Goal: Task Accomplishment & Management: Manage account settings

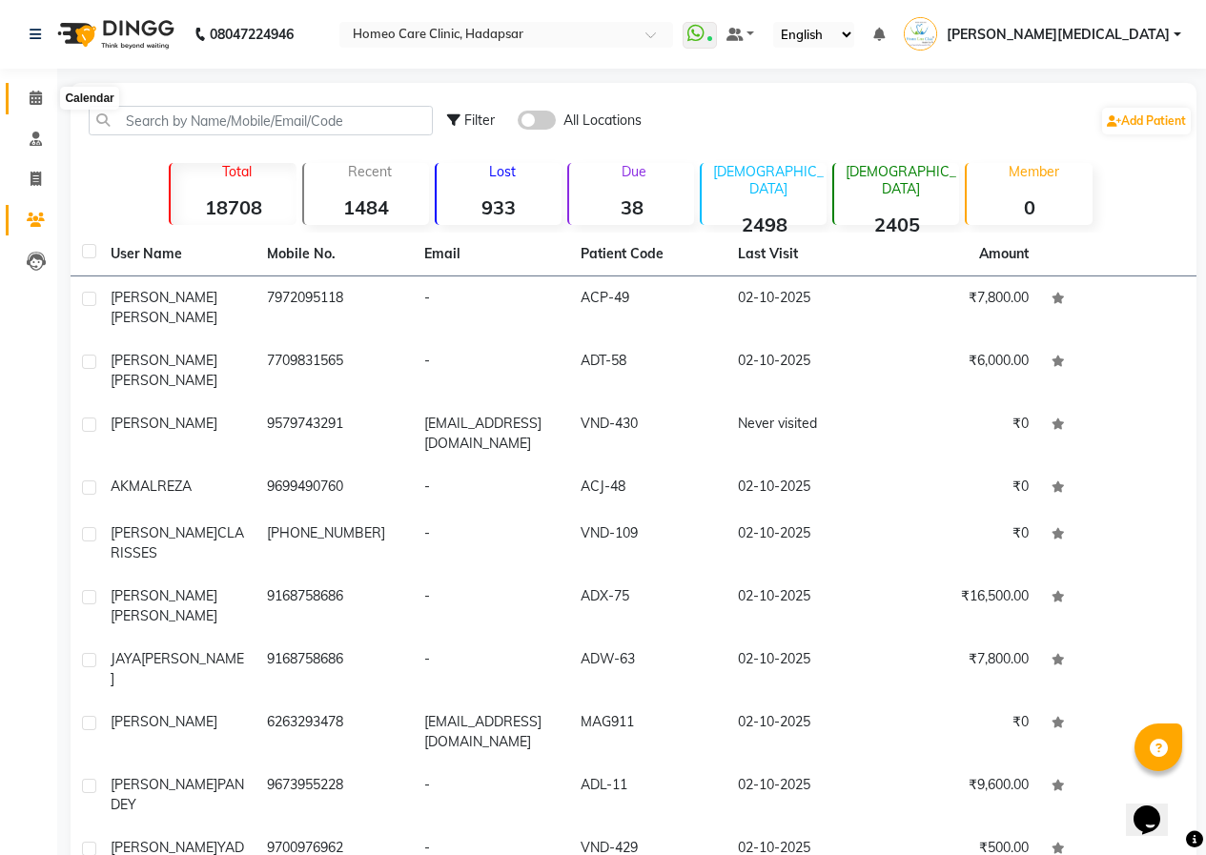
click at [43, 99] on span at bounding box center [35, 99] width 33 height 22
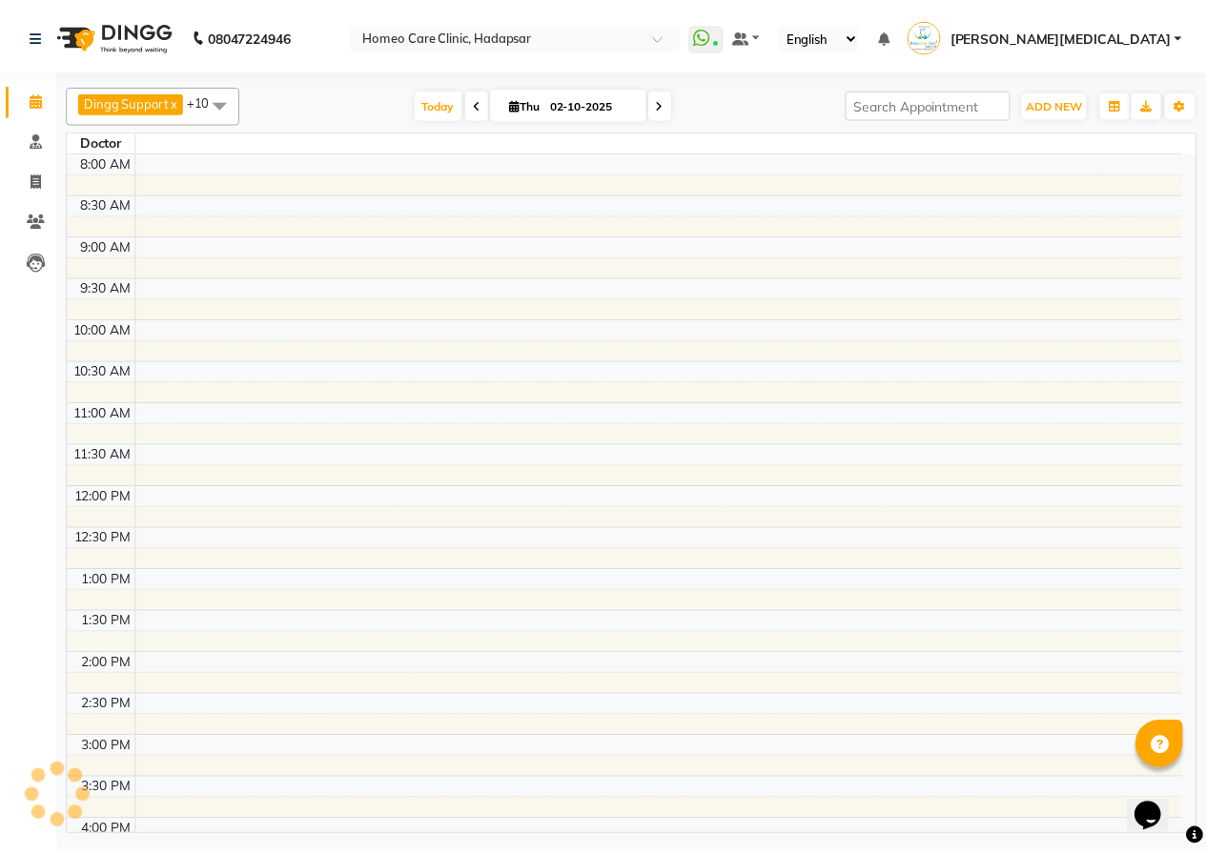
scroll to position [518, 0]
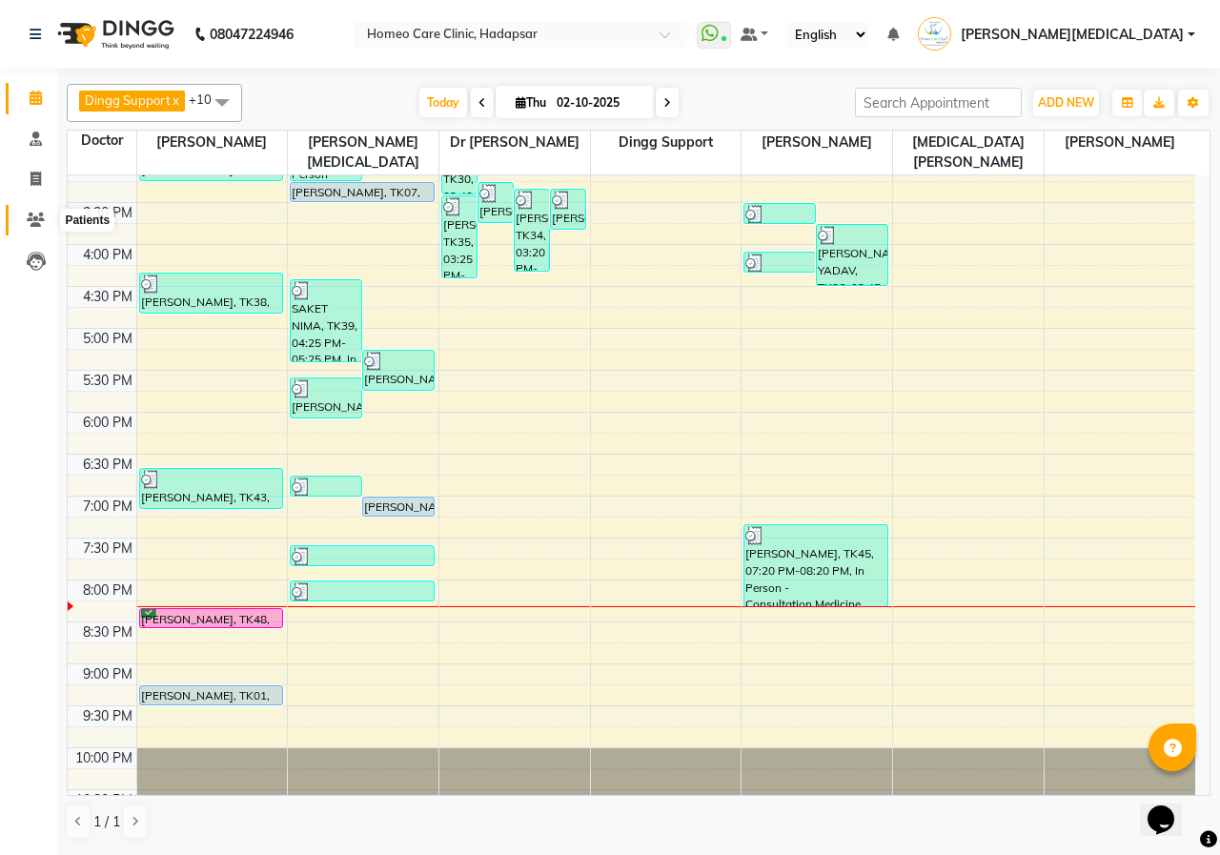
click at [38, 215] on icon at bounding box center [36, 220] width 18 height 14
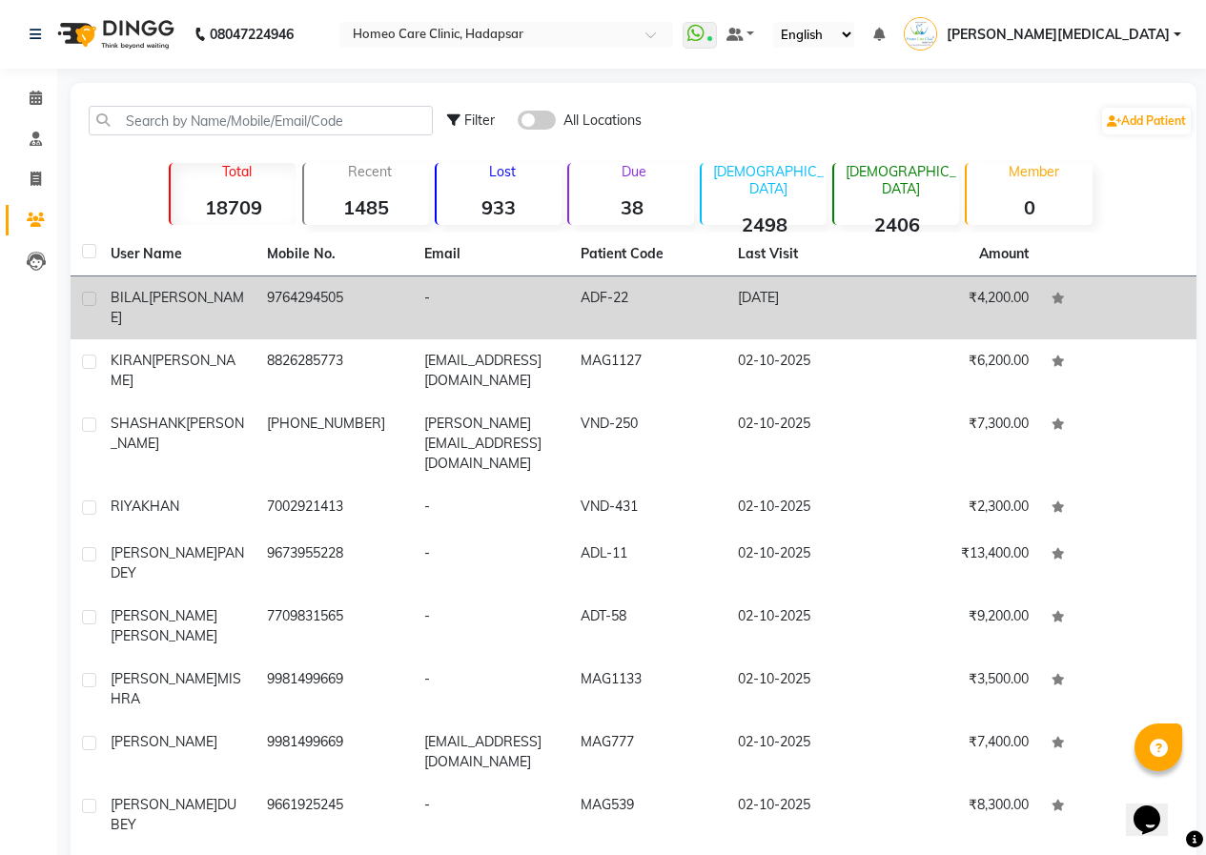
click at [215, 320] on td "[PERSON_NAME]" at bounding box center [177, 307] width 156 height 63
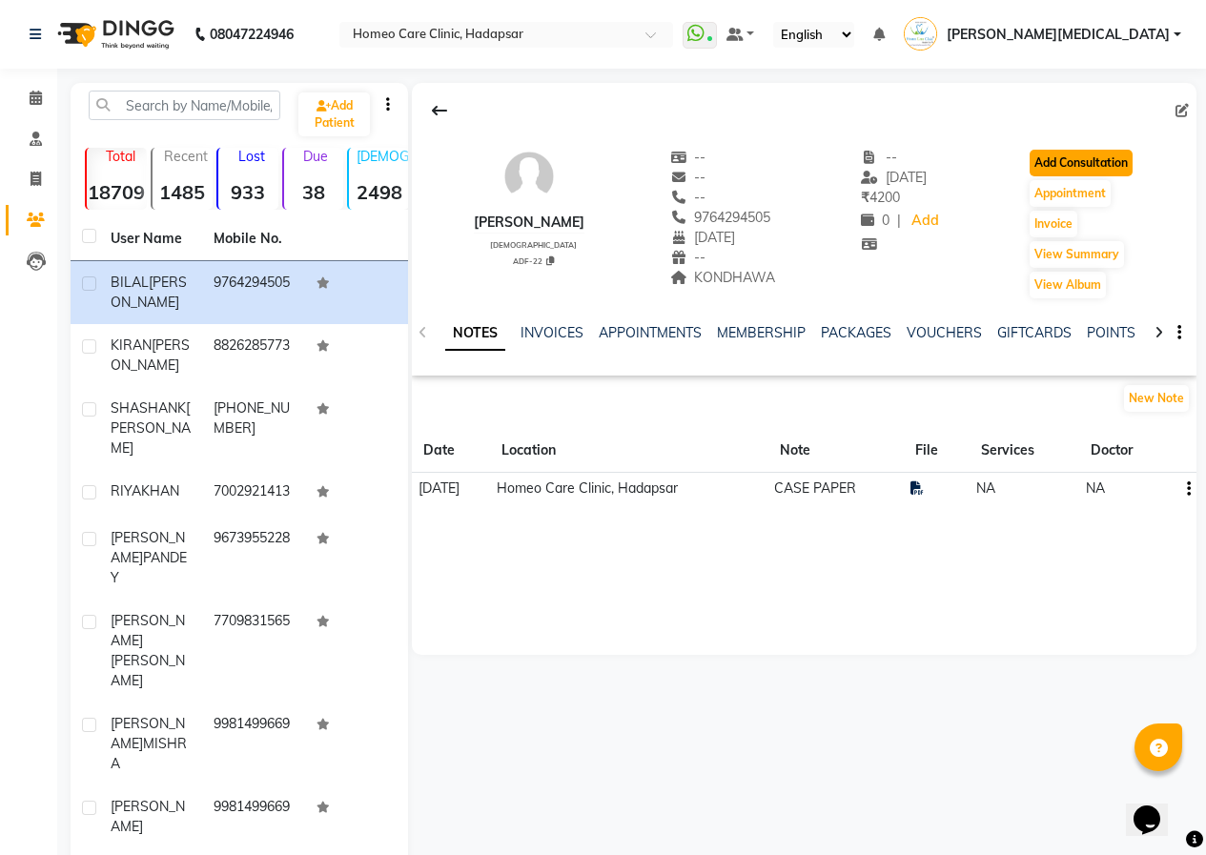
click at [1045, 157] on button "Add Consultation" at bounding box center [1081, 163] width 103 height 27
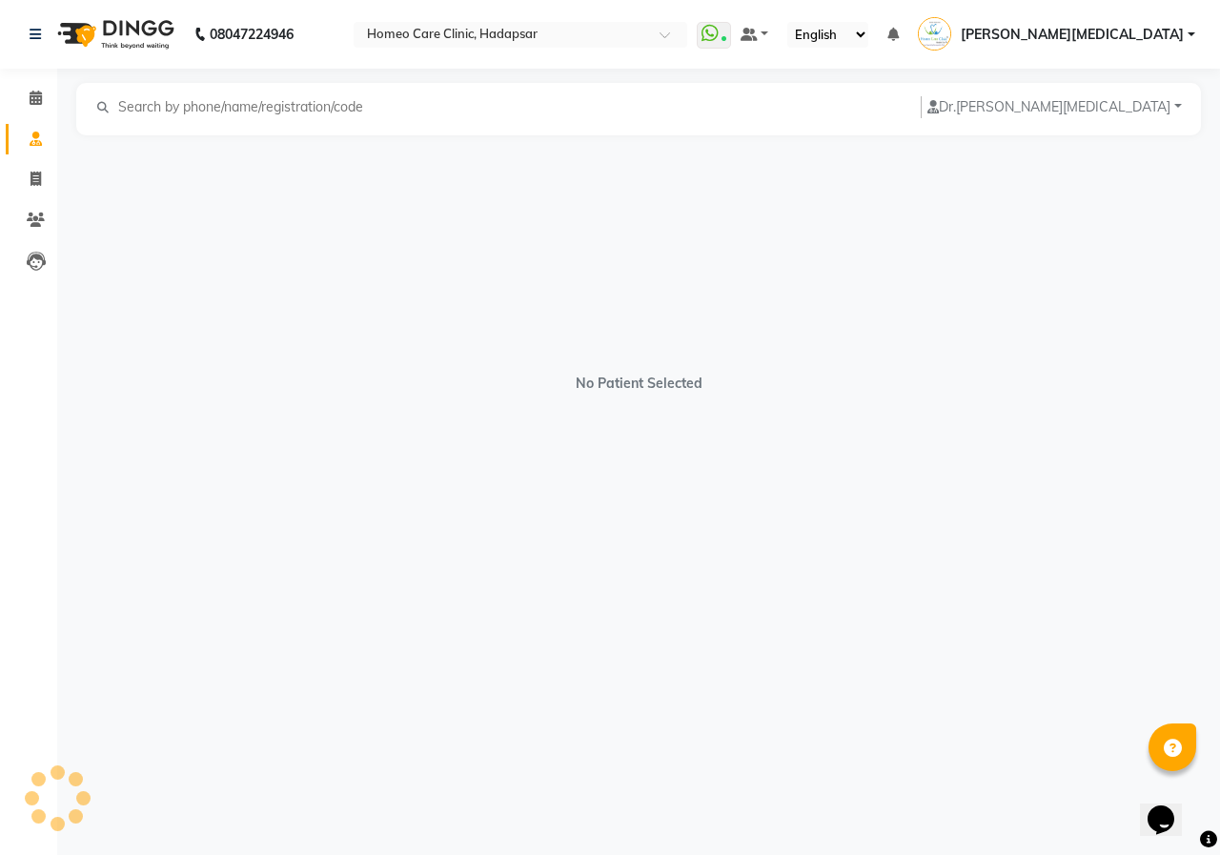
select select "[DEMOGRAPHIC_DATA]"
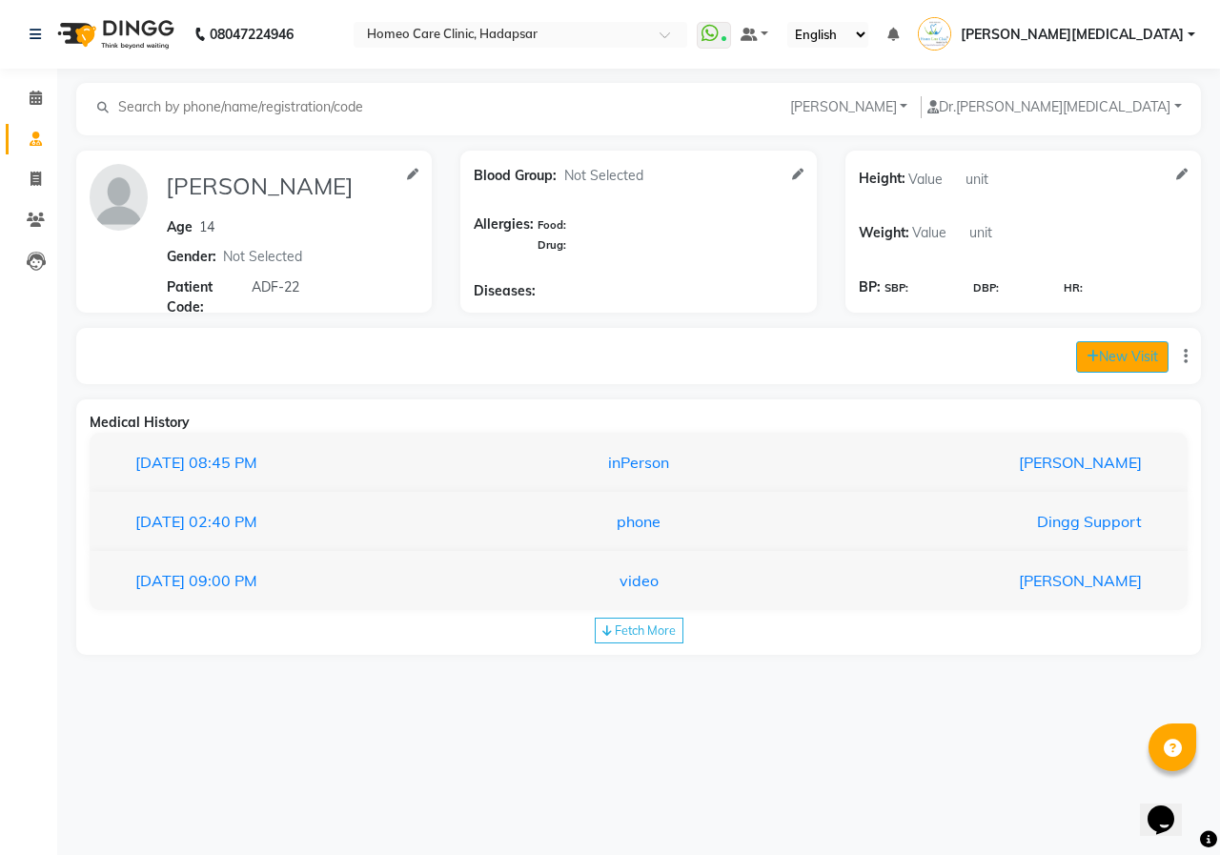
click at [1137, 351] on button "New Visit" at bounding box center [1122, 356] width 92 height 31
select select "1215"
select select "inPerson"
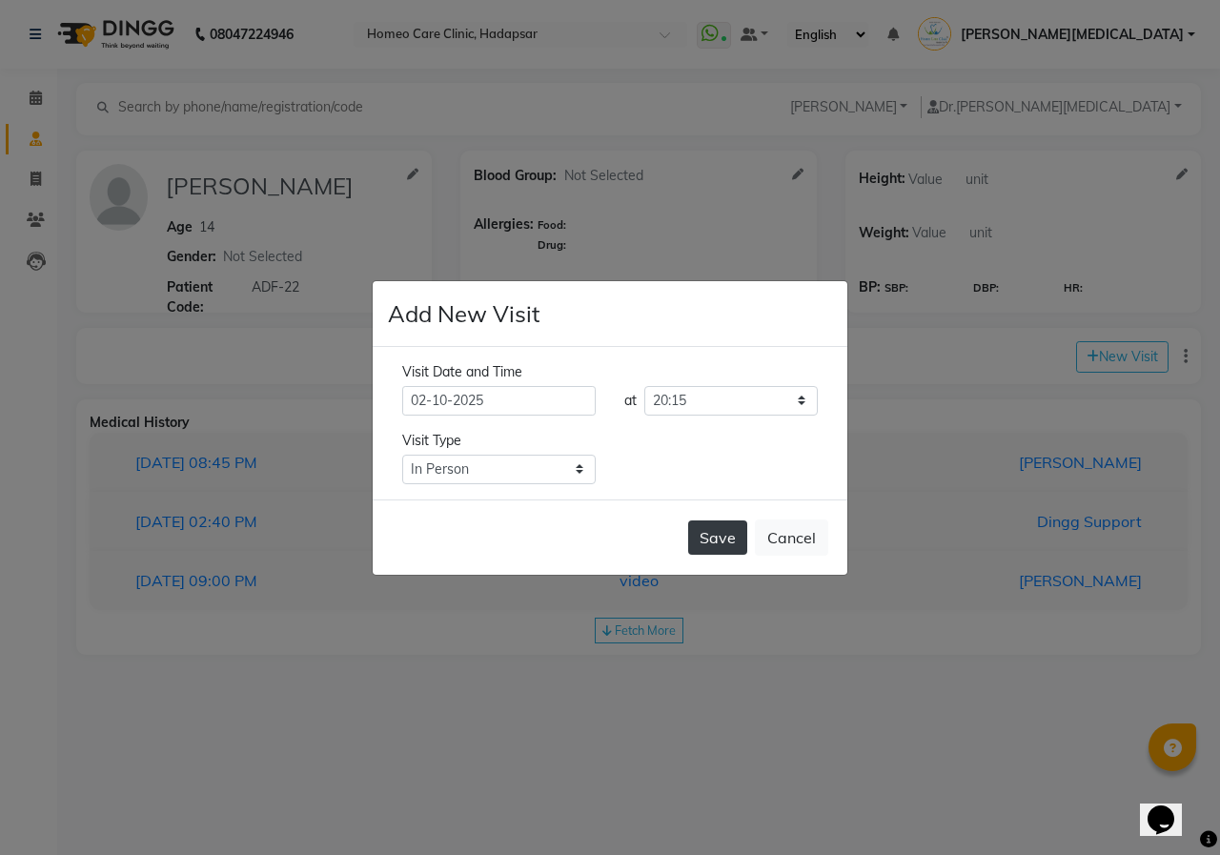
click at [734, 535] on button "Save" at bounding box center [717, 538] width 59 height 34
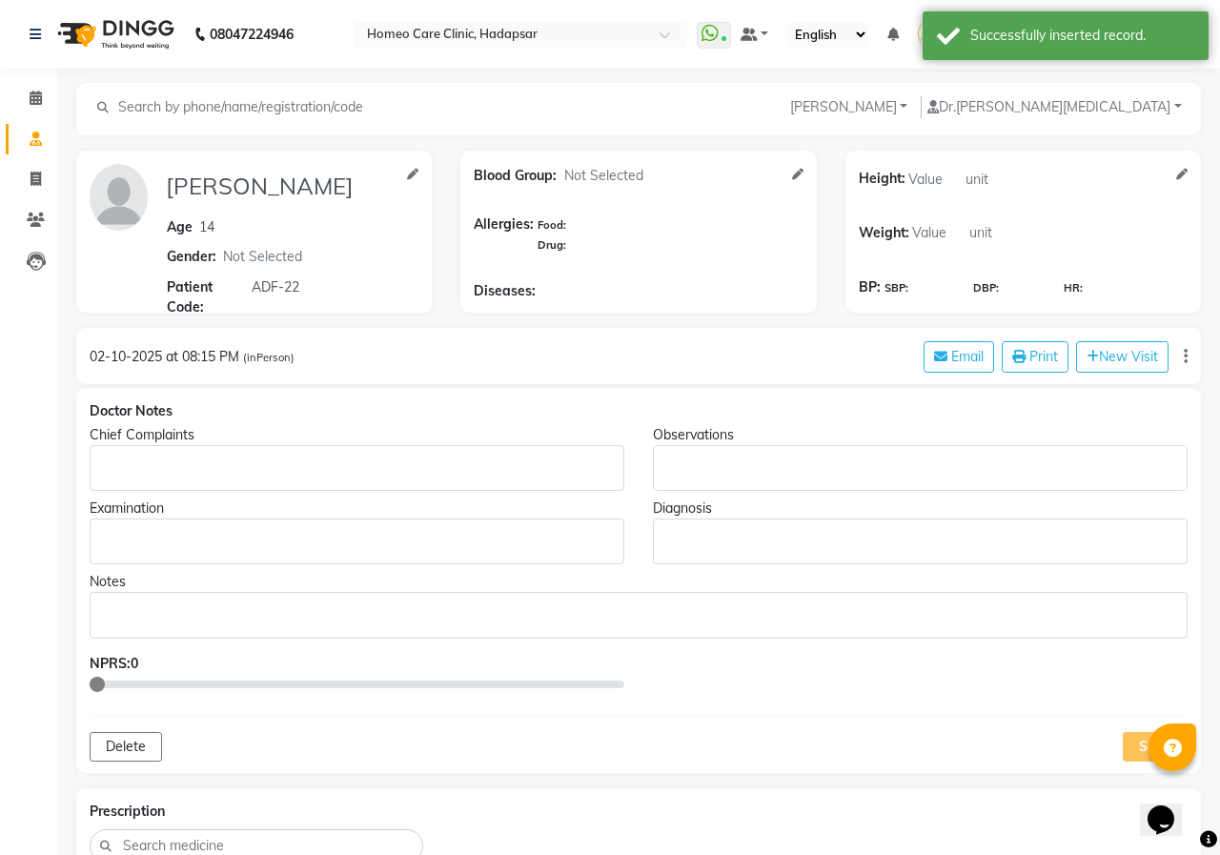
type input "[PERSON_NAME]"
type input "14"
select select "[DEMOGRAPHIC_DATA]"
type input "ADF-22"
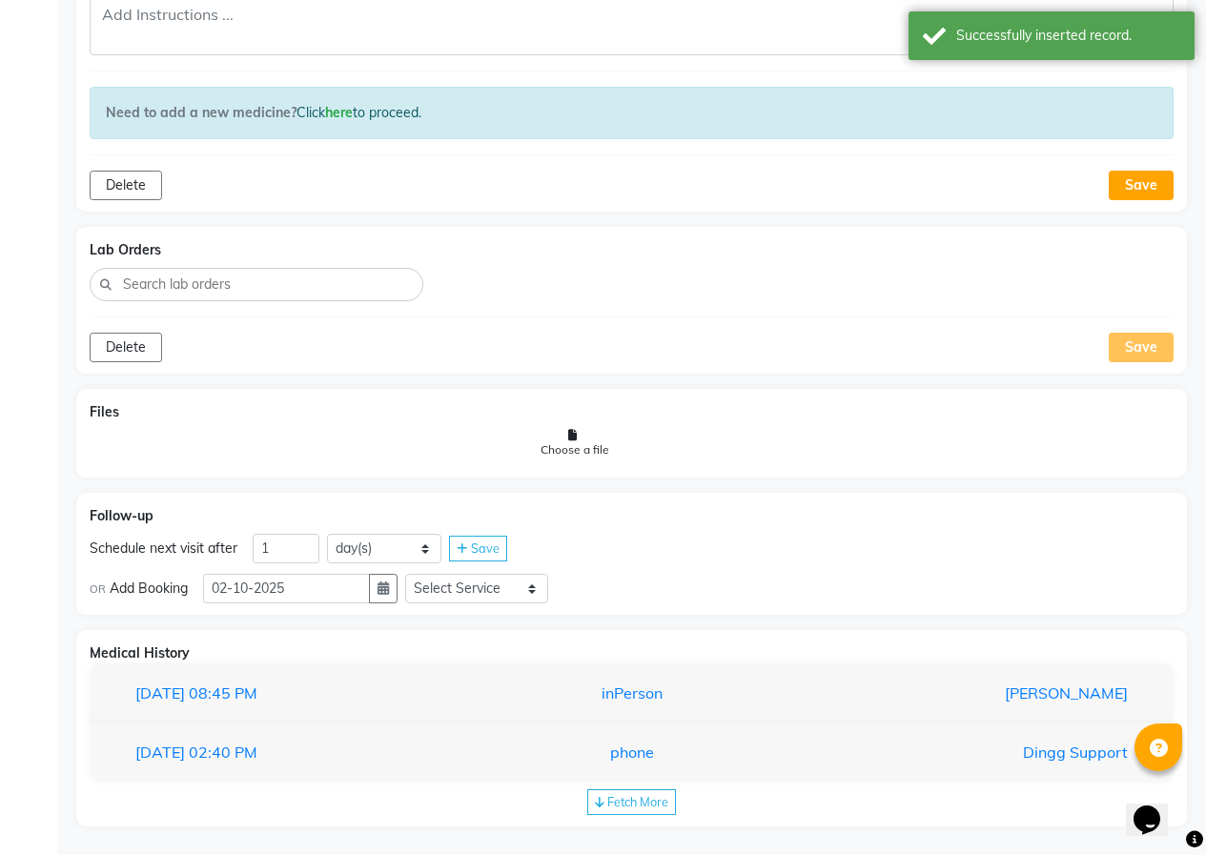
scroll to position [884, 0]
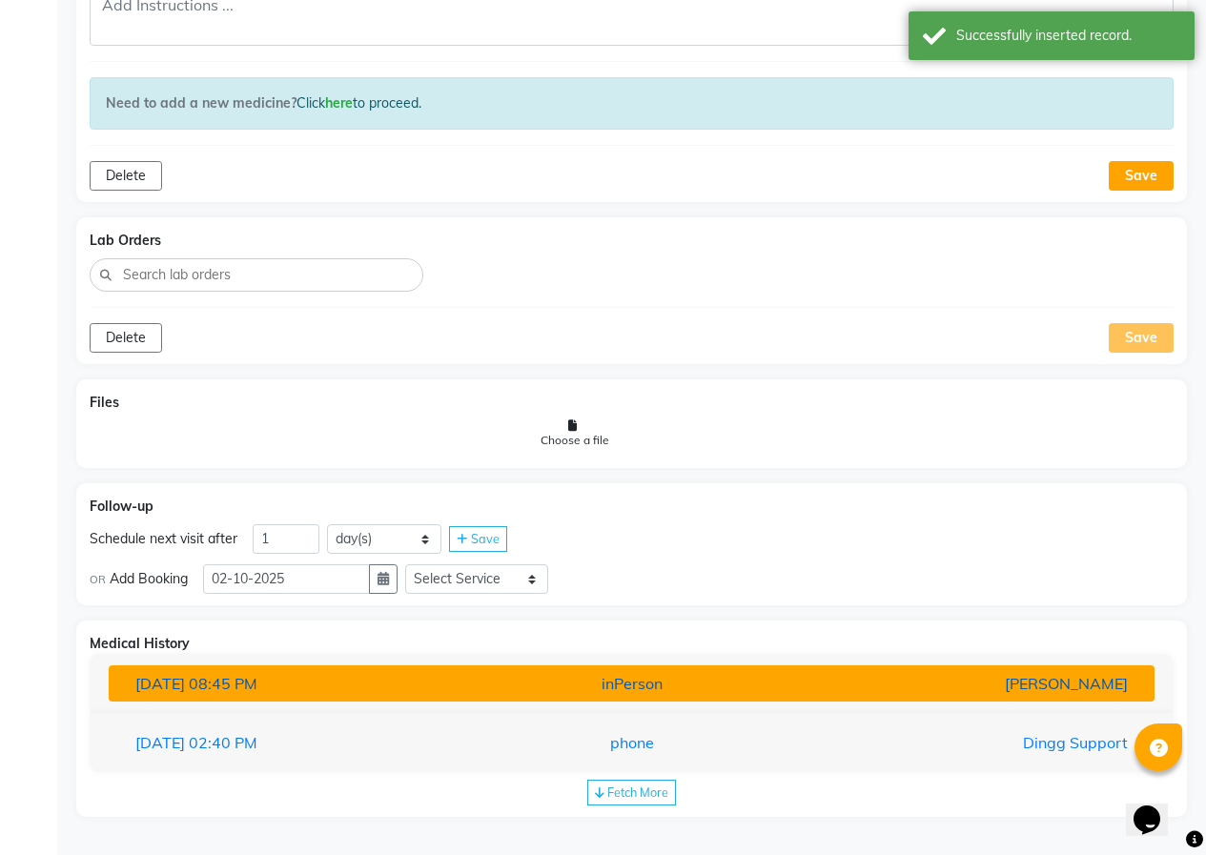
click at [257, 676] on span "08:45 PM" at bounding box center [223, 683] width 69 height 19
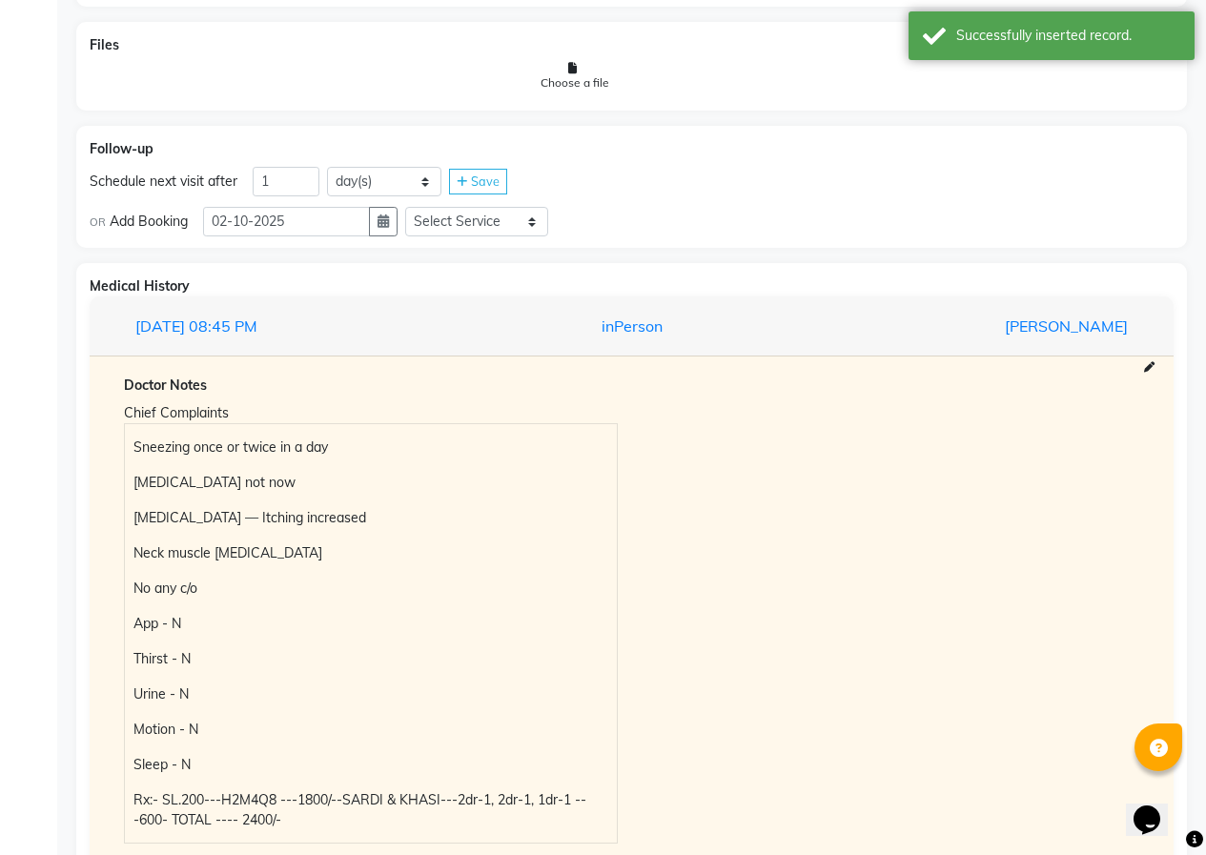
scroll to position [1360, 0]
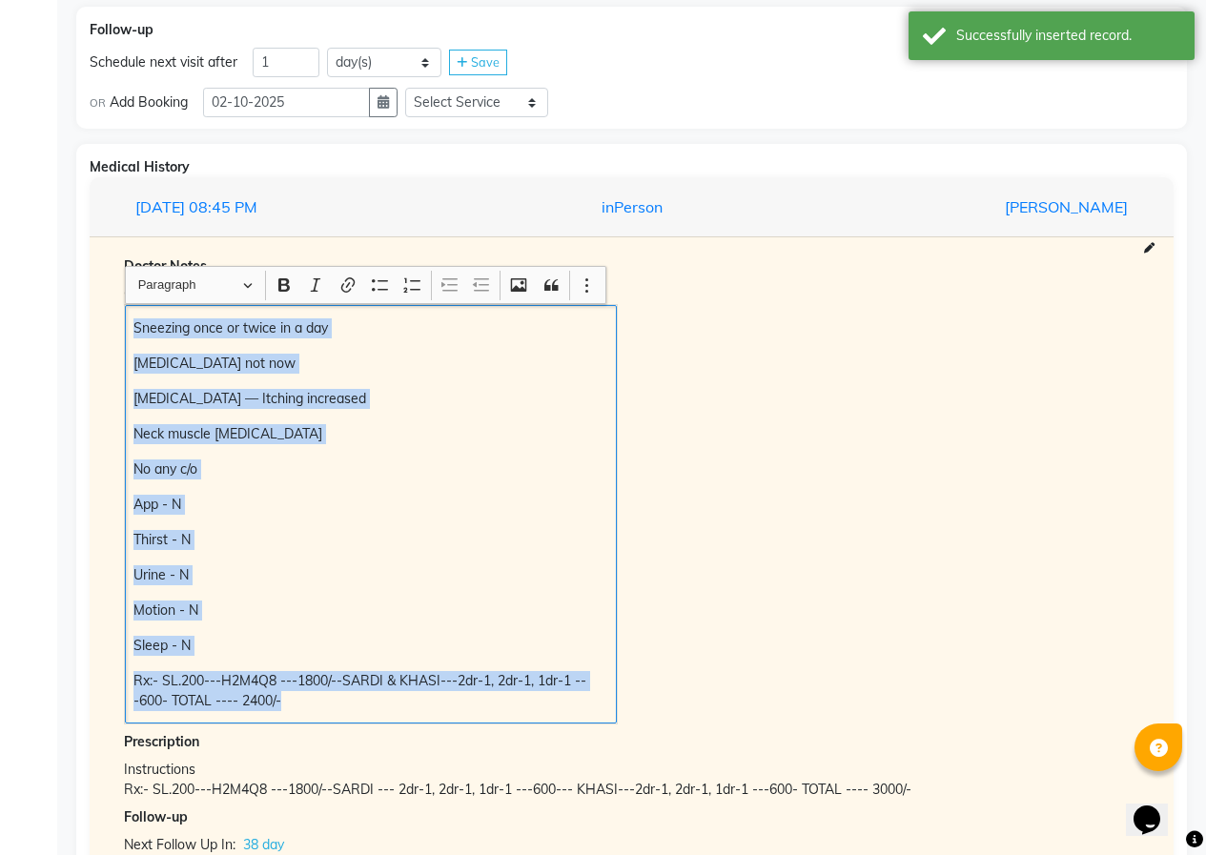
drag, startPoint x: 130, startPoint y: 332, endPoint x: 464, endPoint y: 718, distance: 511.0
click at [464, 718] on div "Sneezing once or twice in a day [MEDICAL_DATA] not now [MEDICAL_DATA] — Itching…" at bounding box center [371, 514] width 492 height 419
copy div "Sneezing once or twice in a day [MEDICAL_DATA] not now [MEDICAL_DATA] — Itching…"
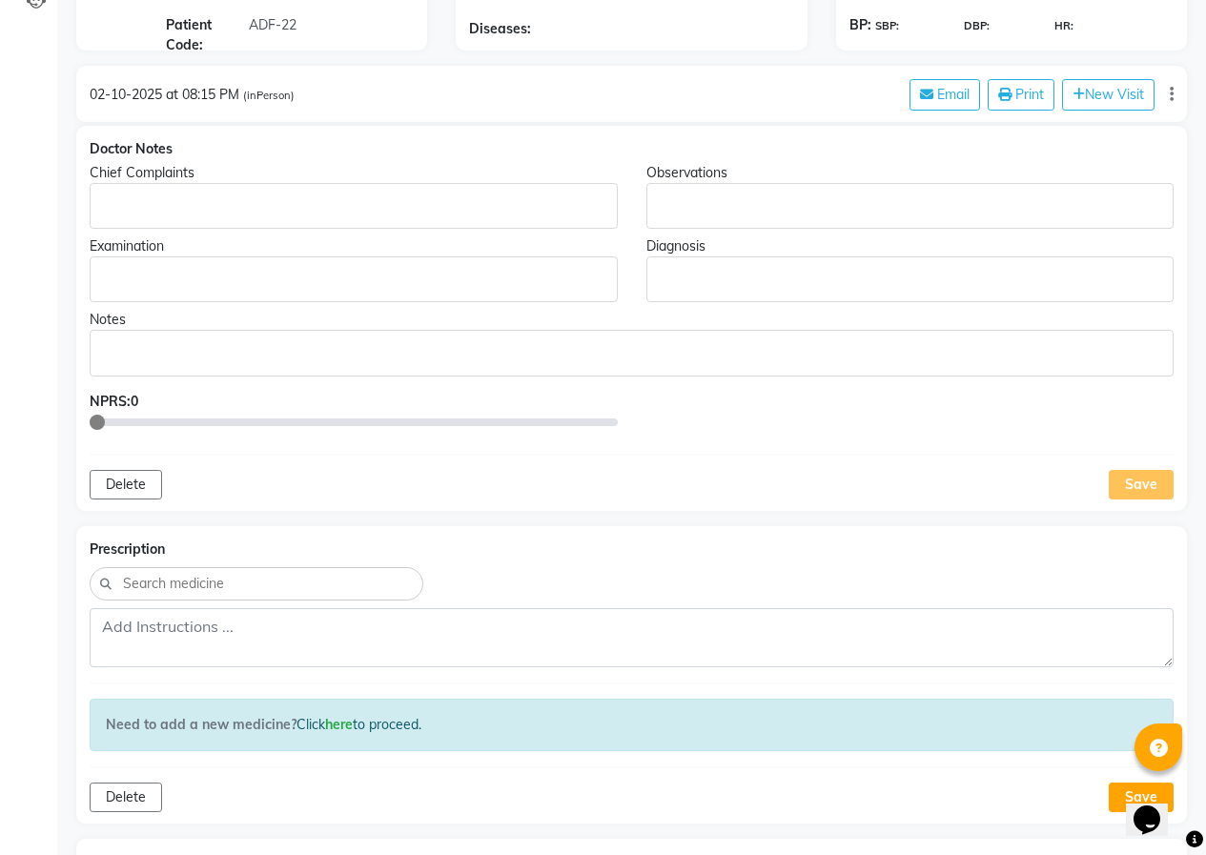
scroll to position [121, 0]
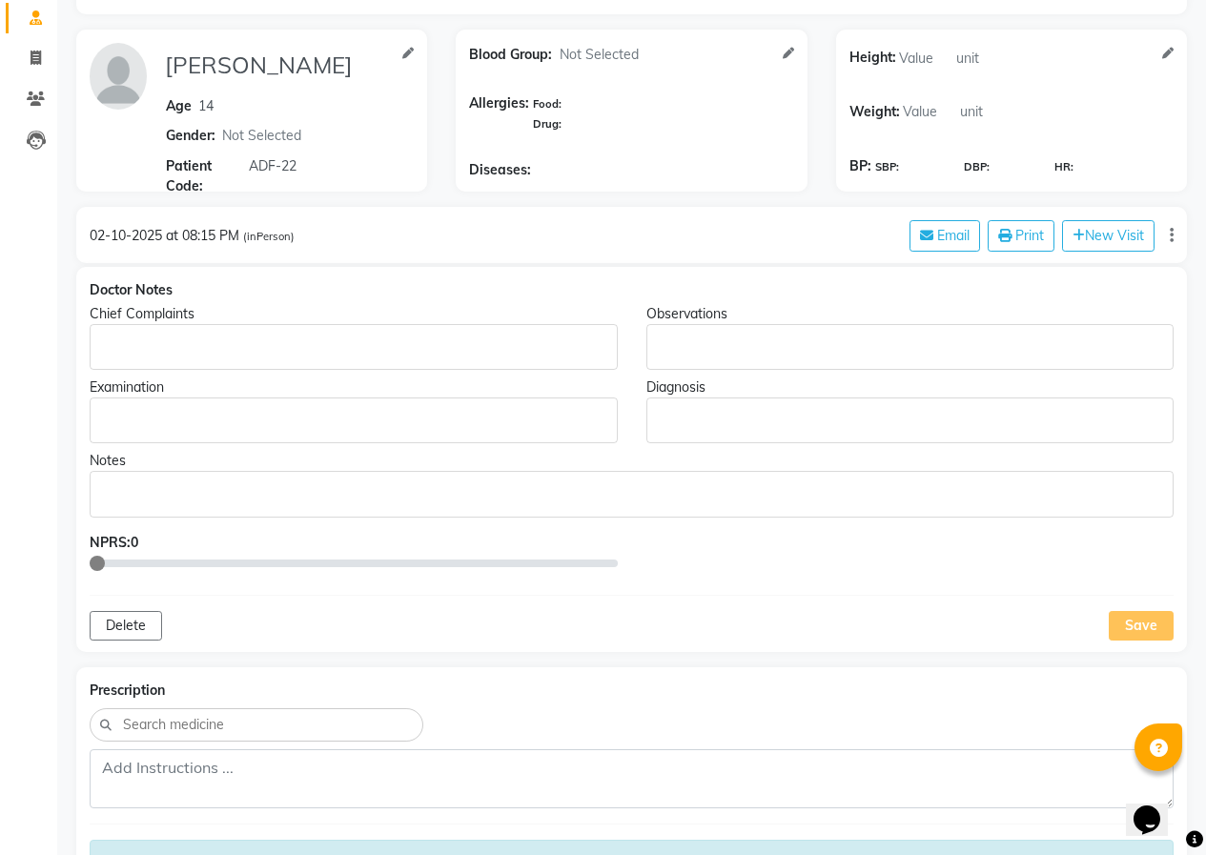
click at [139, 355] on p "Rich Text Editor, main" at bounding box center [353, 348] width 510 height 20
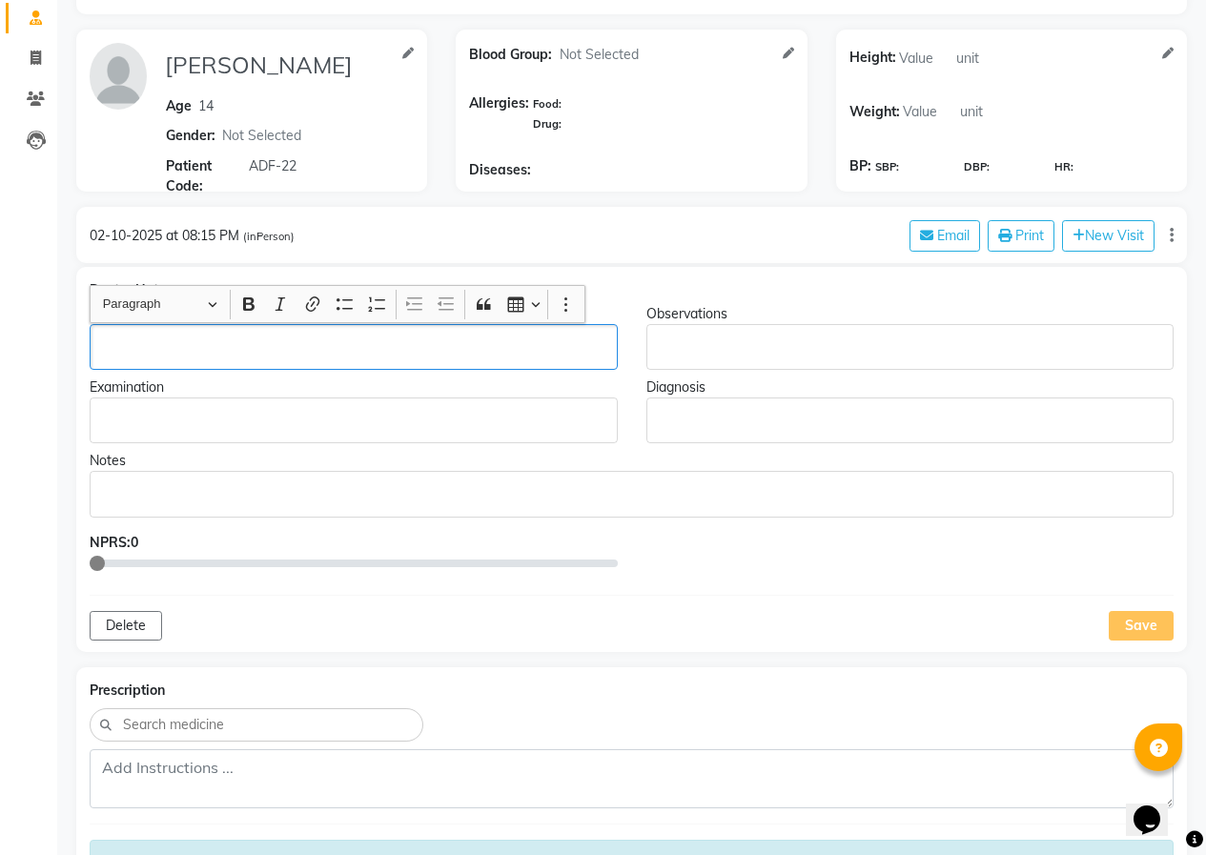
scroll to position [122, 0]
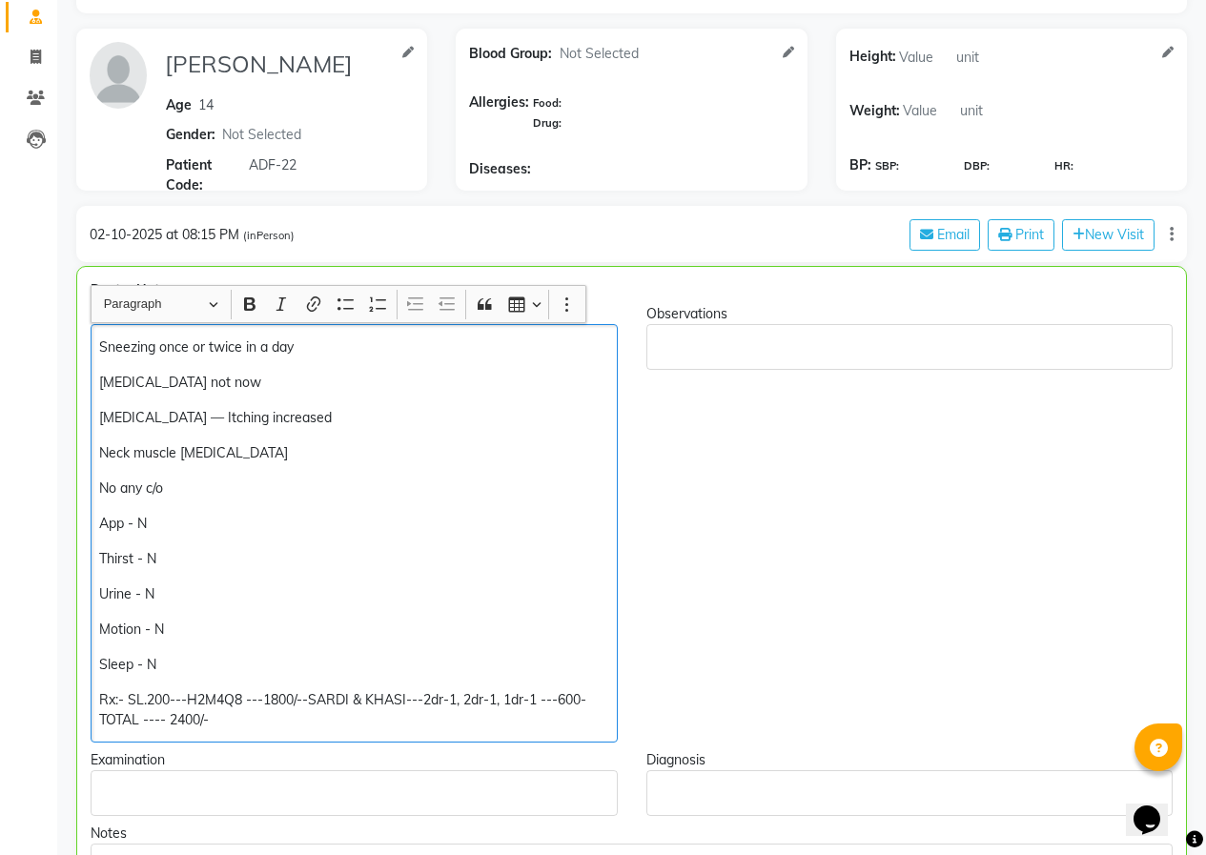
click at [312, 348] on p "Sneezing once or twice in a day" at bounding box center [353, 348] width 509 height 20
drag, startPoint x: 250, startPoint y: 373, endPoint x: 191, endPoint y: 381, distance: 59.7
click at [191, 381] on p "[MEDICAL_DATA] not now" at bounding box center [353, 383] width 509 height 20
click at [253, 454] on p "Neck muscle [MEDICAL_DATA]" at bounding box center [353, 453] width 509 height 20
drag, startPoint x: 185, startPoint y: 481, endPoint x: 71, endPoint y: 485, distance: 114.5
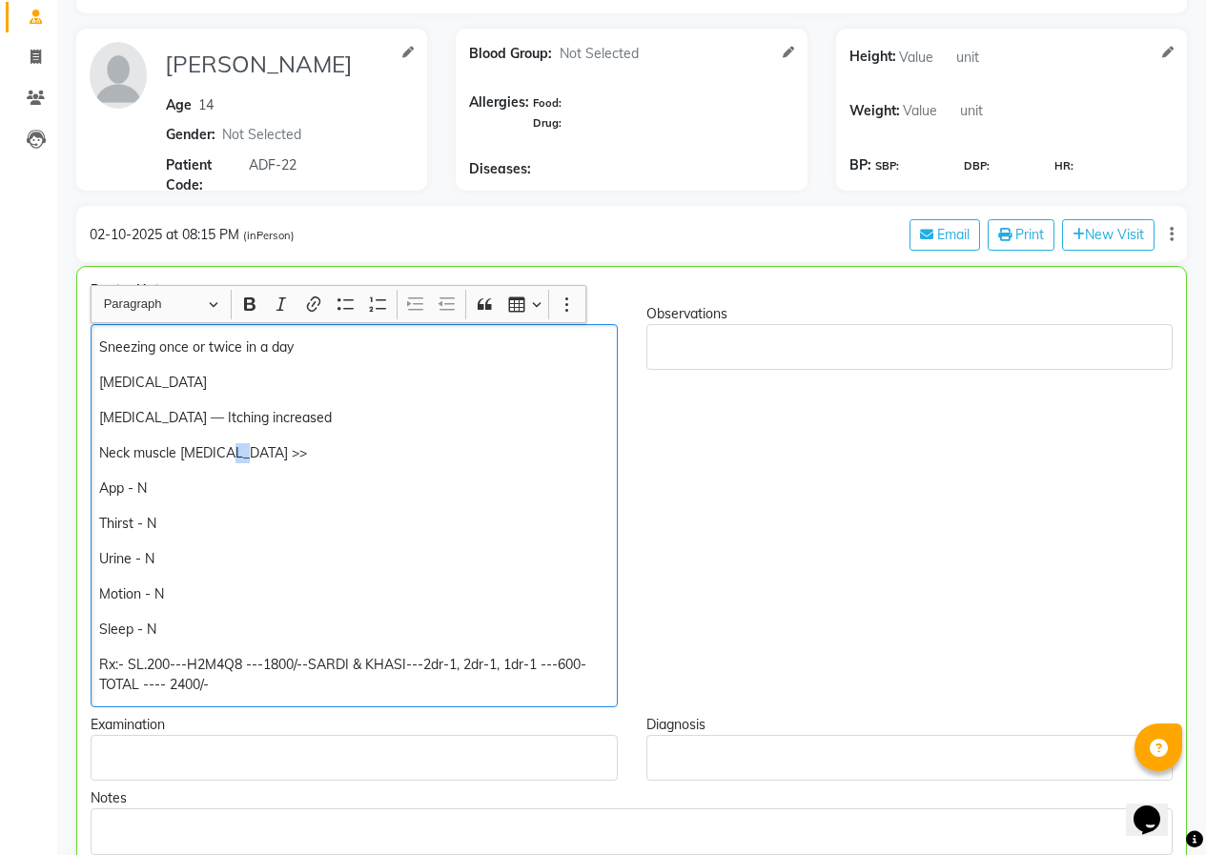
drag, startPoint x: 226, startPoint y: 459, endPoint x: 238, endPoint y: 459, distance: 12.4
click at [238, 459] on p "Neck muscle [MEDICAL_DATA] >>" at bounding box center [353, 453] width 509 height 20
drag, startPoint x: 284, startPoint y: 419, endPoint x: 160, endPoint y: 421, distance: 124.0
click at [160, 421] on p "[MEDICAL_DATA] — Itching increased" at bounding box center [353, 418] width 509 height 20
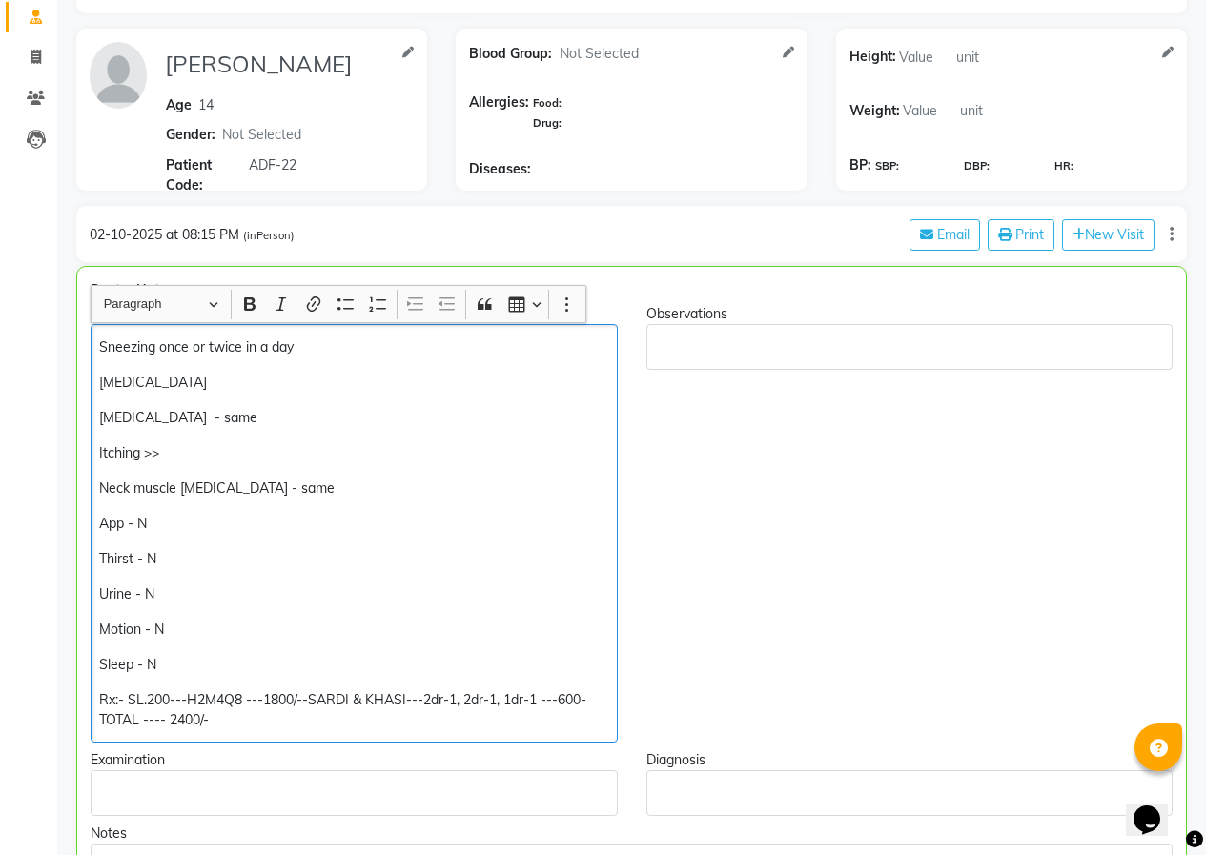
click at [207, 392] on p "[MEDICAL_DATA]" at bounding box center [353, 383] width 509 height 20
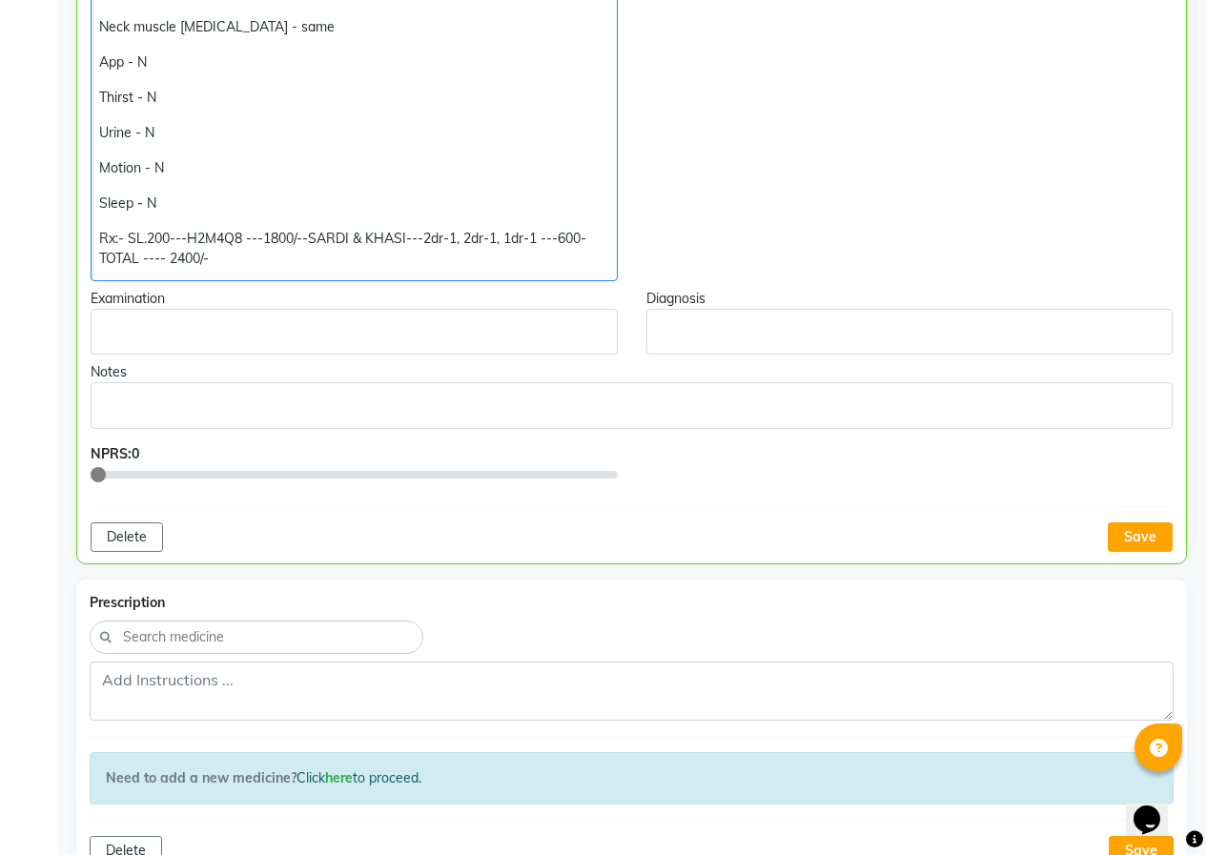
scroll to position [694, 0]
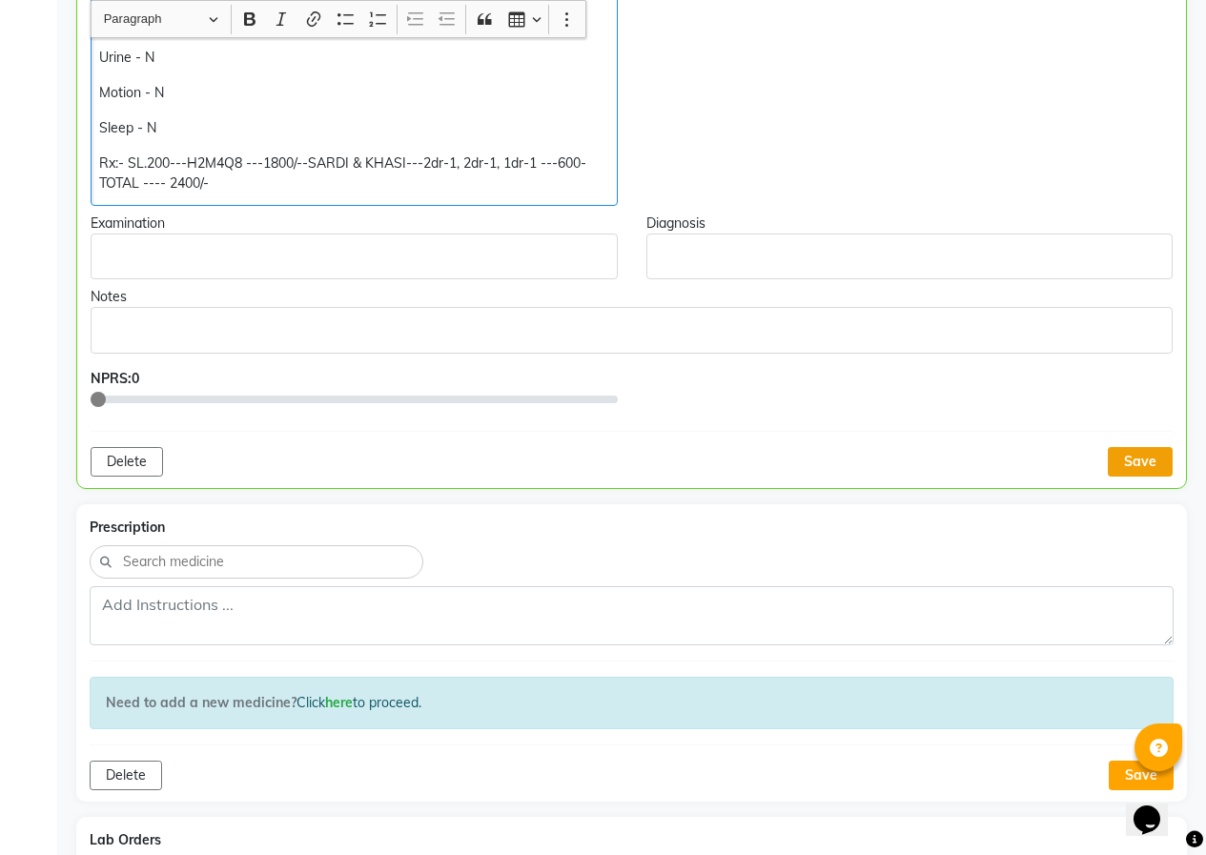
click at [1125, 455] on button "Save" at bounding box center [1140, 462] width 65 height 30
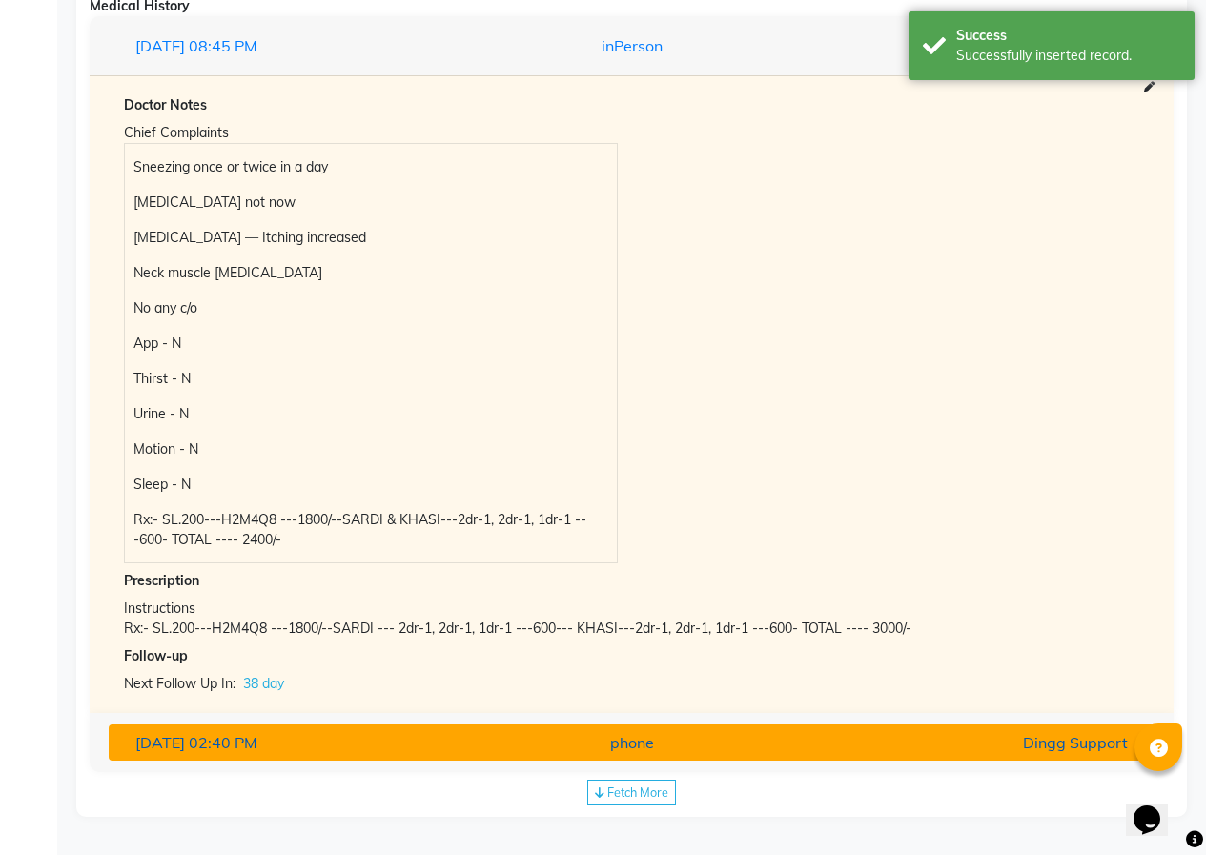
click at [238, 734] on span "02:40 PM" at bounding box center [223, 742] width 69 height 19
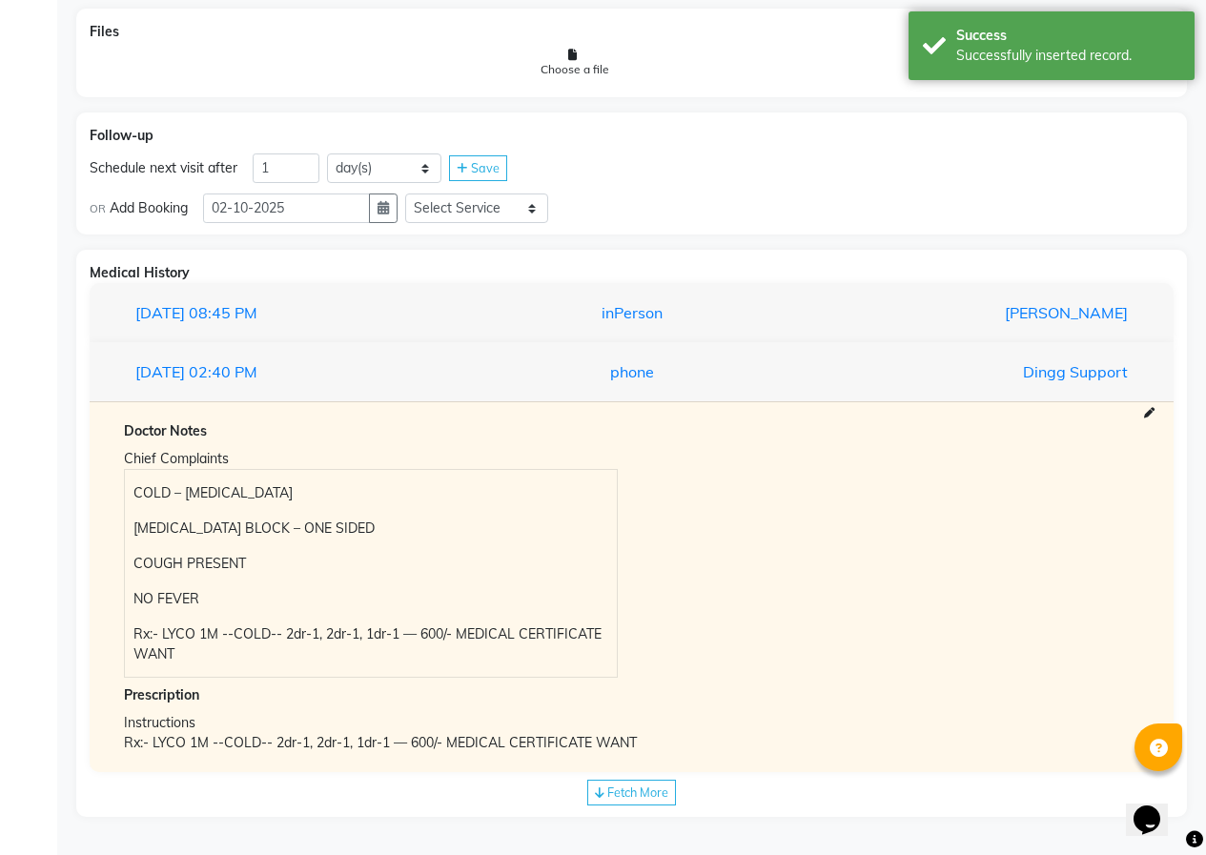
scroll to position [1663, 0]
click at [653, 789] on span "Fetch More" at bounding box center [637, 792] width 61 height 15
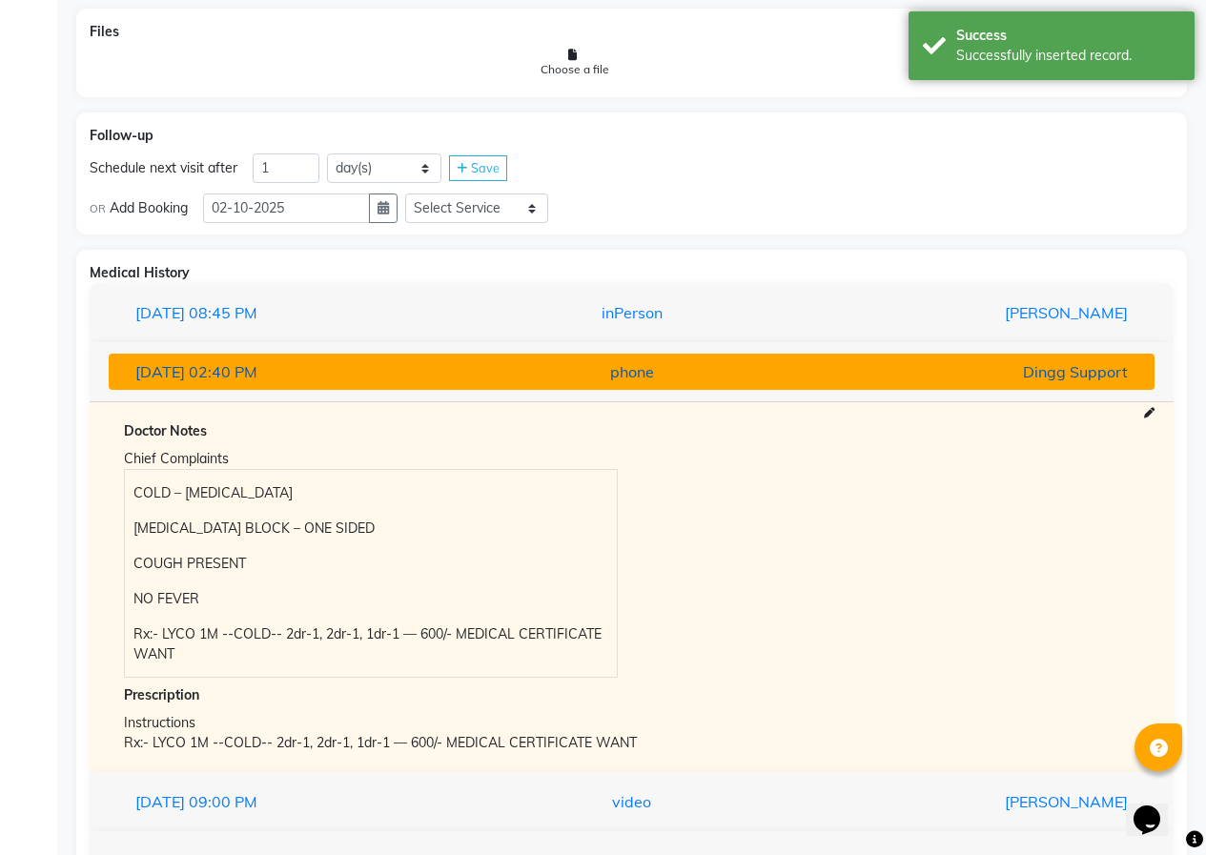
click at [257, 369] on span "02:40 PM" at bounding box center [223, 371] width 69 height 19
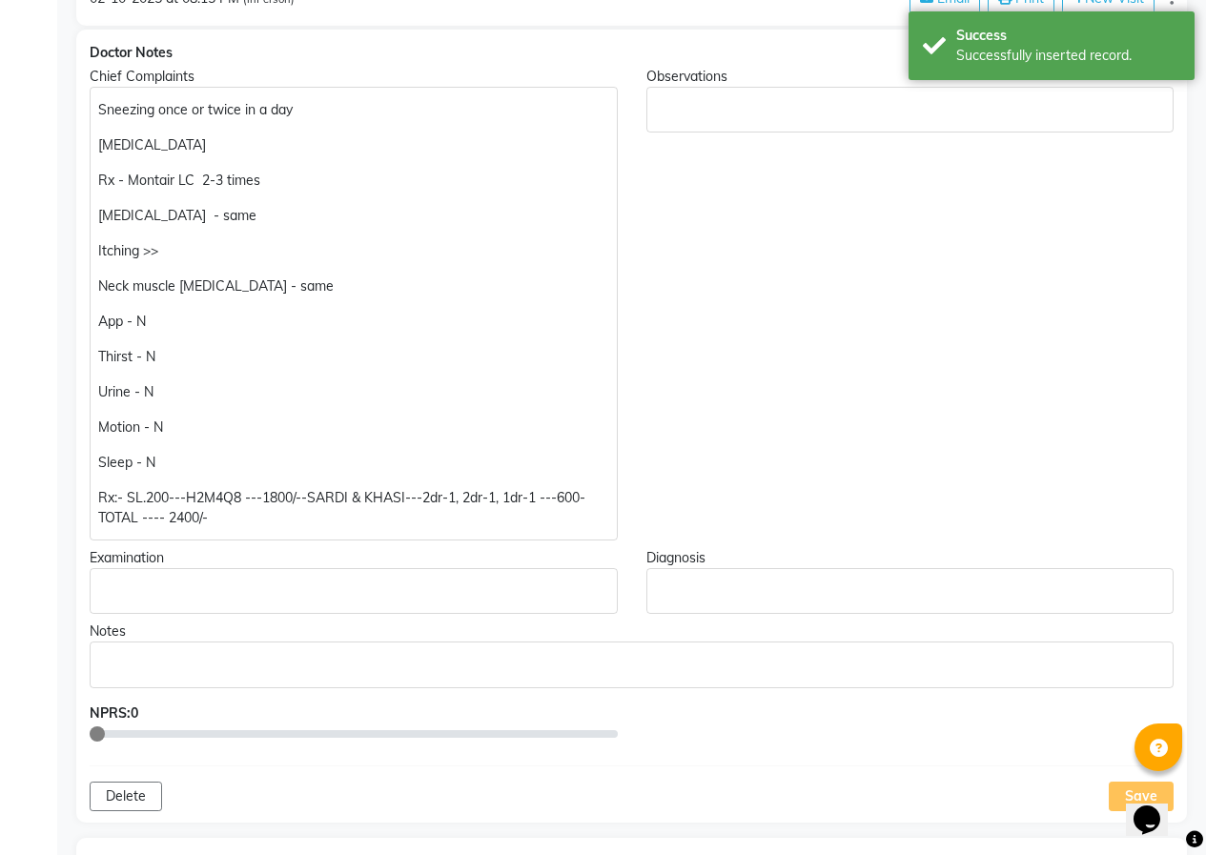
scroll to position [325, 0]
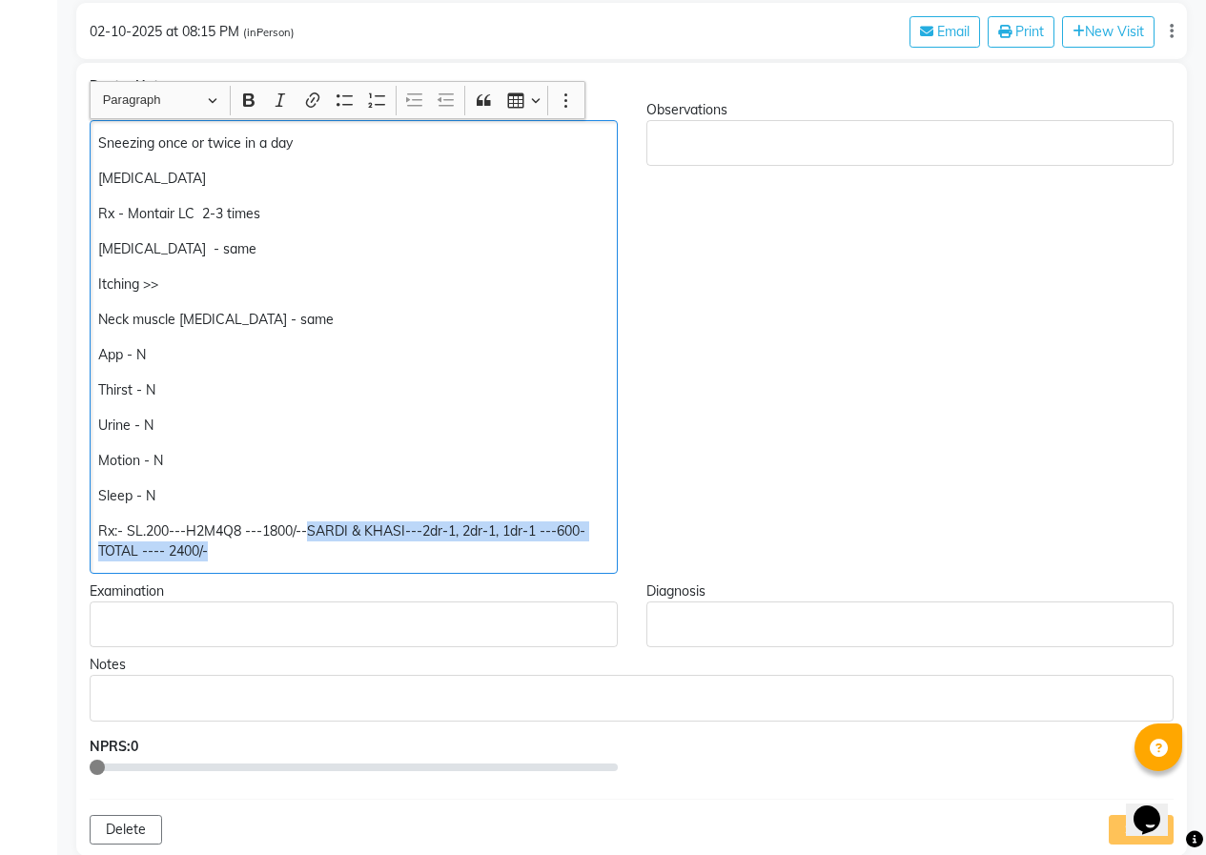
drag, startPoint x: 232, startPoint y: 557, endPoint x: 308, endPoint y: 512, distance: 88.5
click at [308, 512] on div "Sneezing once or twice in a day [MEDICAL_DATA] Rx - Montair LC 2-3 times [MEDIC…" at bounding box center [354, 347] width 528 height 454
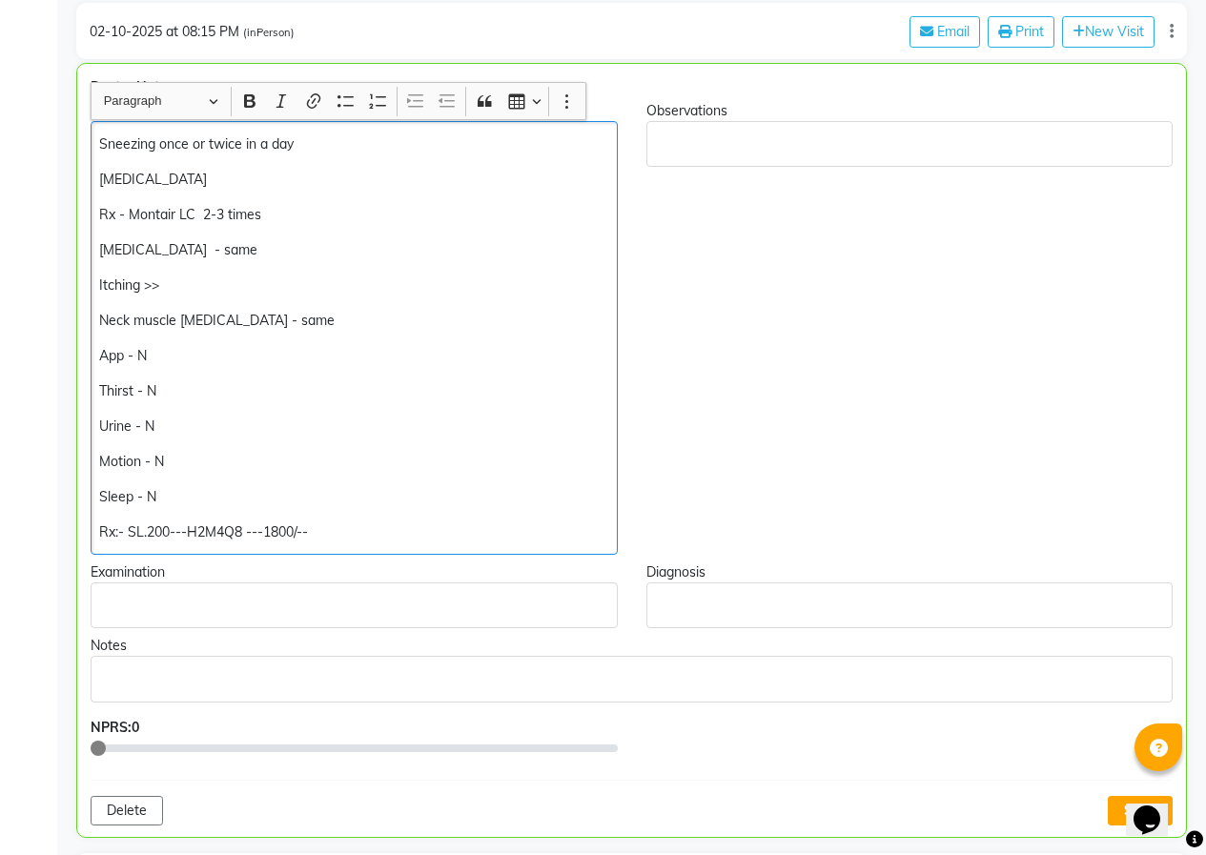
scroll to position [326, 0]
drag, startPoint x: 143, startPoint y: 533, endPoint x: 129, endPoint y: 532, distance: 14.3
click at [129, 532] on p "Rx:- SL.200---H2M4Q8 ---1800/--" at bounding box center [353, 532] width 509 height 20
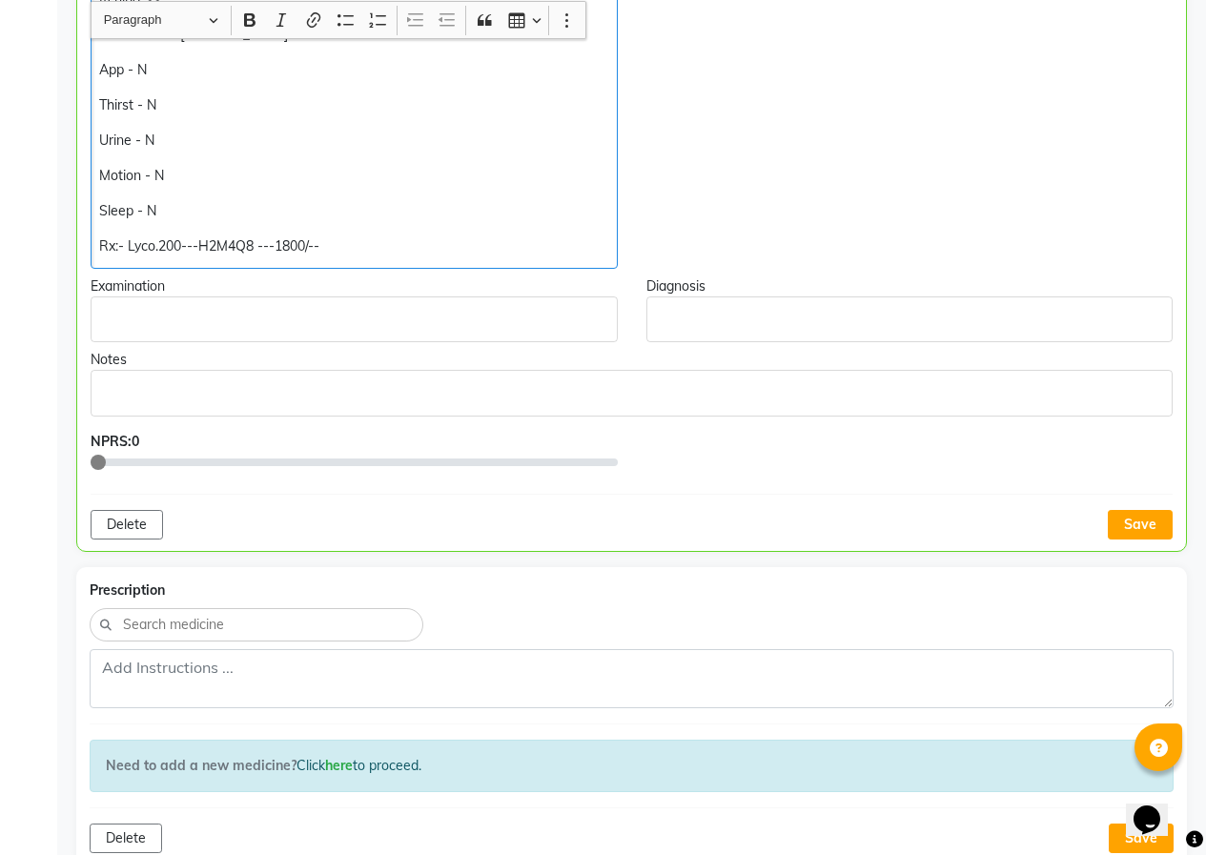
scroll to position [612, 0]
click at [1147, 526] on button "Save" at bounding box center [1140, 524] width 65 height 30
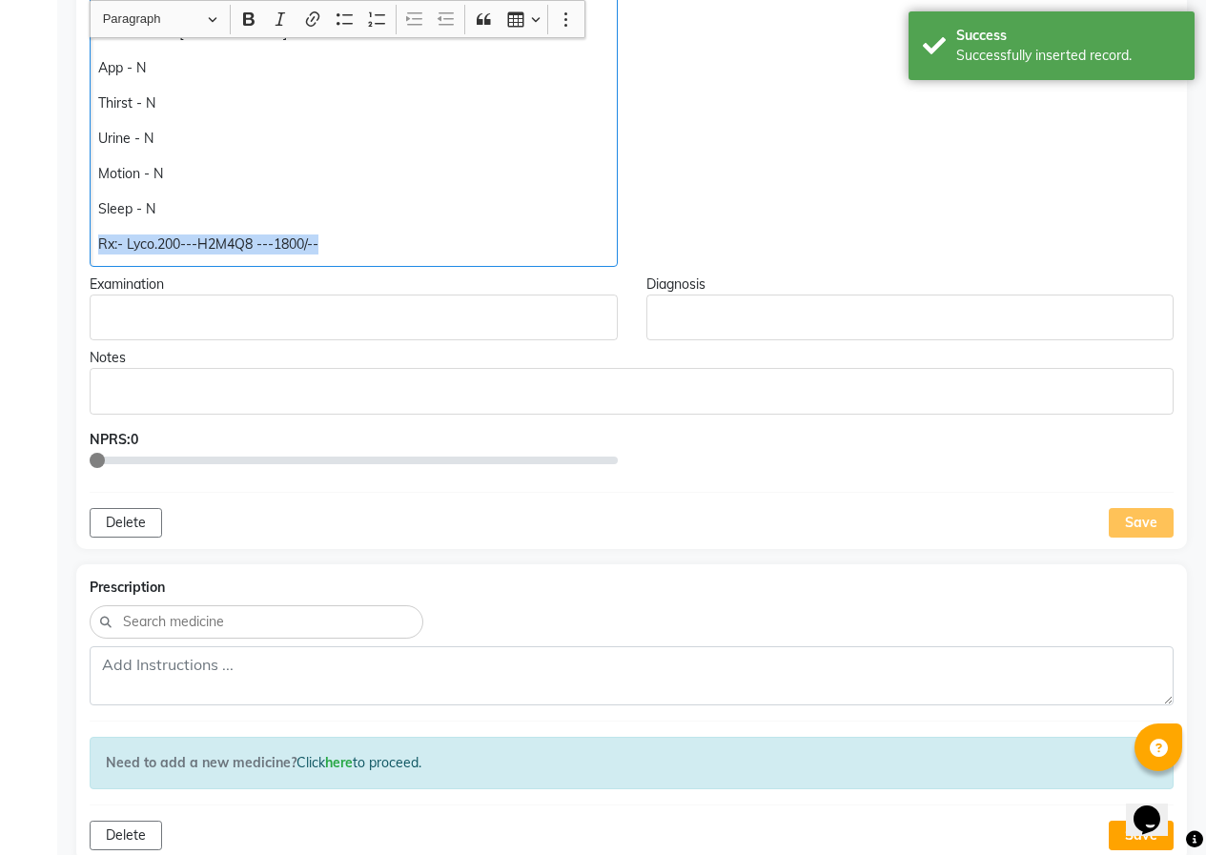
drag, startPoint x: 100, startPoint y: 251, endPoint x: 363, endPoint y: 247, distance: 263.2
click at [363, 247] on p "Rx:- Lyco.200---H2M4Q8 ---1800/--" at bounding box center [353, 245] width 510 height 20
copy p "Rx:- Lyco.200---H2M4Q8 ---1800/--"
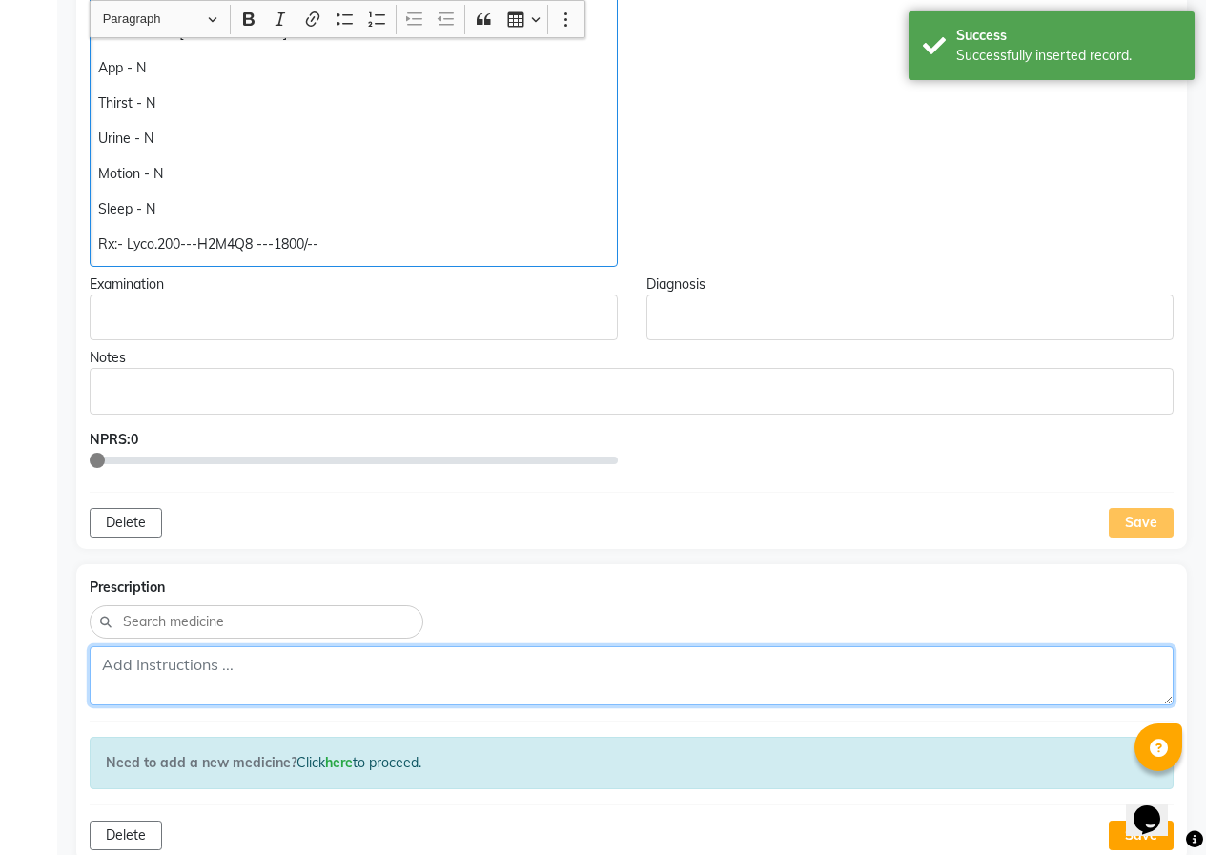
click at [129, 672] on textarea at bounding box center [632, 675] width 1084 height 59
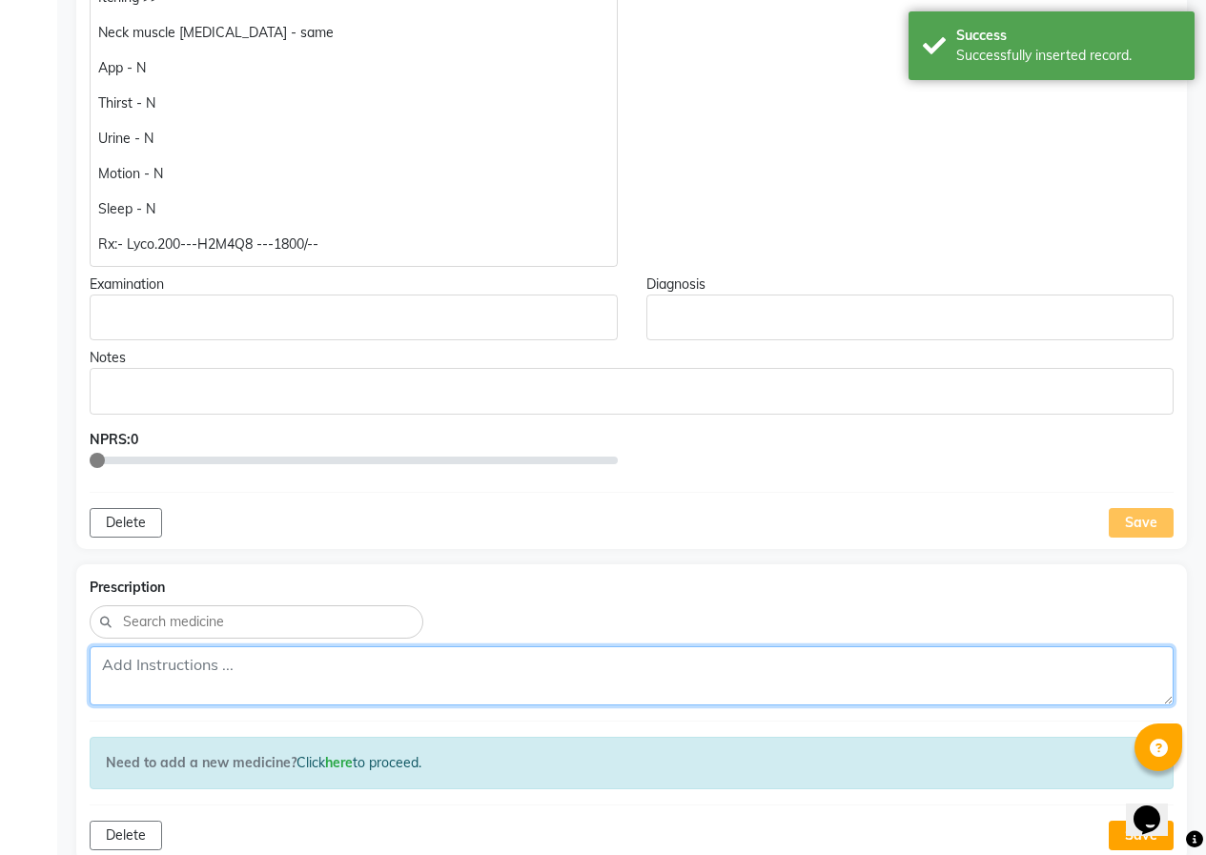
paste textarea "Rx:- Lyco.200---H2M4Q8 ---1800/--"
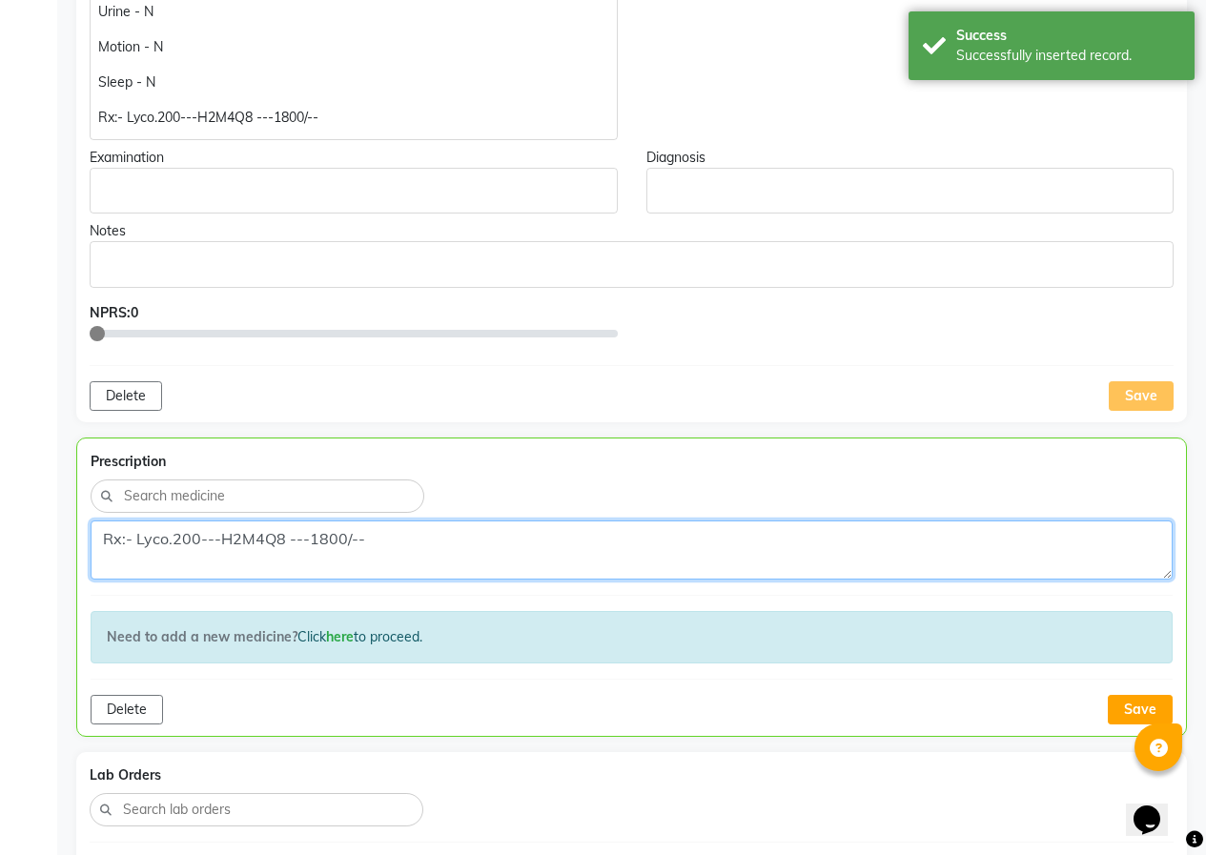
scroll to position [898, 0]
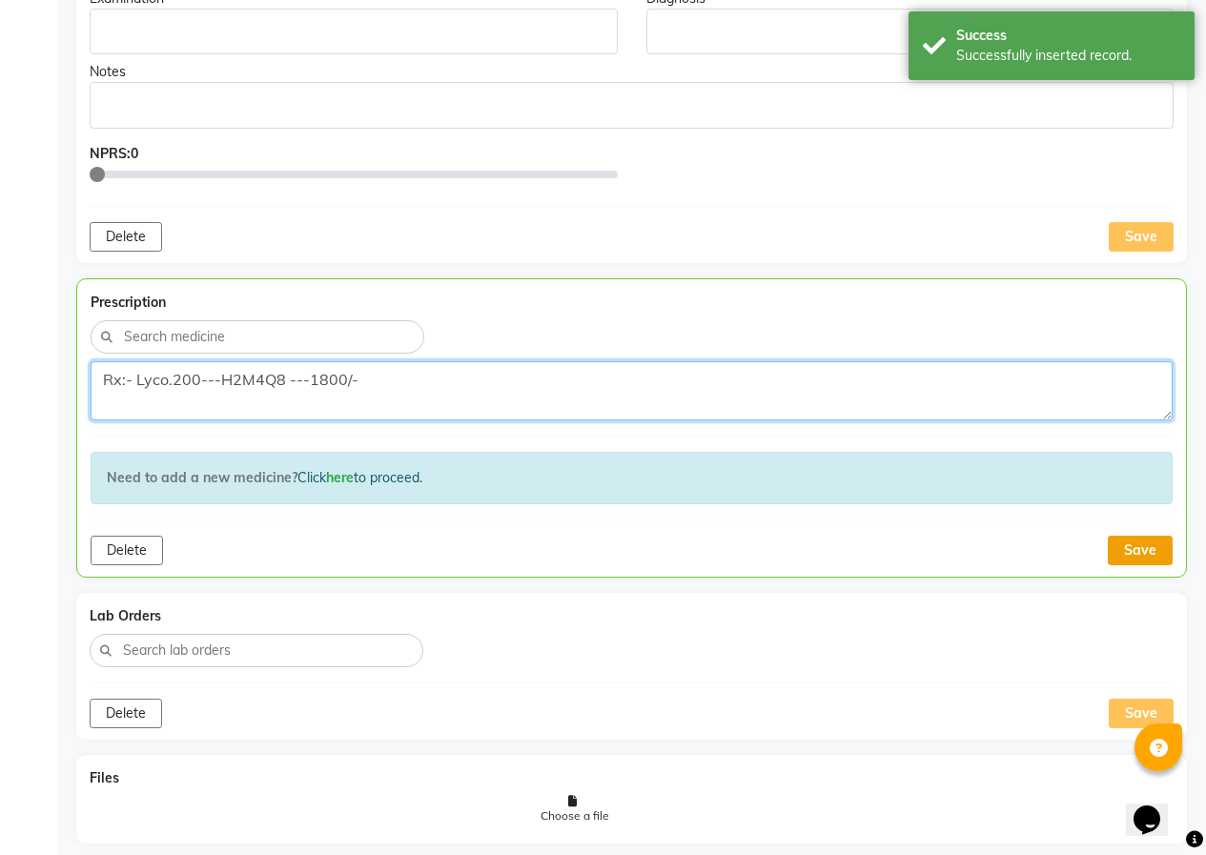
type textarea "Rx:- Lyco.200---H2M4Q8 ---1800/-"
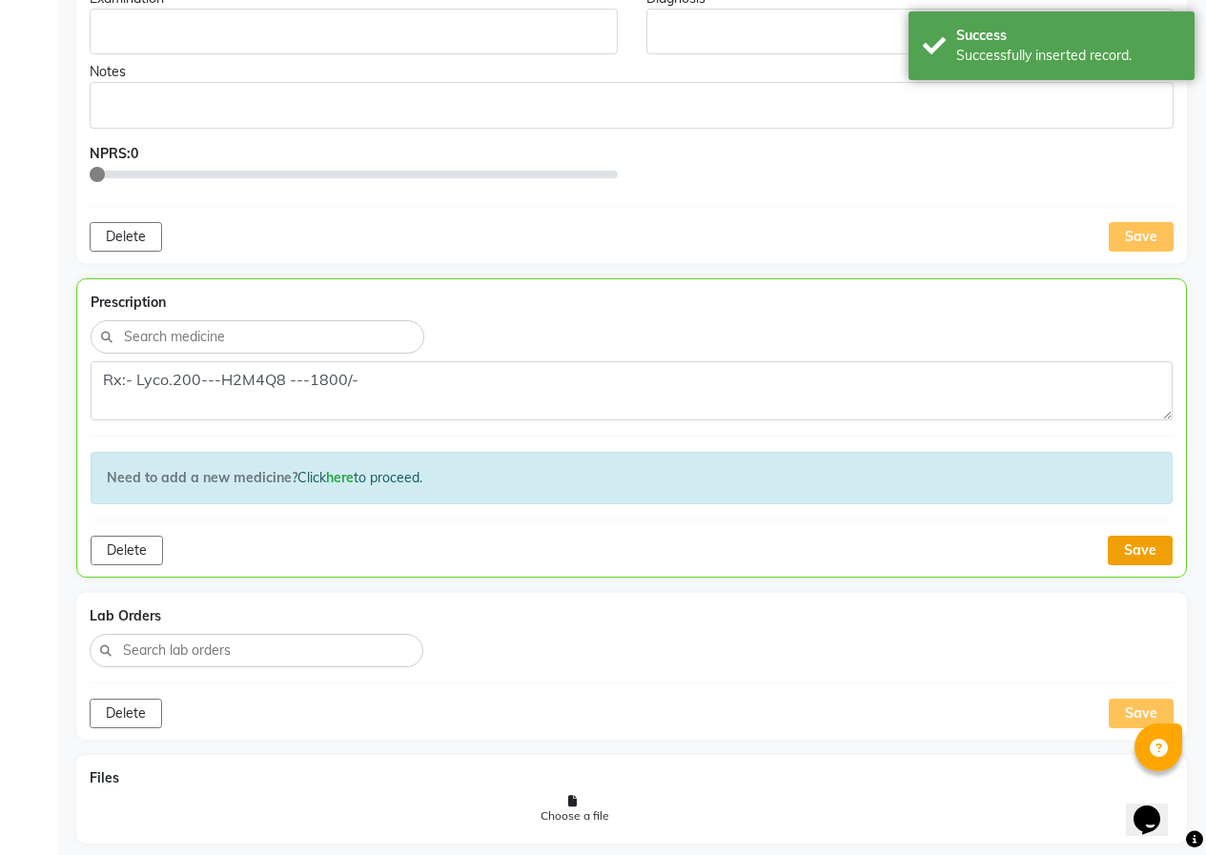
click at [1150, 536] on button "Save" at bounding box center [1140, 551] width 65 height 30
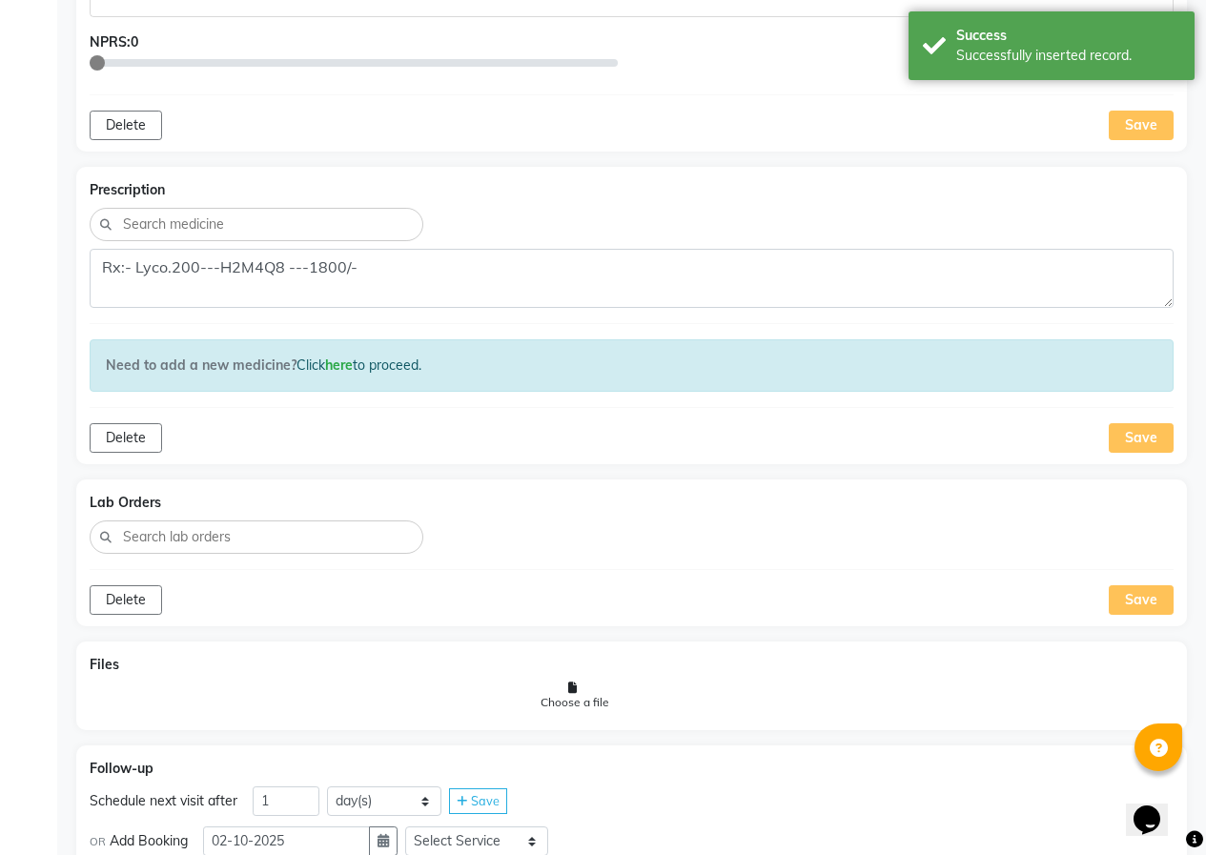
scroll to position [1184, 0]
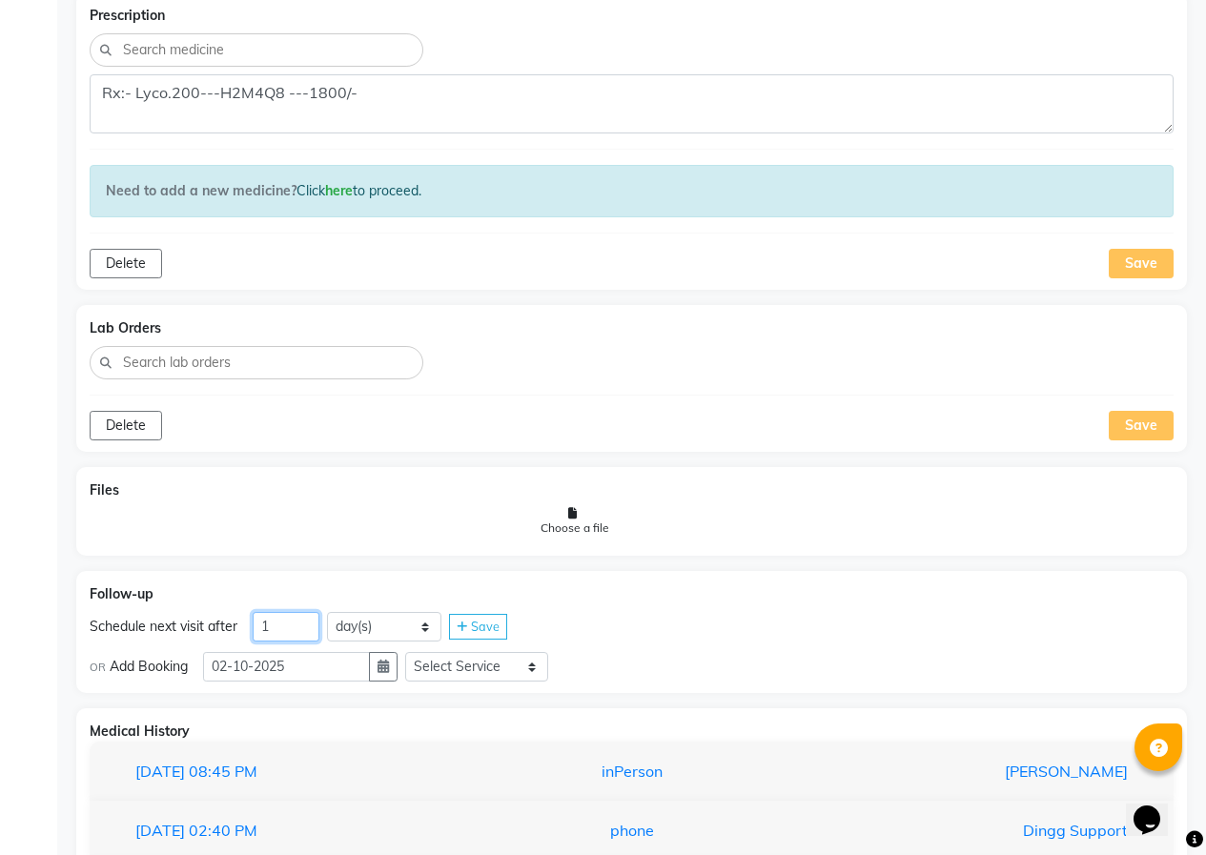
drag, startPoint x: 267, startPoint y: 619, endPoint x: 245, endPoint y: 625, distance: 22.9
click at [245, 625] on div "Schedule next visit after 1 day(s) week(s) month(s) Save" at bounding box center [632, 627] width 1084 height 31
type input "38"
click at [386, 667] on icon "button" at bounding box center [383, 666] width 11 height 13
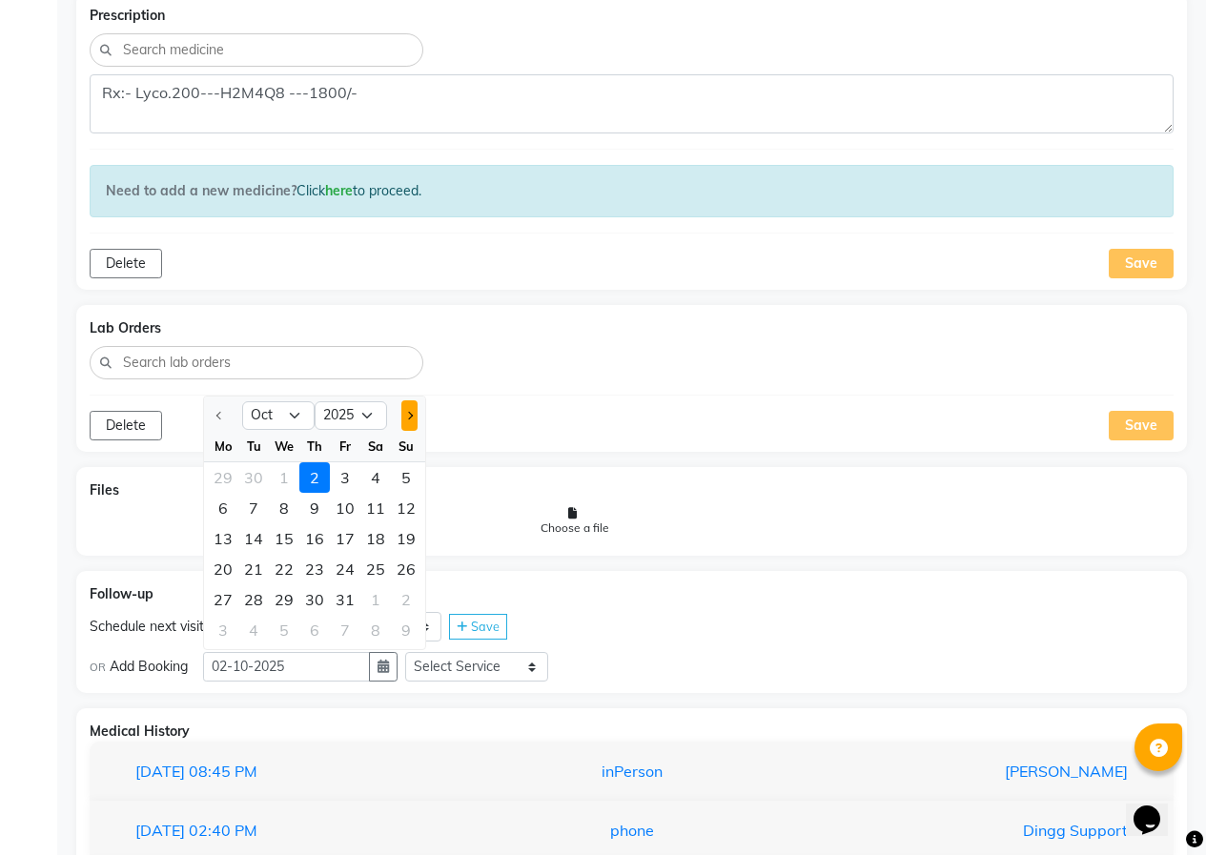
click at [417, 420] on button "Next month" at bounding box center [409, 415] width 16 height 31
select select "11"
click at [399, 506] on div "9" at bounding box center [406, 508] width 31 height 31
type input "[DATE]"
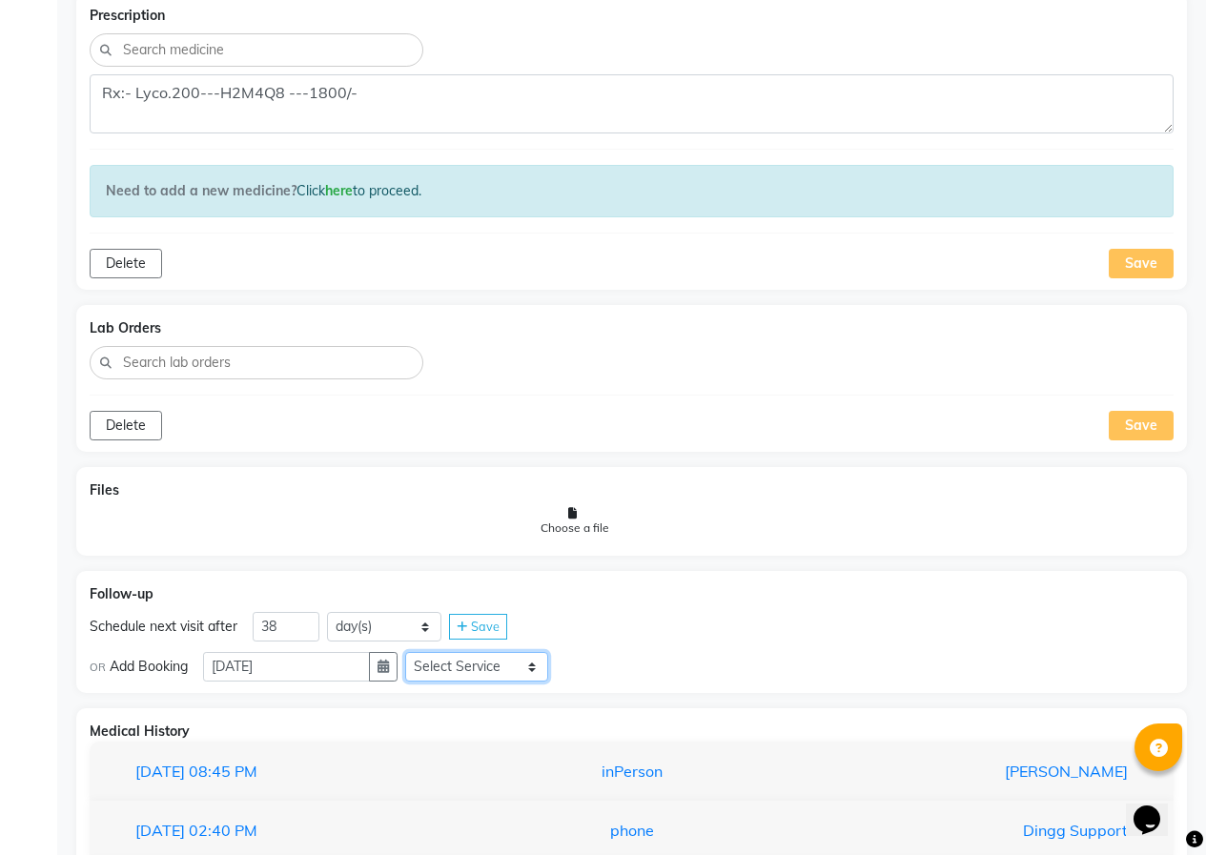
click at [468, 659] on select "Select Service In Person - Consultation Medicine Medicine 1 Hydra Facial Medi F…" at bounding box center [476, 667] width 143 height 30
select select "972997"
click at [413, 652] on select "Select Service In Person - Consultation Medicine Medicine 1 Hydra Facial Medi F…" at bounding box center [476, 667] width 143 height 30
drag, startPoint x: 604, startPoint y: 663, endPoint x: 601, endPoint y: 653, distance: 10.3
click at [604, 663] on select "Select Slot 10:15 10:30 10:45 11:00 11:15 11:30 11:45 12:00 12:15 12:30 12:45 1…" at bounding box center [627, 667] width 143 height 30
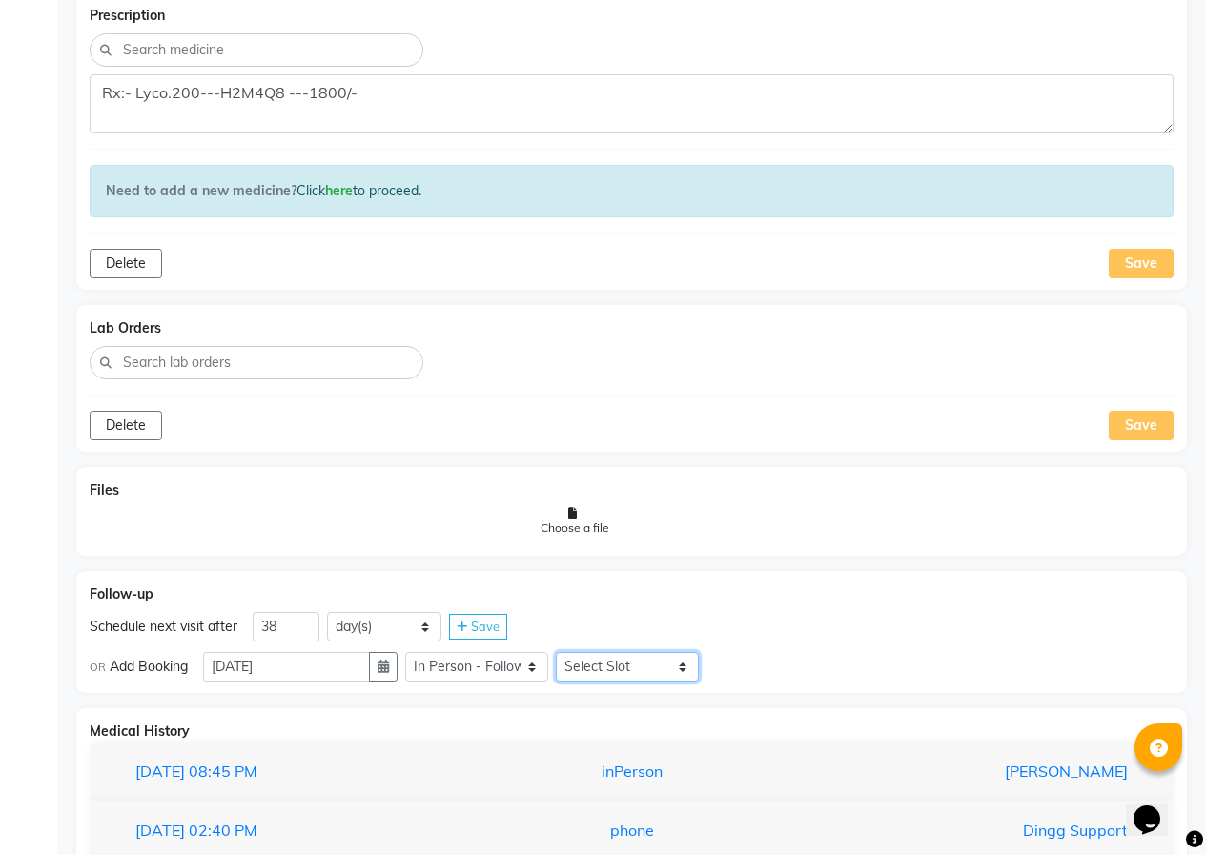
select select "855"
click at [563, 652] on select "Select Slot 10:15 10:30 10:45 11:00 11:15 11:30 11:45 12:00 12:15 12:30 12:45 1…" at bounding box center [627, 667] width 143 height 30
click at [739, 666] on span "Save" at bounding box center [742, 666] width 29 height 15
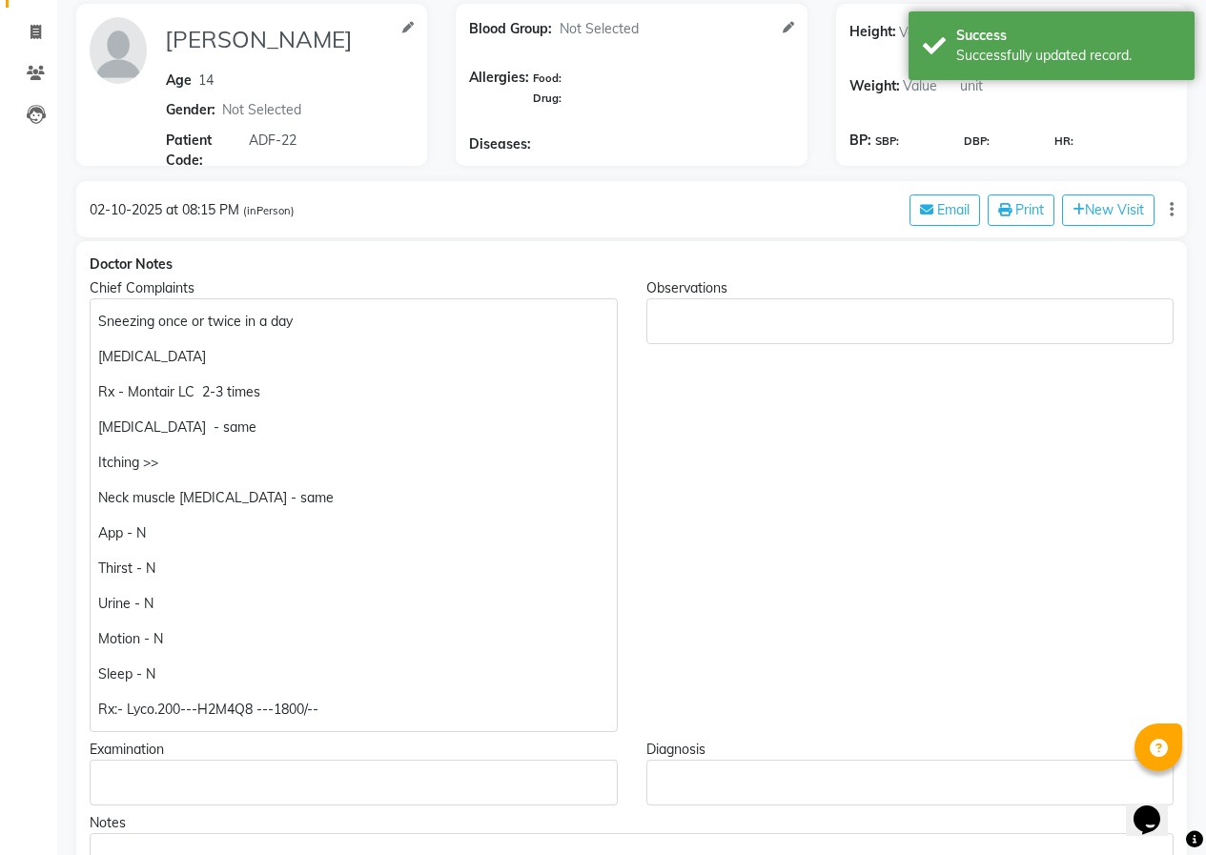
scroll to position [135, 0]
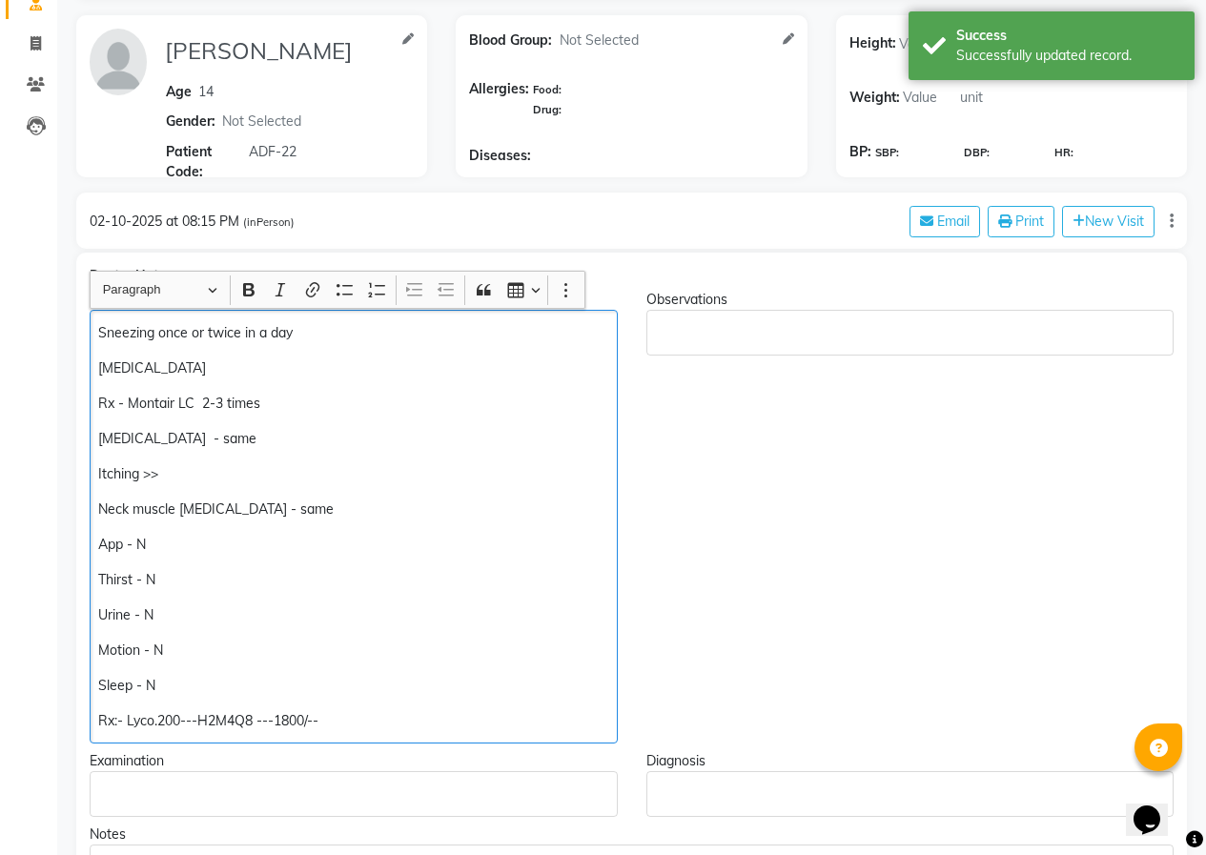
click at [92, 327] on div "Sneezing once or twice in a day [MEDICAL_DATA] Rx - Montair LC 2-3 times [MEDIC…" at bounding box center [354, 527] width 528 height 434
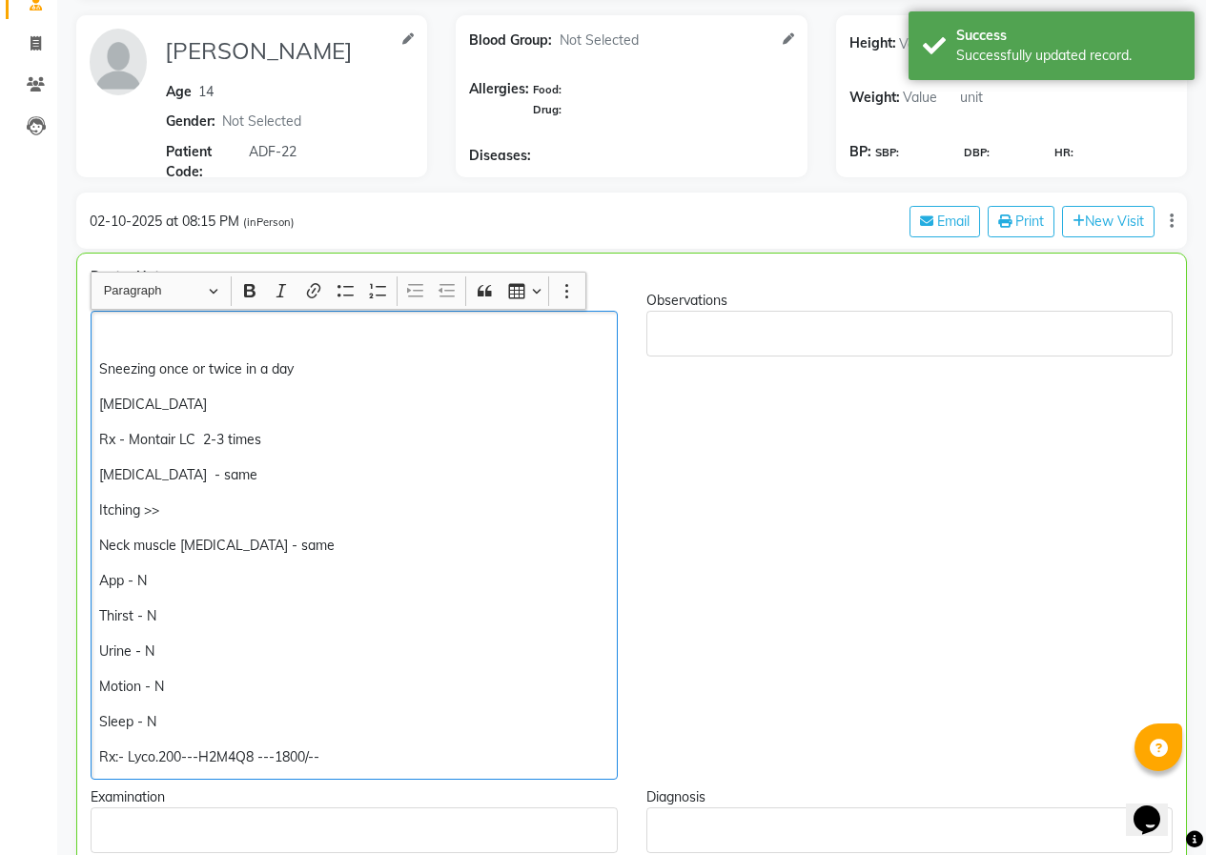
scroll to position [136, 0]
click at [102, 325] on p "Rich Text Editor, main" at bounding box center [353, 333] width 509 height 20
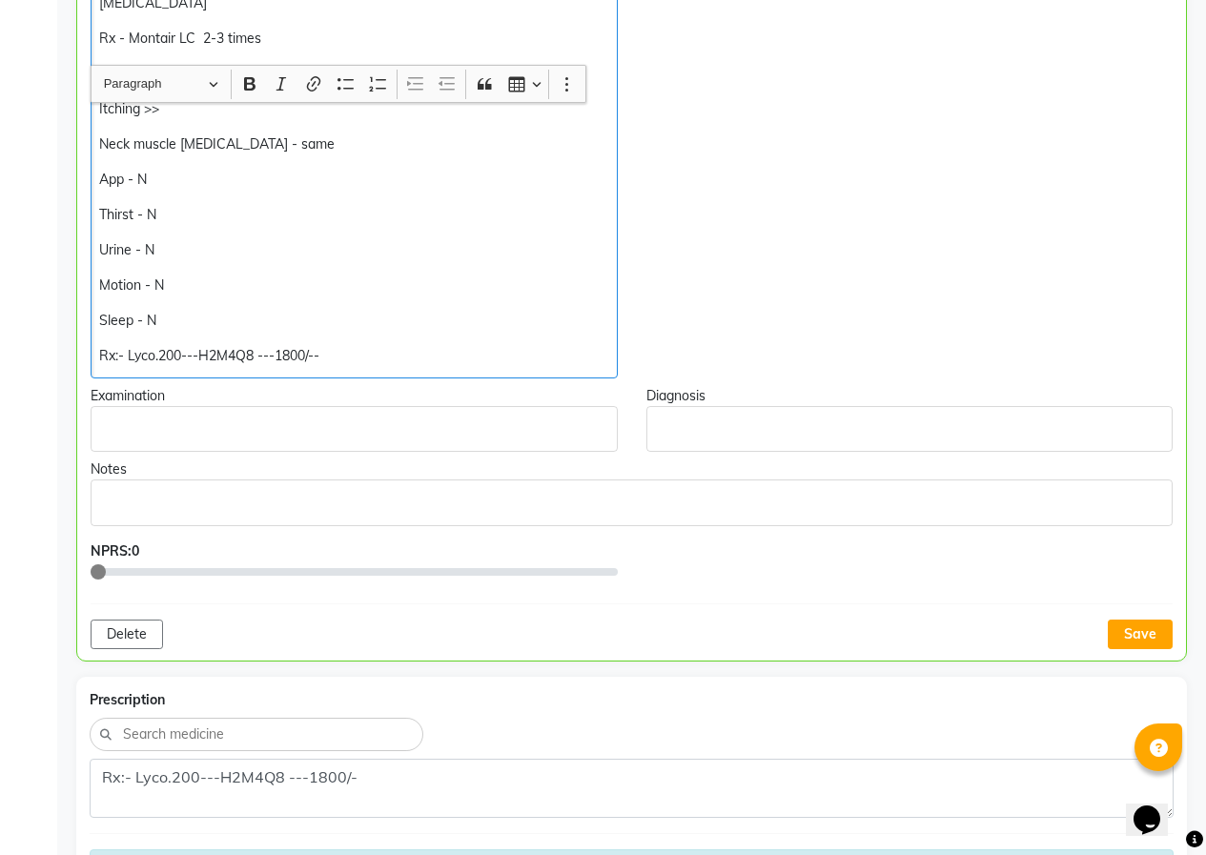
scroll to position [708, 0]
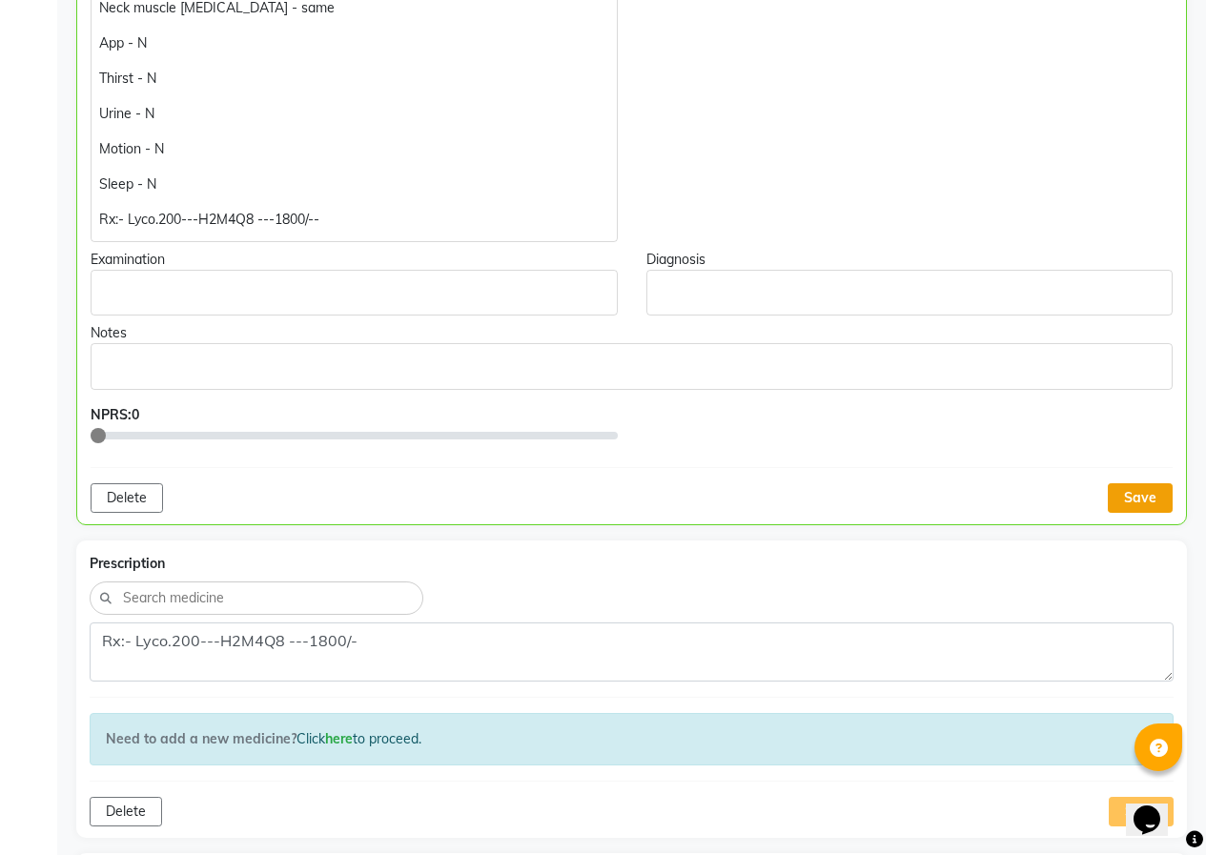
click at [1162, 500] on button "Save" at bounding box center [1140, 498] width 65 height 30
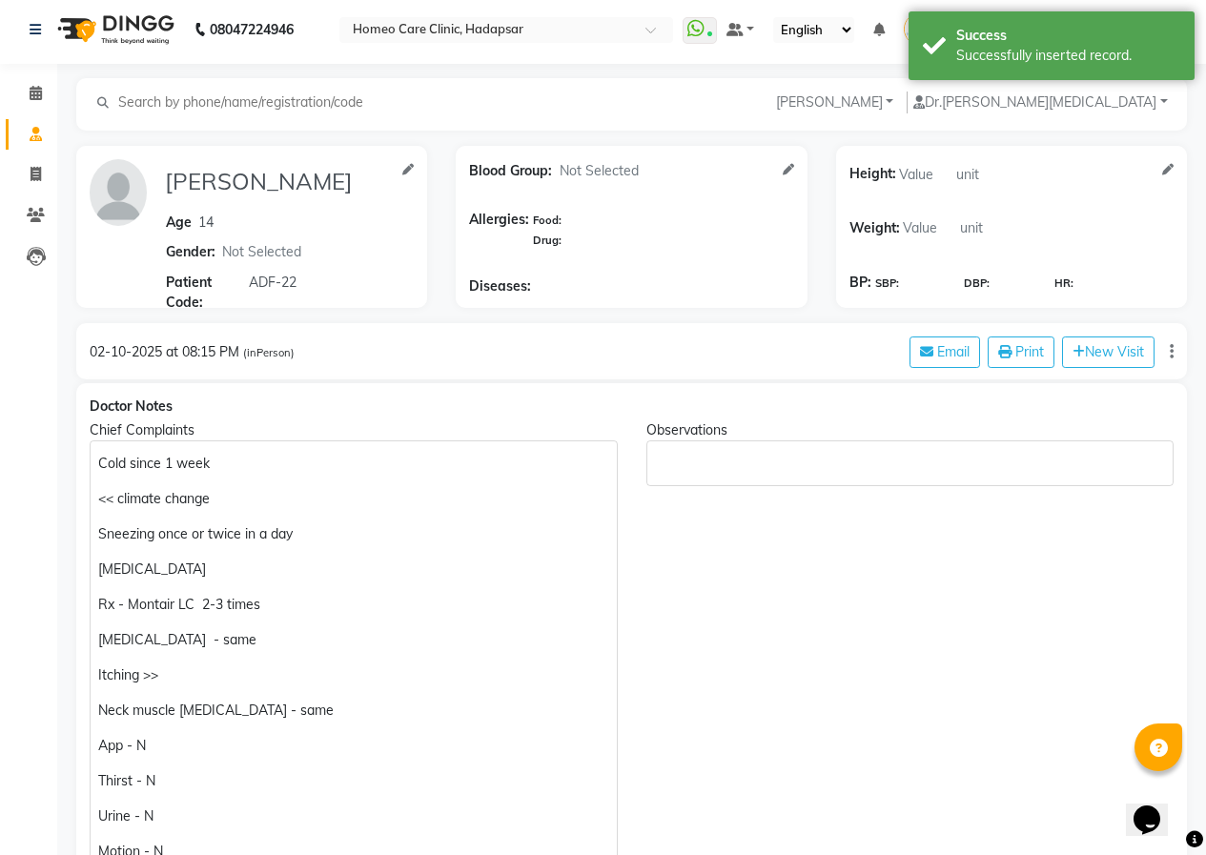
scroll to position [0, 0]
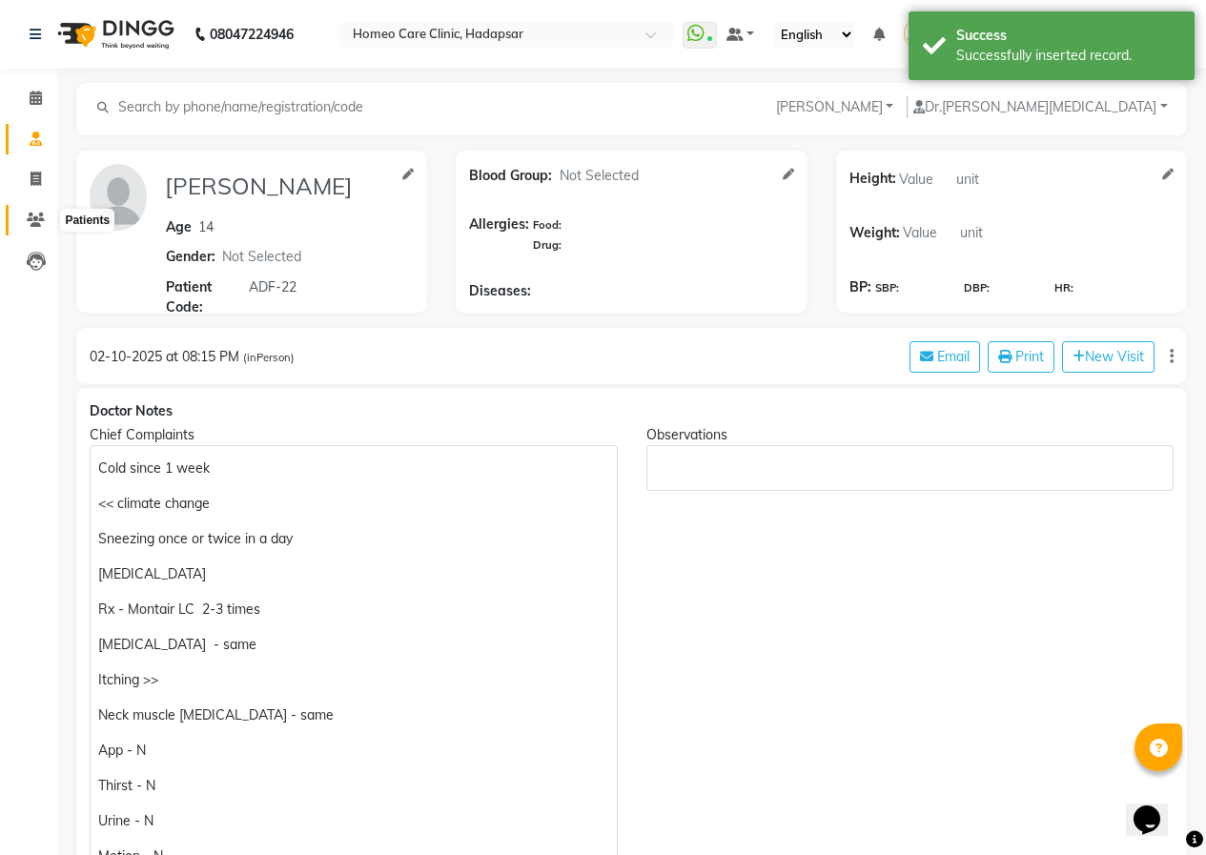
click at [44, 214] on icon at bounding box center [36, 220] width 18 height 14
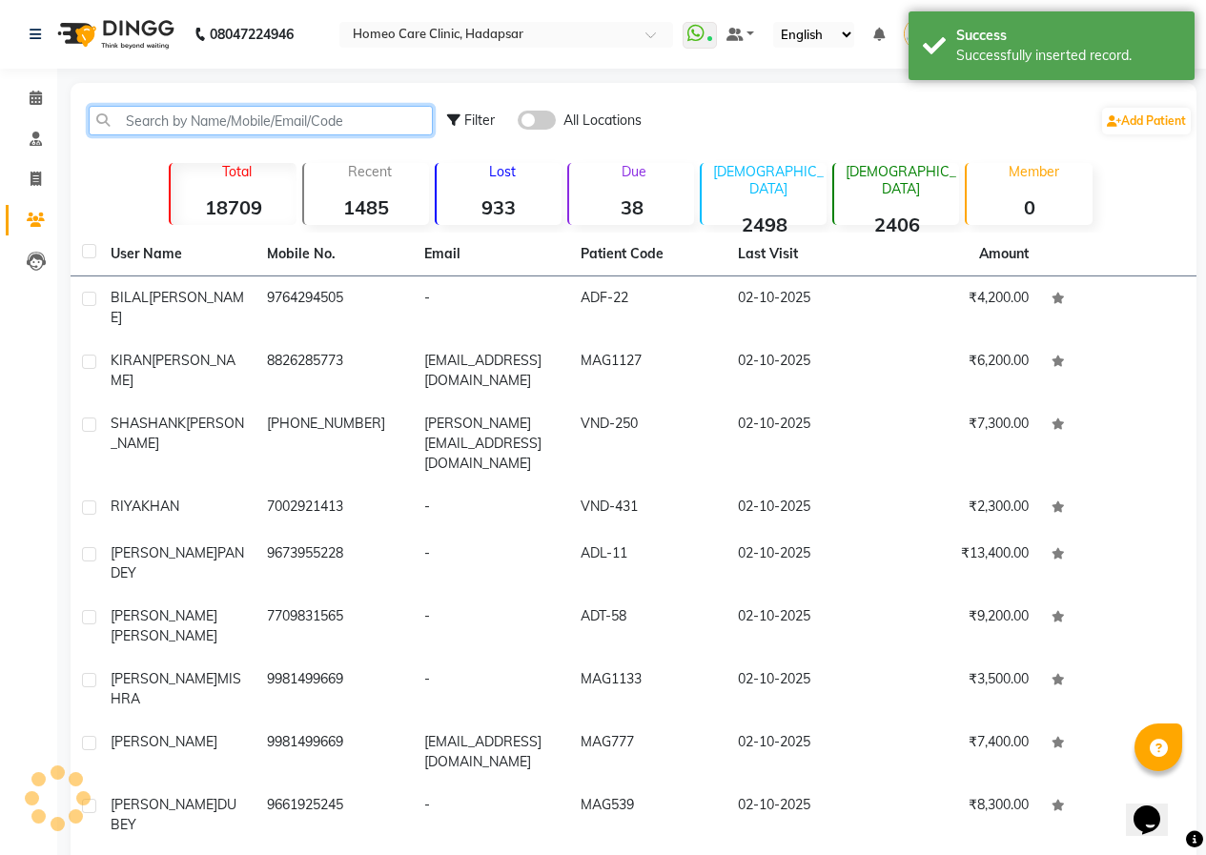
click at [218, 124] on input "text" at bounding box center [261, 121] width 344 height 30
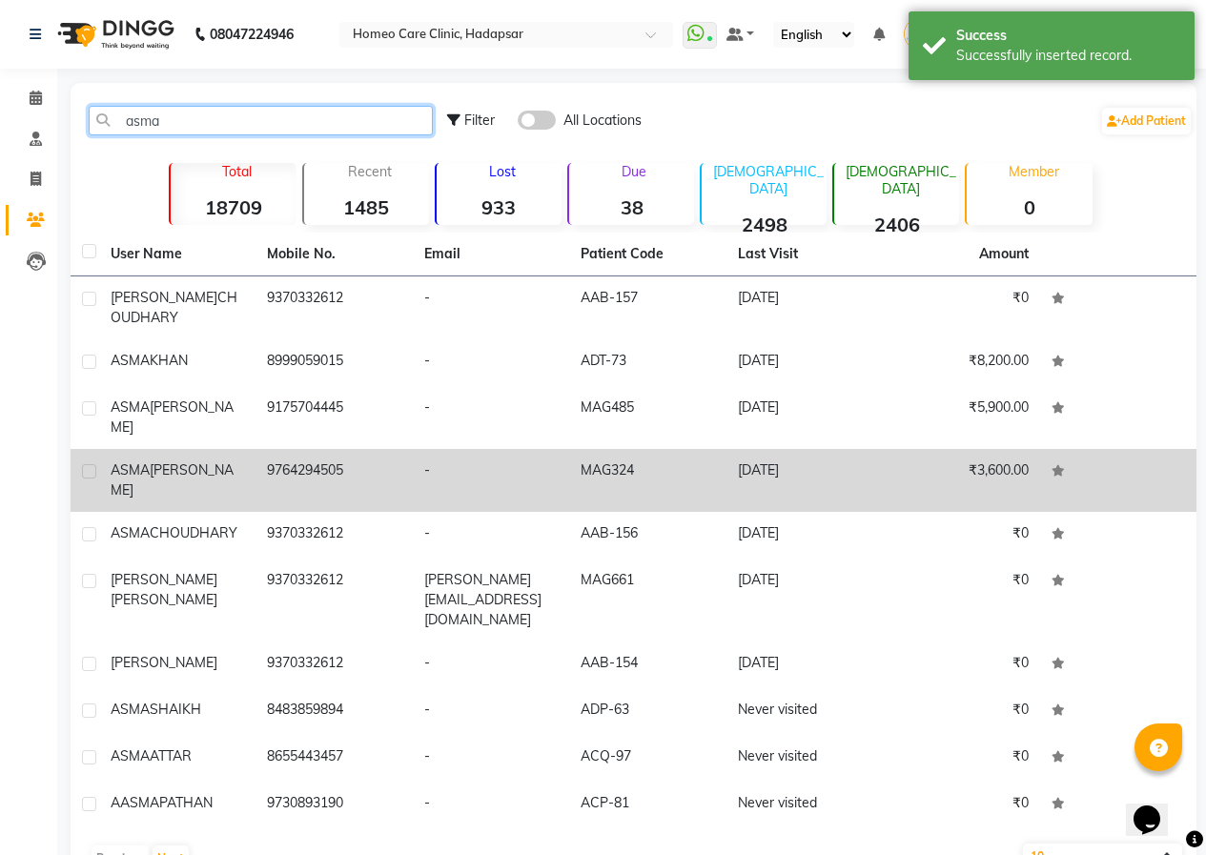
type input "asma"
click at [662, 449] on td "MAG324" at bounding box center [647, 480] width 156 height 63
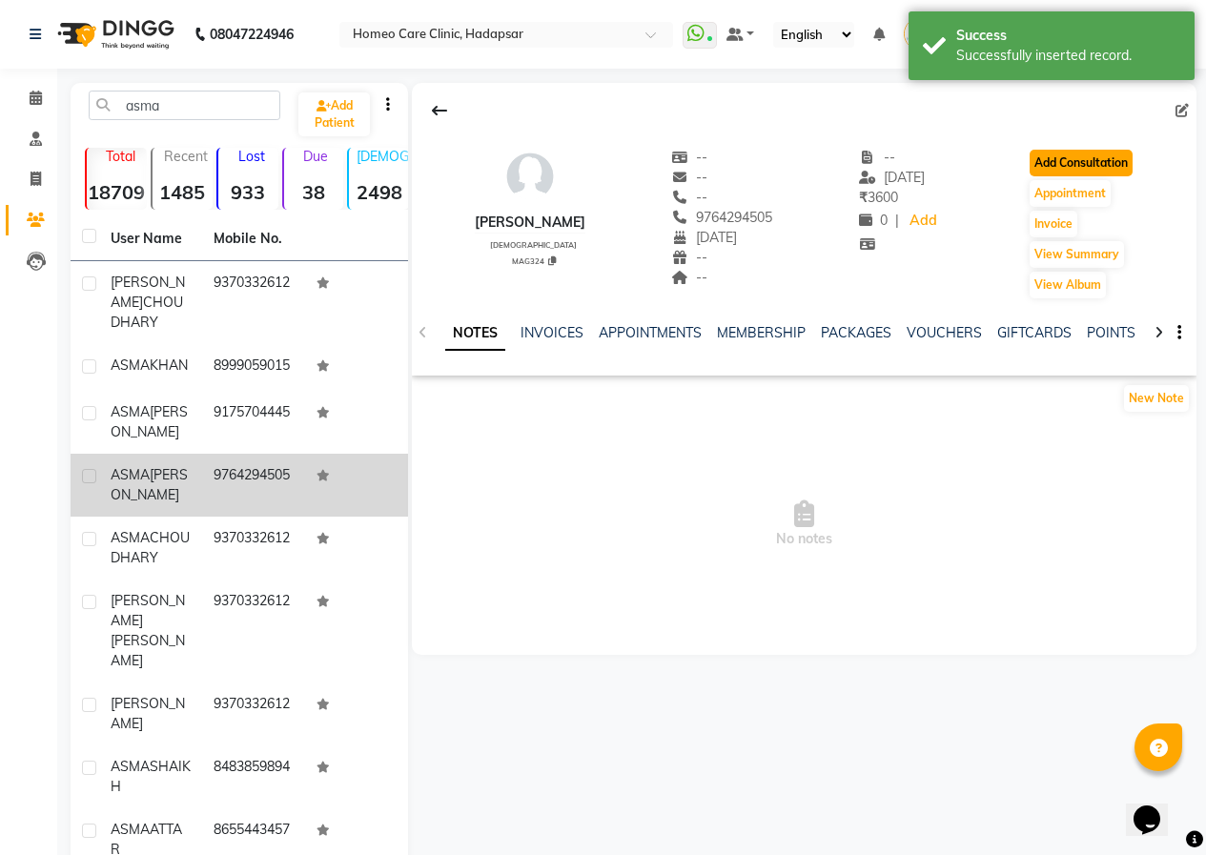
click at [1070, 156] on button "Add Consultation" at bounding box center [1081, 163] width 103 height 27
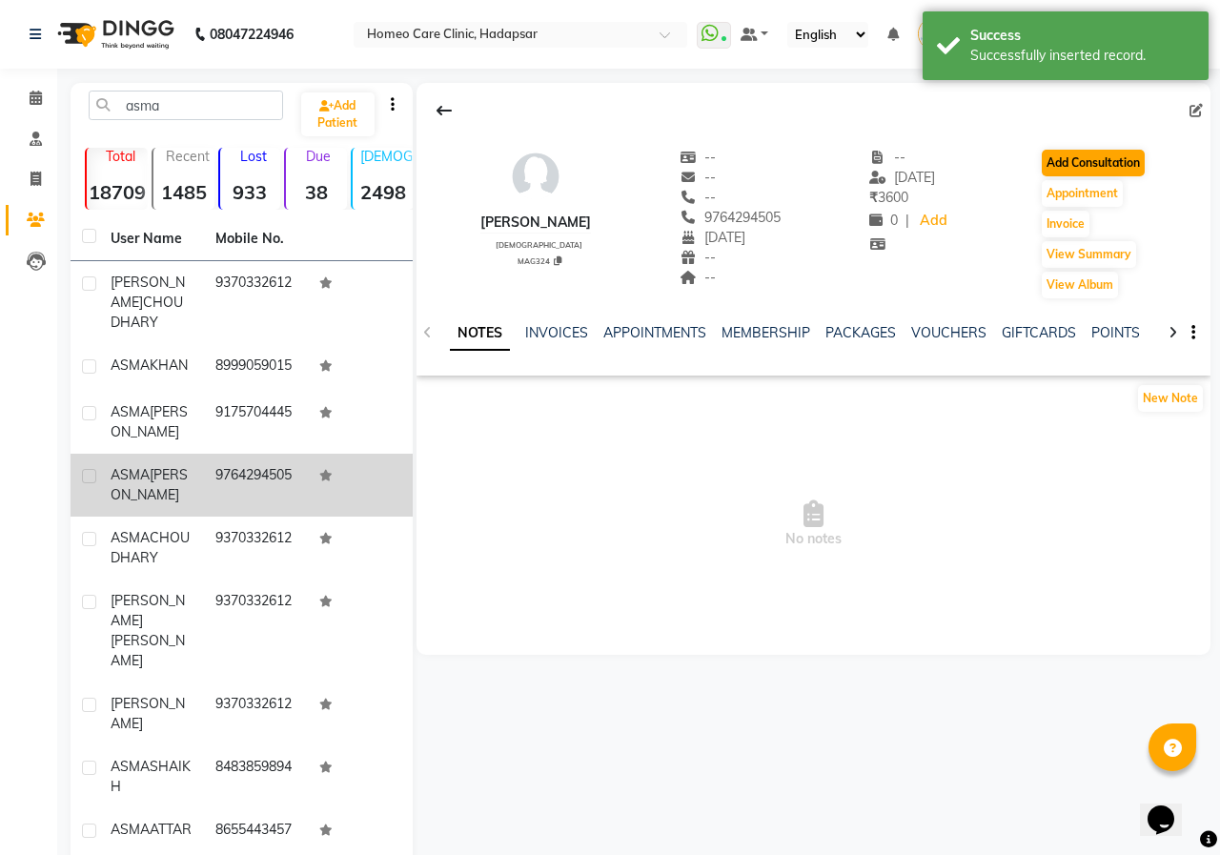
select select "[DEMOGRAPHIC_DATA]"
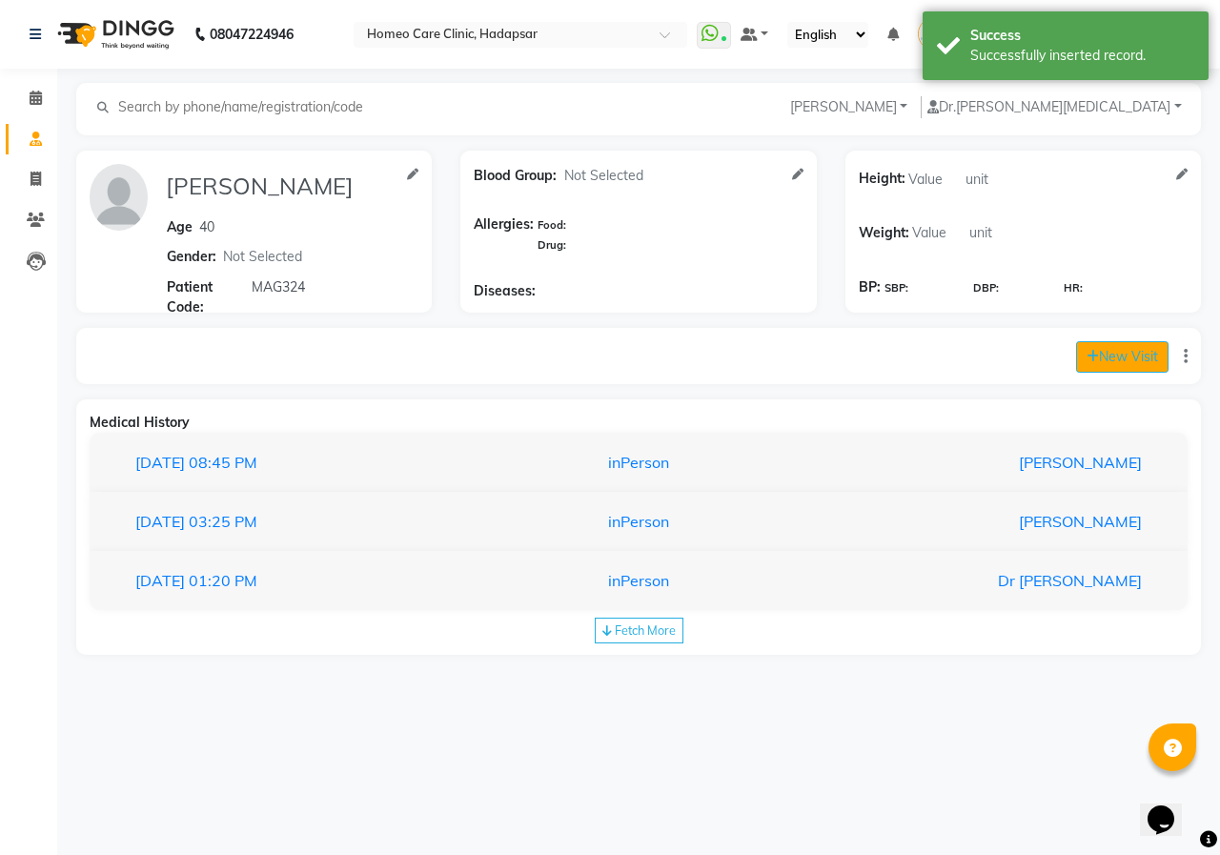
click at [1098, 360] on button "New Visit" at bounding box center [1122, 356] width 92 height 31
select select "1220"
select select "inPerson"
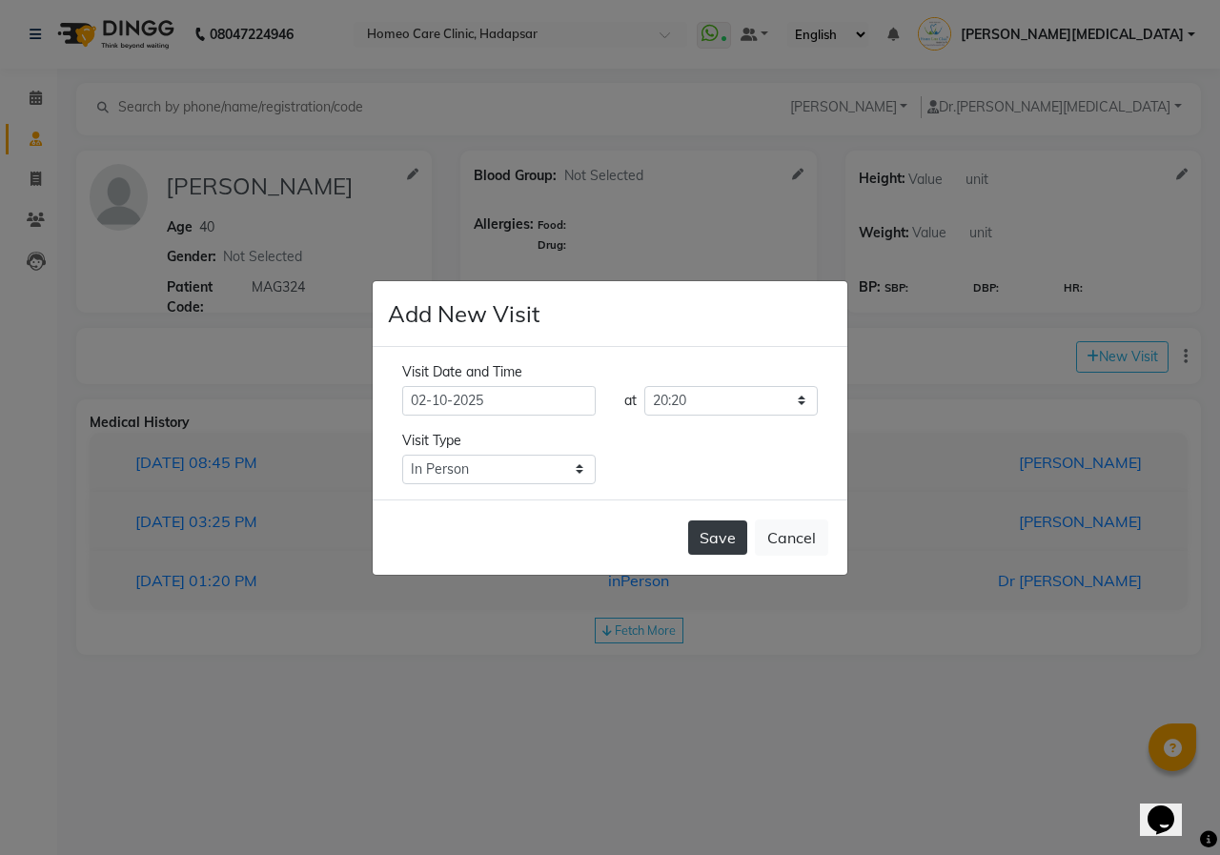
click at [726, 542] on button "Save" at bounding box center [717, 538] width 59 height 34
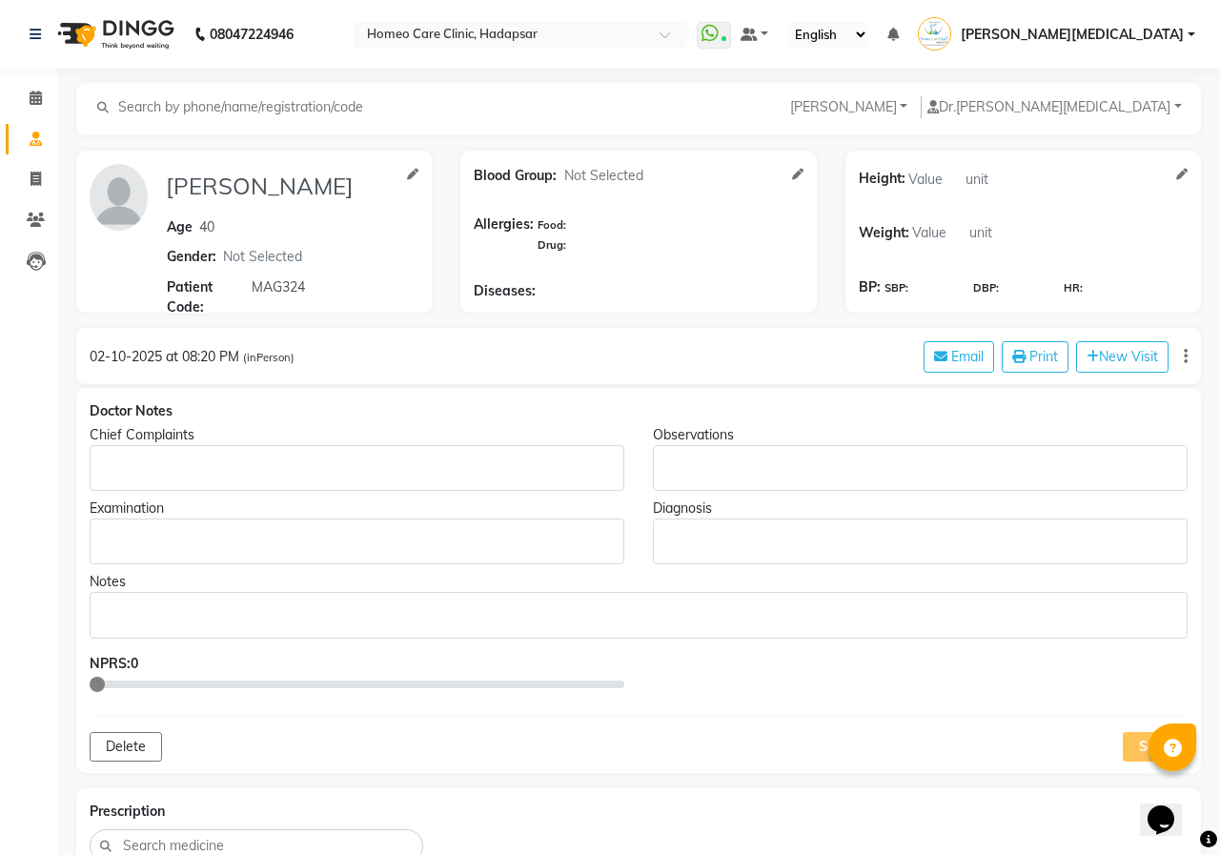
type input "[PERSON_NAME]"
type input "40"
select select "[DEMOGRAPHIC_DATA]"
type input "MAG324"
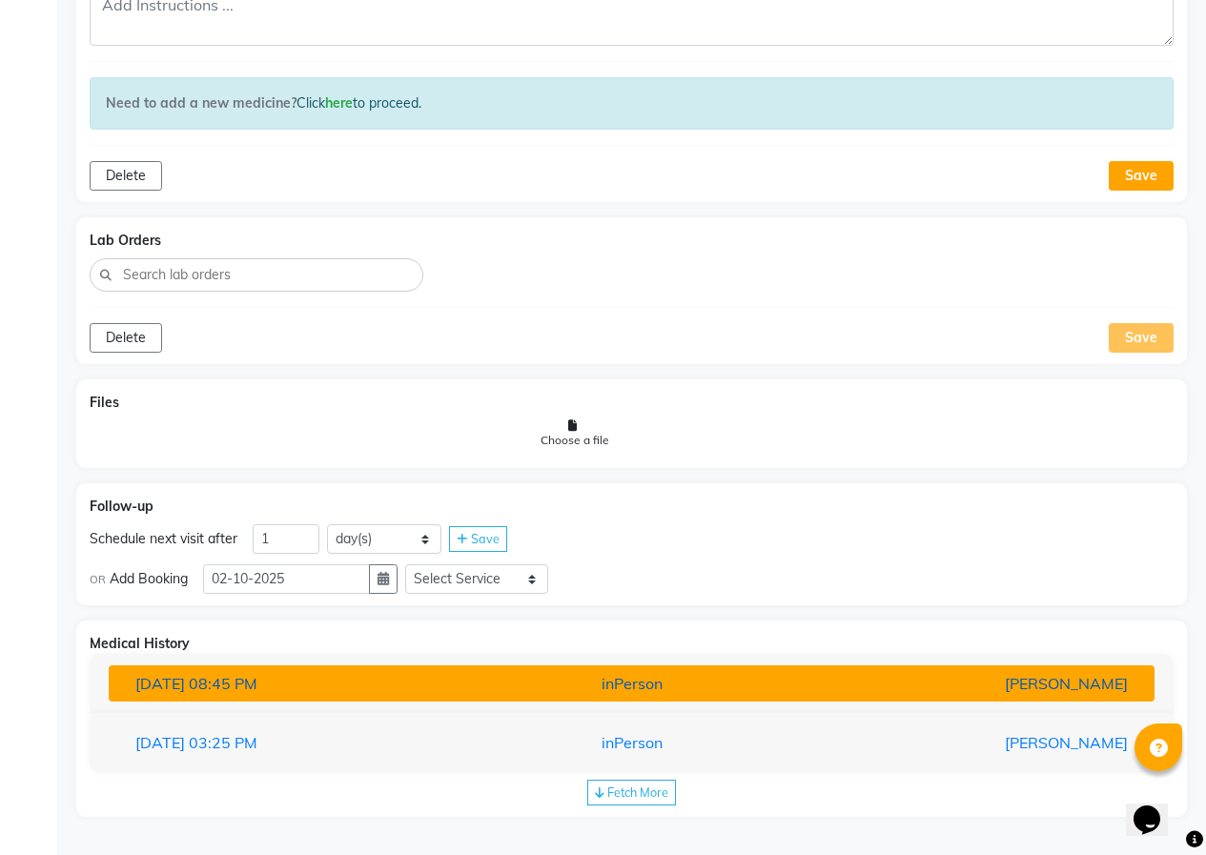
click at [203, 671] on button "[DATE] 08:45 PM inPerson [PERSON_NAME]" at bounding box center [632, 683] width 1046 height 36
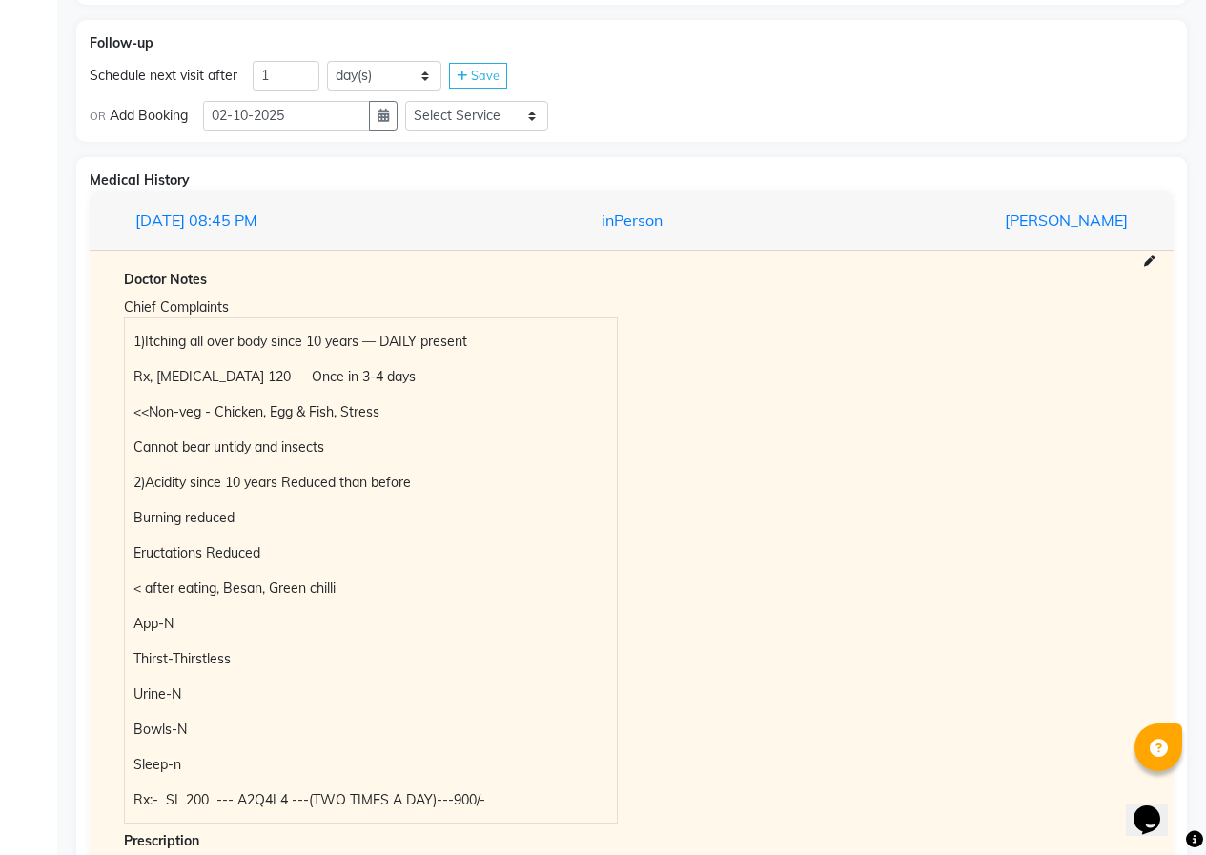
scroll to position [1360, 0]
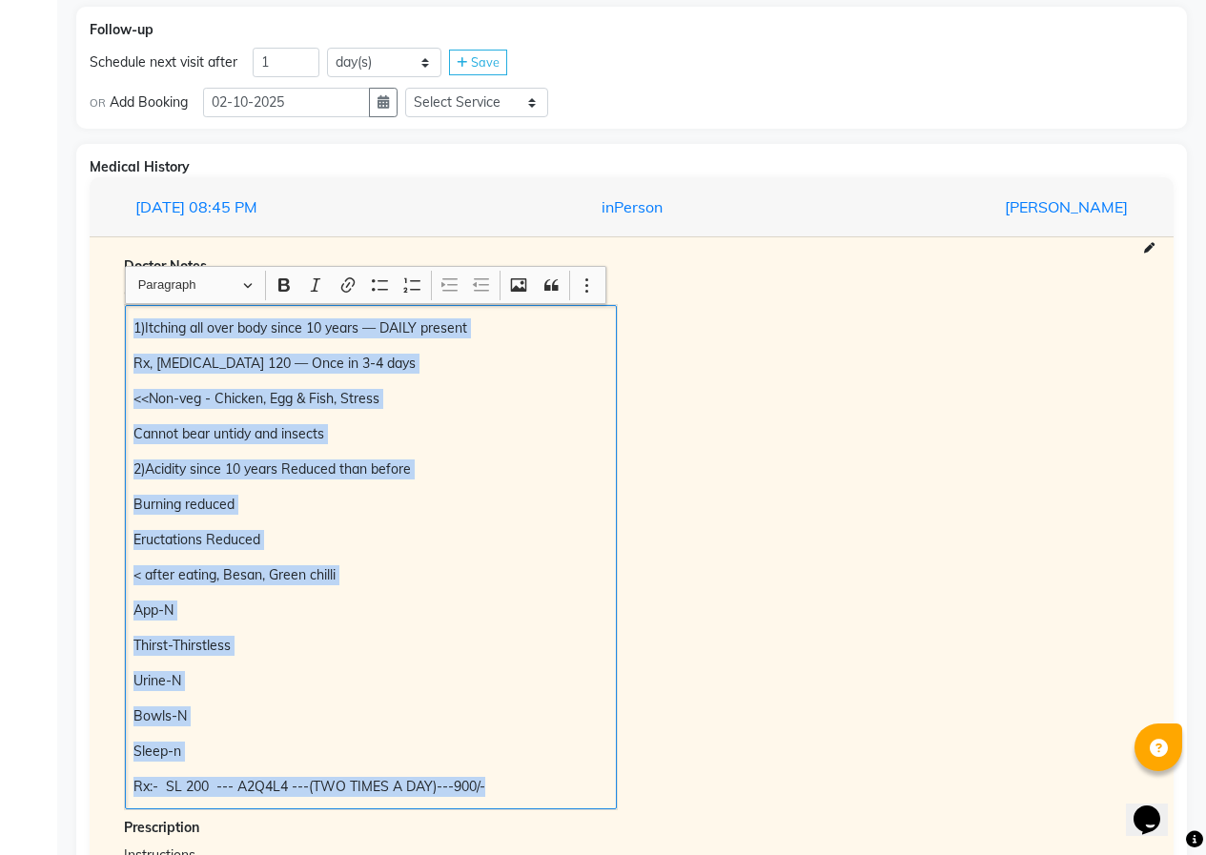
drag, startPoint x: 127, startPoint y: 329, endPoint x: 587, endPoint y: 789, distance: 651.2
click at [587, 789] on div "1)Itching all over body since 10 years — DAILY present Rx, [MEDICAL_DATA] 120 —…" at bounding box center [371, 557] width 492 height 504
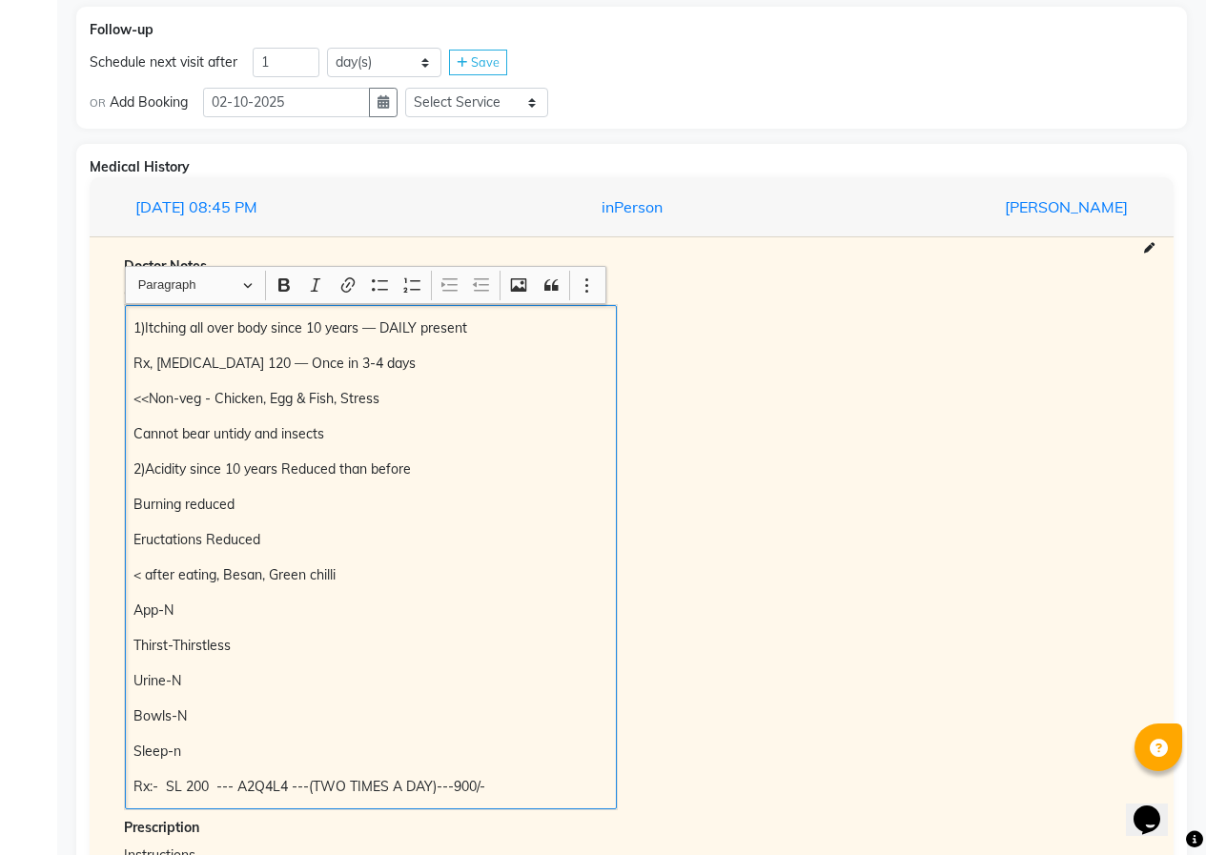
scroll to position [1149, 0]
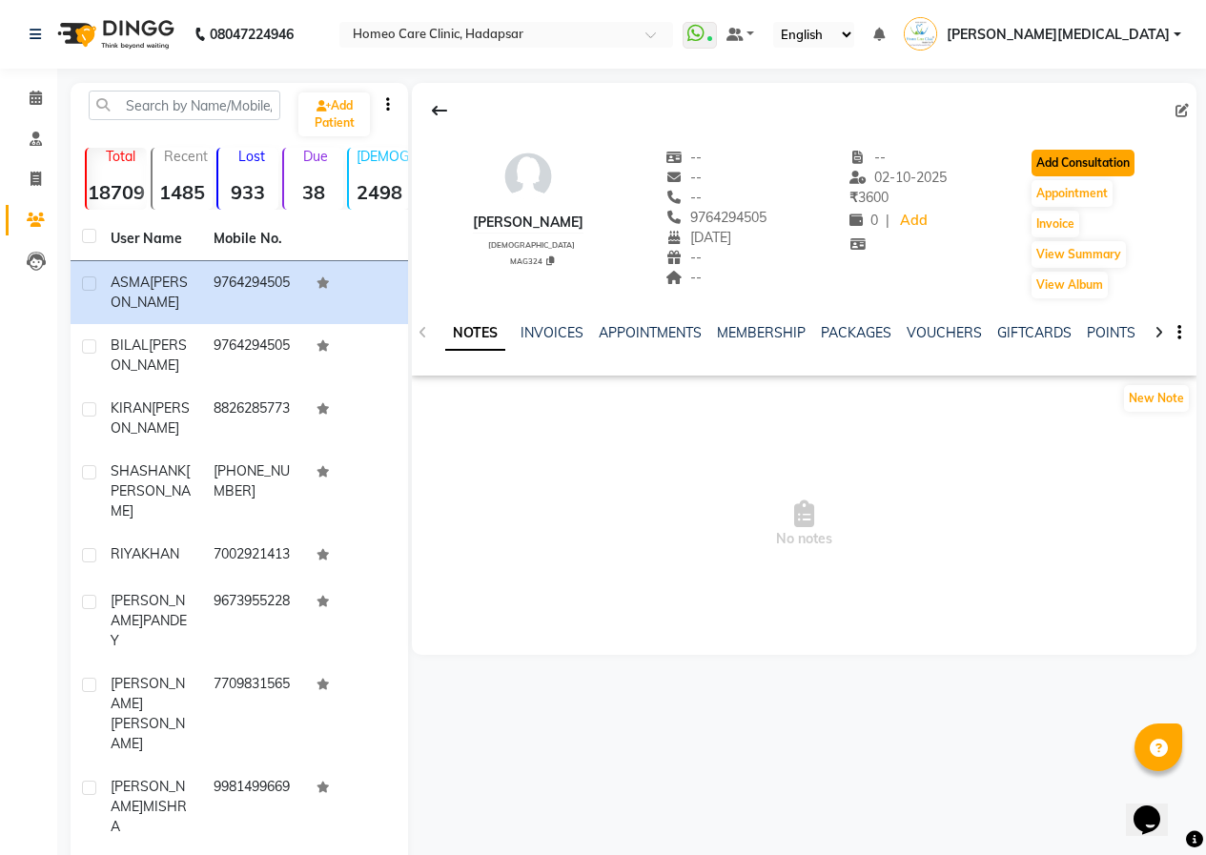
click at [1075, 174] on button "Add Consultation" at bounding box center [1083, 163] width 103 height 27
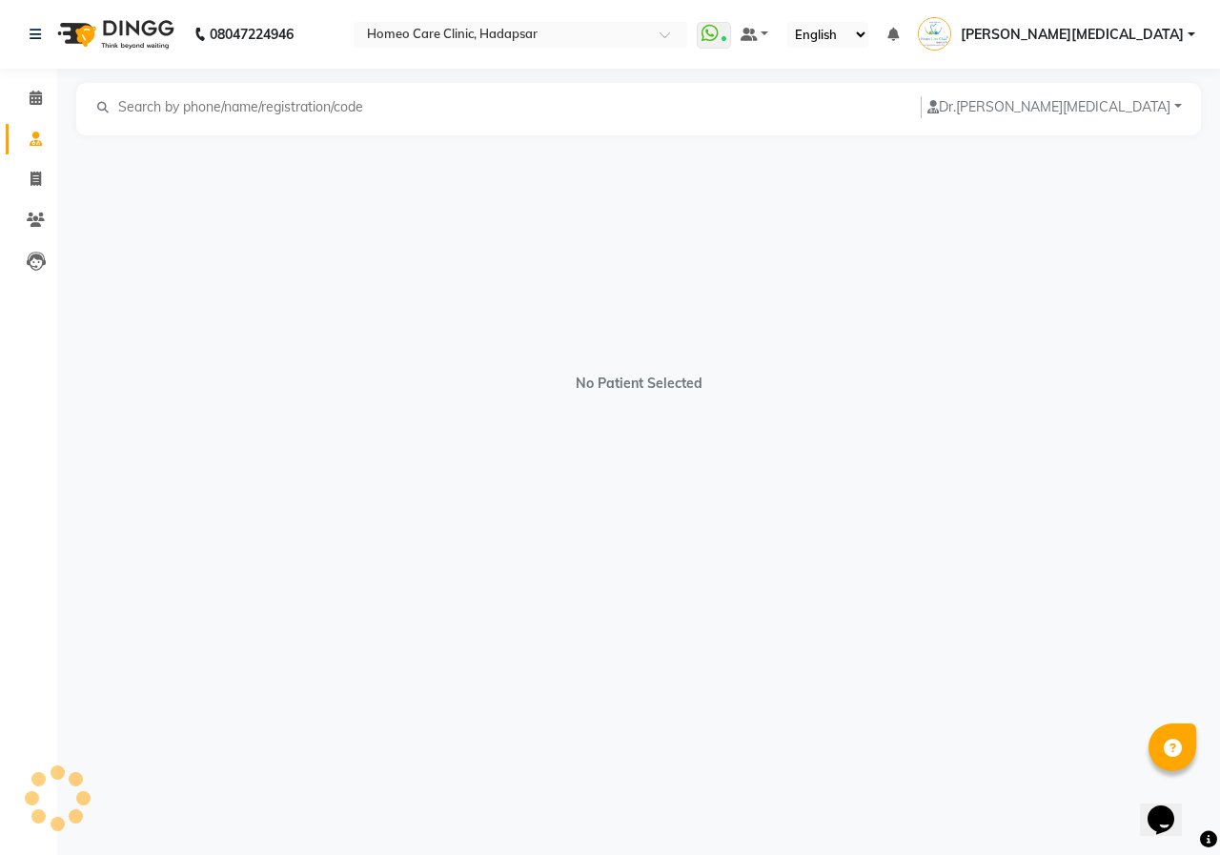
select select "[DEMOGRAPHIC_DATA]"
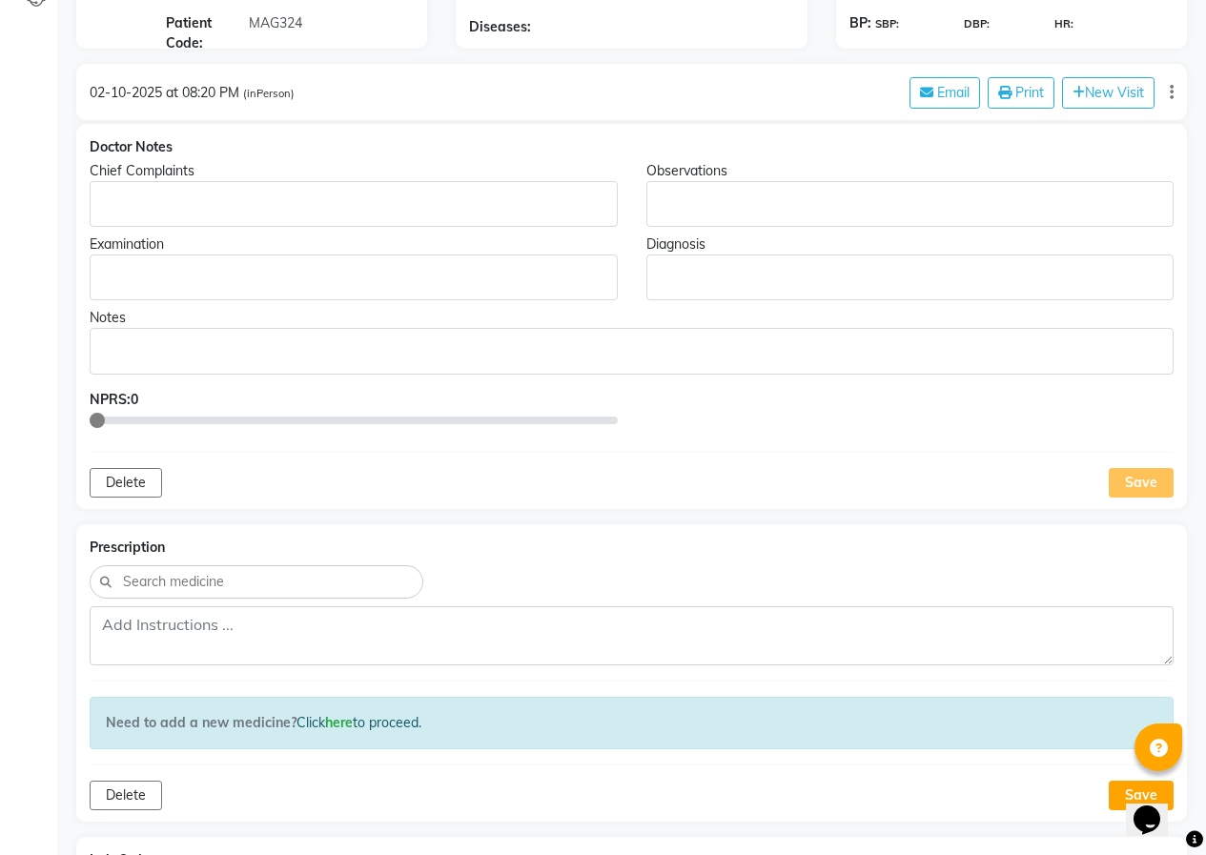
scroll to position [121, 0]
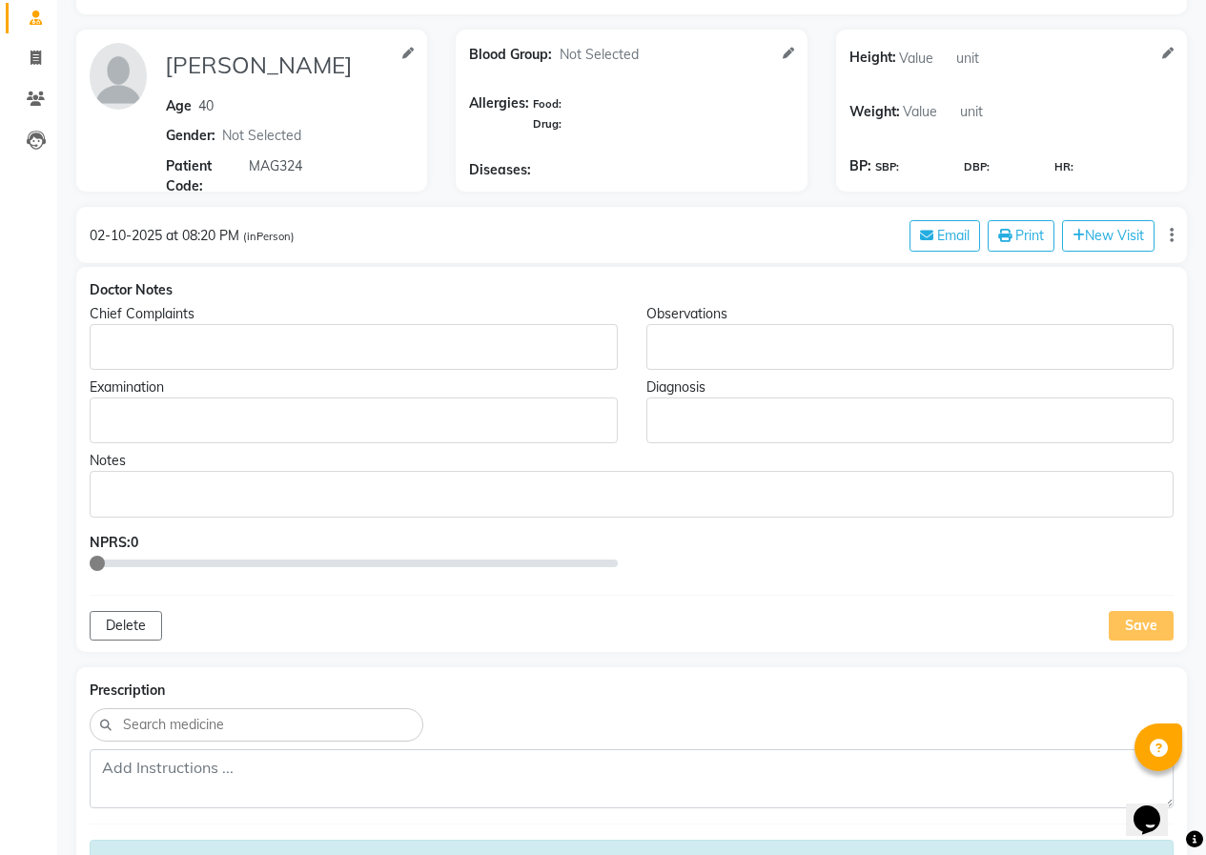
click at [110, 341] on p "Rich Text Editor, main" at bounding box center [353, 348] width 510 height 20
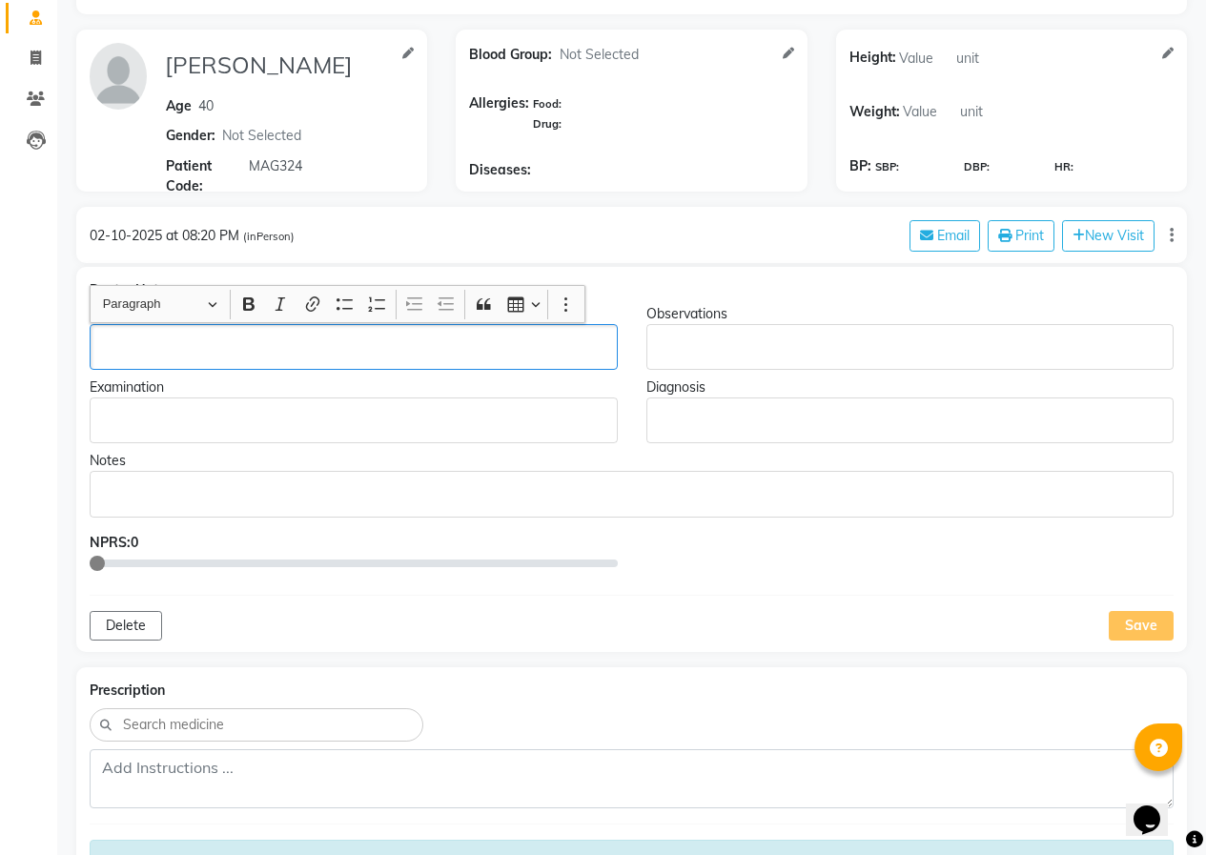
scroll to position [122, 0]
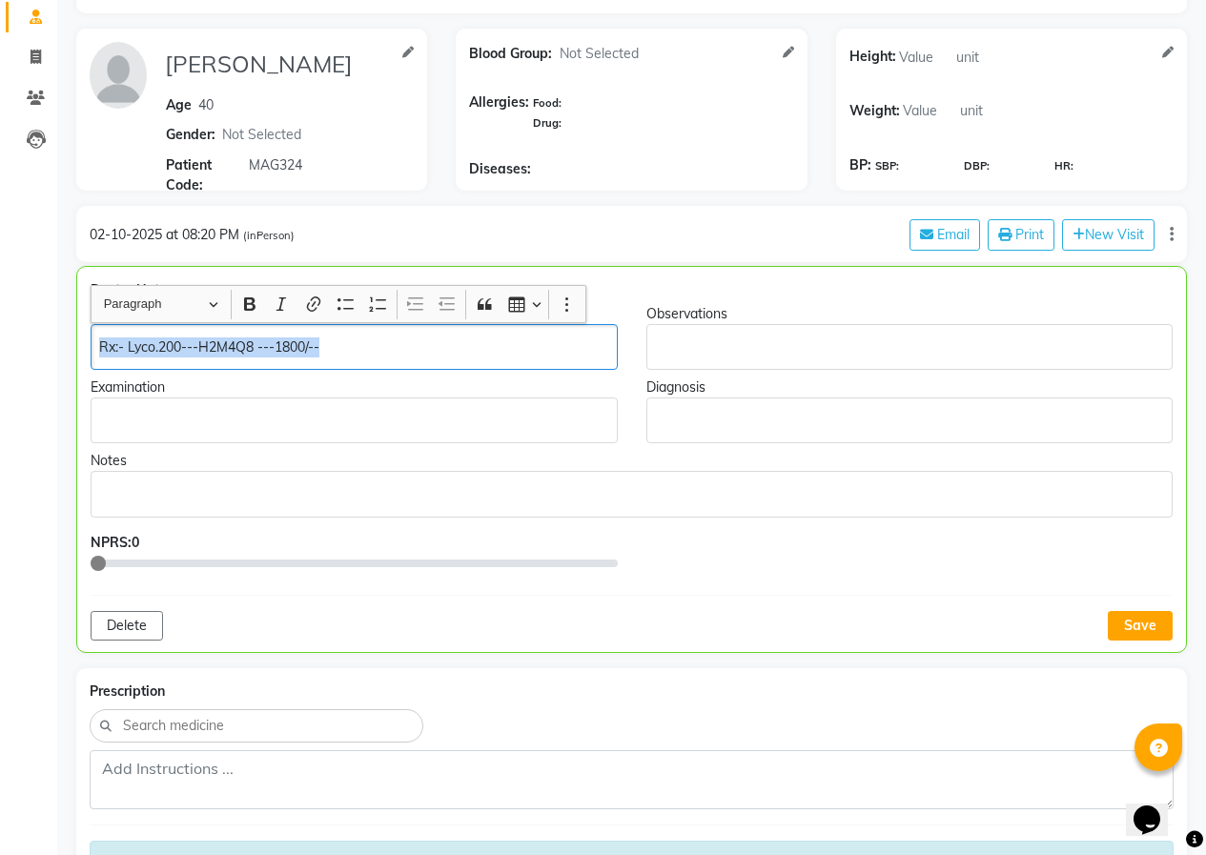
drag, startPoint x: 356, startPoint y: 341, endPoint x: 0, endPoint y: 342, distance: 355.6
click at [0, 338] on app-home "08047224946 Select Location × Homeo Care Clinic, Hadapsar WhatsApp Status ✕ Sta…" at bounding box center [603, 748] width 1206 height 1741
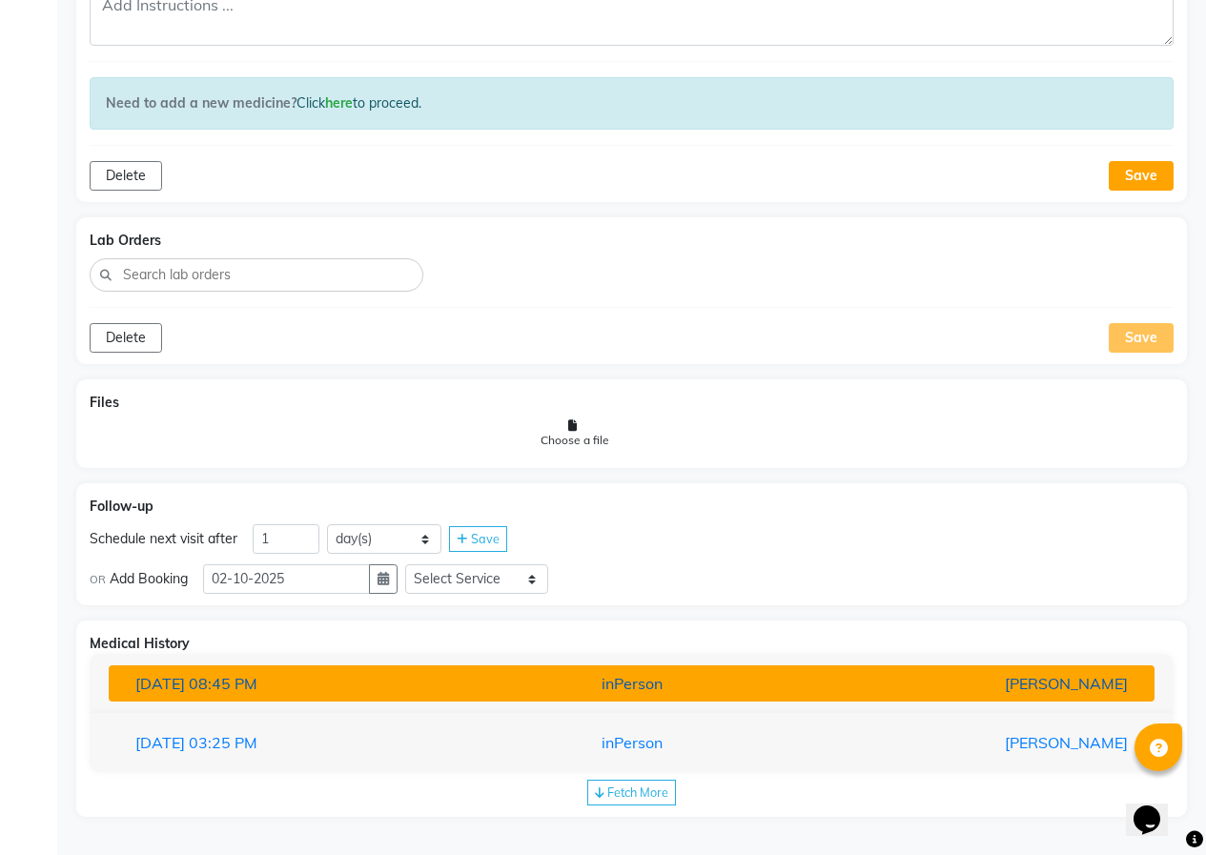
click at [241, 668] on button "[DATE] 08:45 PM inPerson [PERSON_NAME]" at bounding box center [632, 683] width 1046 height 36
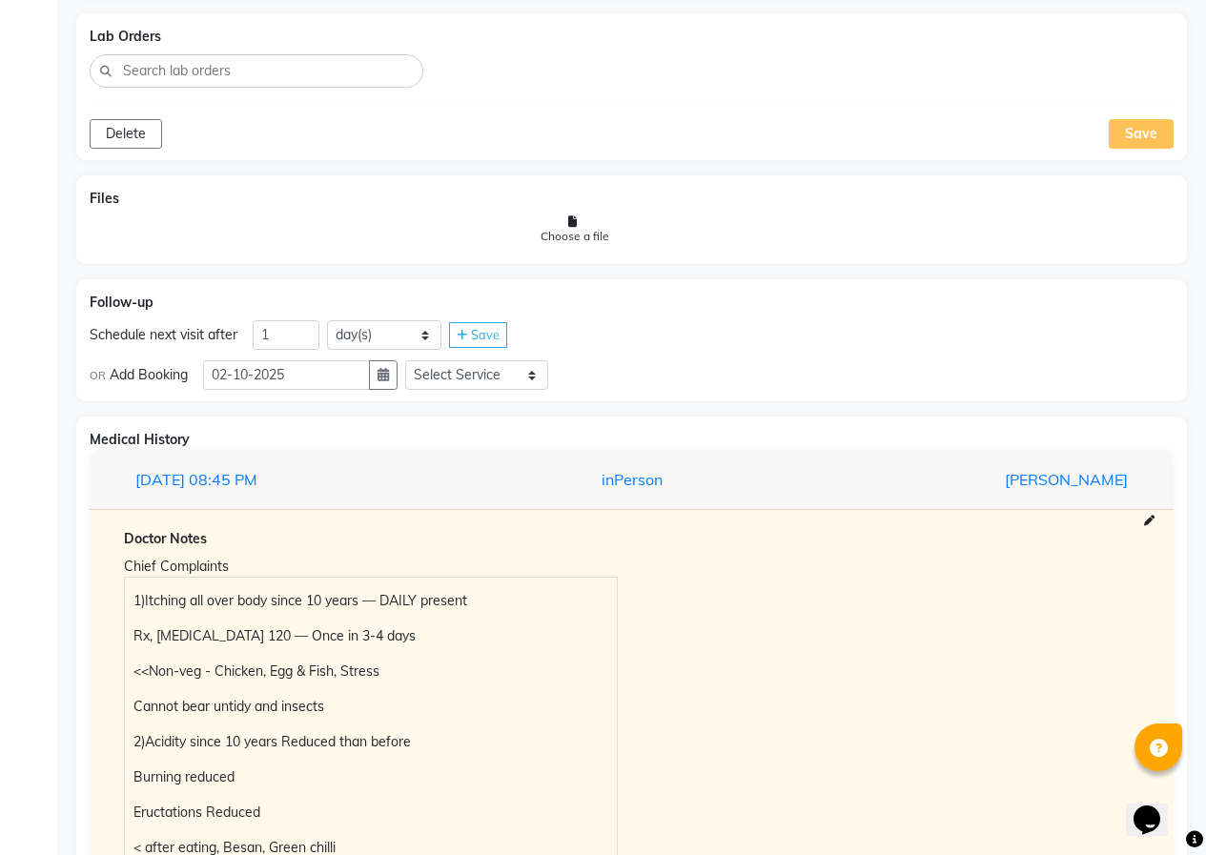
scroll to position [1458, 0]
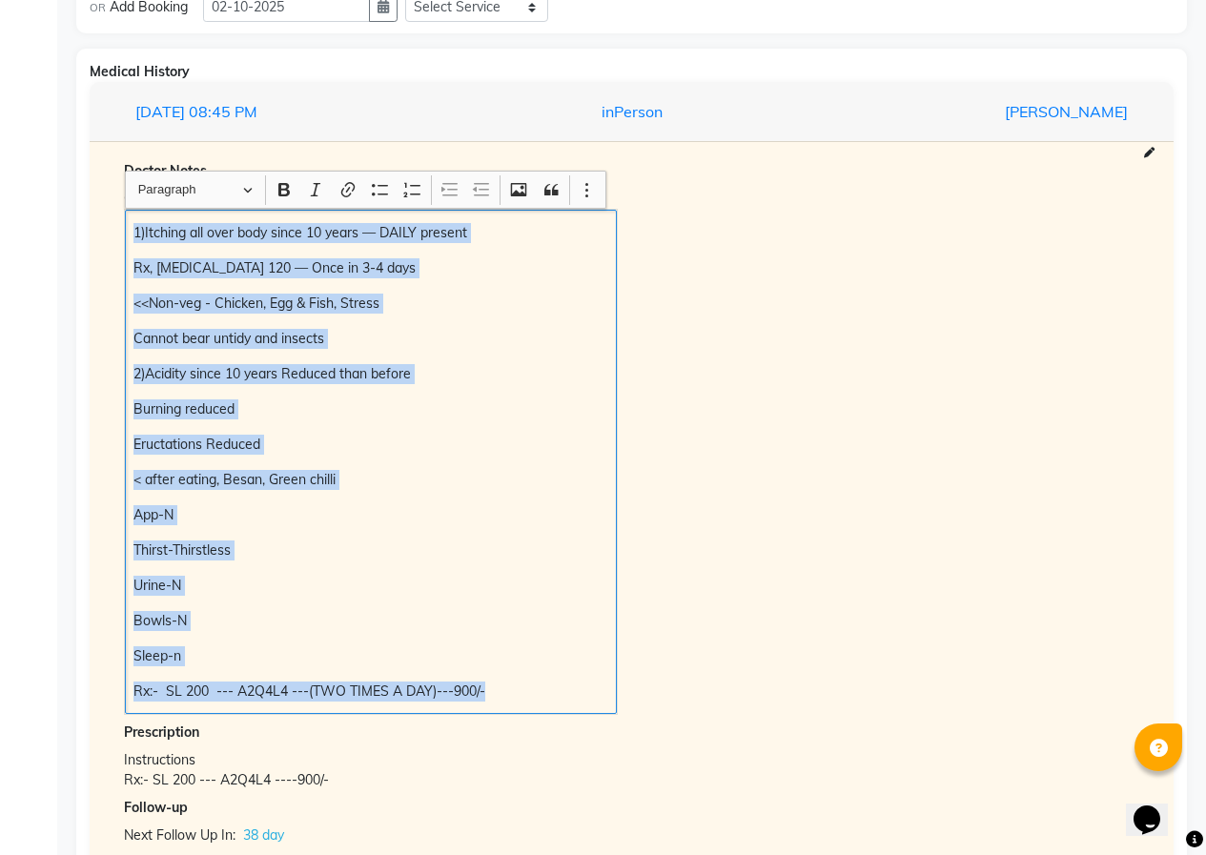
drag, startPoint x: 128, startPoint y: 225, endPoint x: 328, endPoint y: 542, distance: 374.5
click at [559, 699] on div "1)Itching all over body since 10 years — DAILY present Rx, [MEDICAL_DATA] 120 —…" at bounding box center [371, 462] width 492 height 504
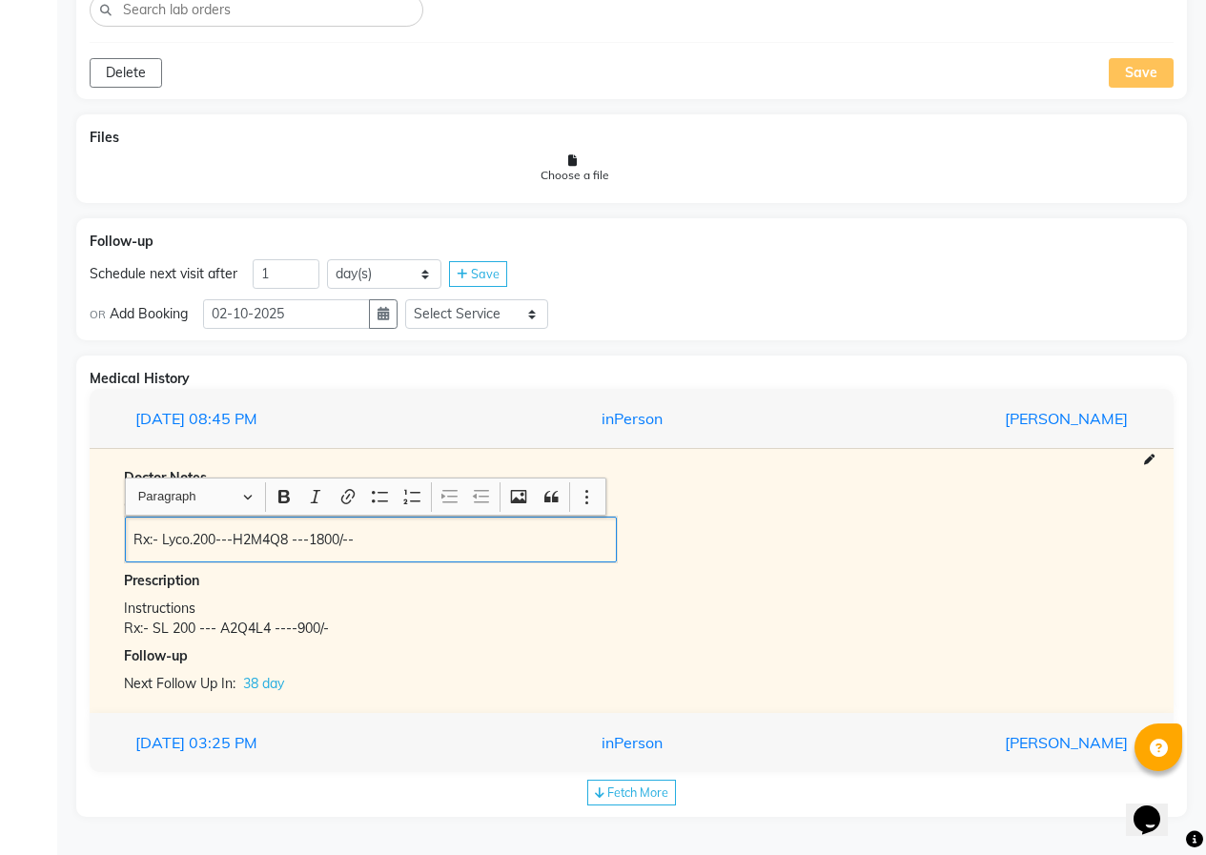
scroll to position [865, 0]
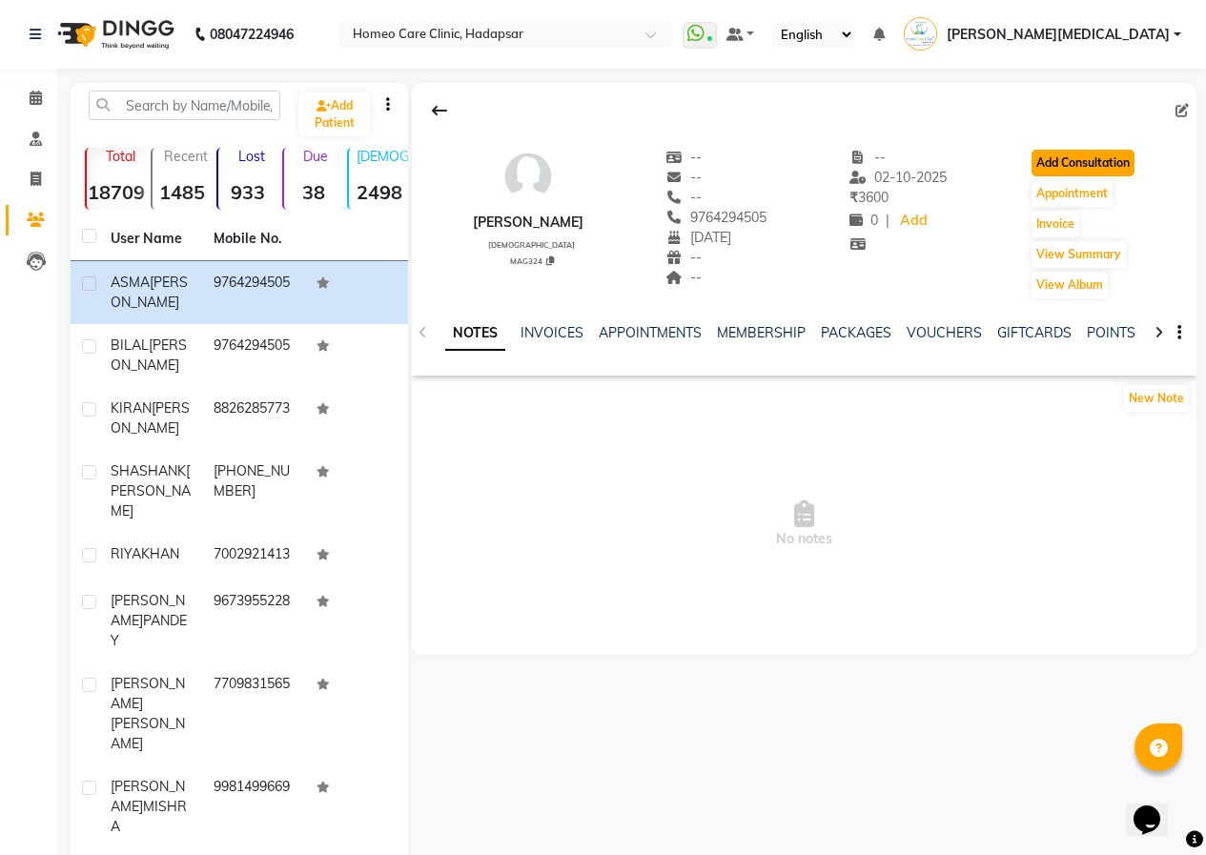
click at [1060, 162] on button "Add Consultation" at bounding box center [1083, 163] width 103 height 27
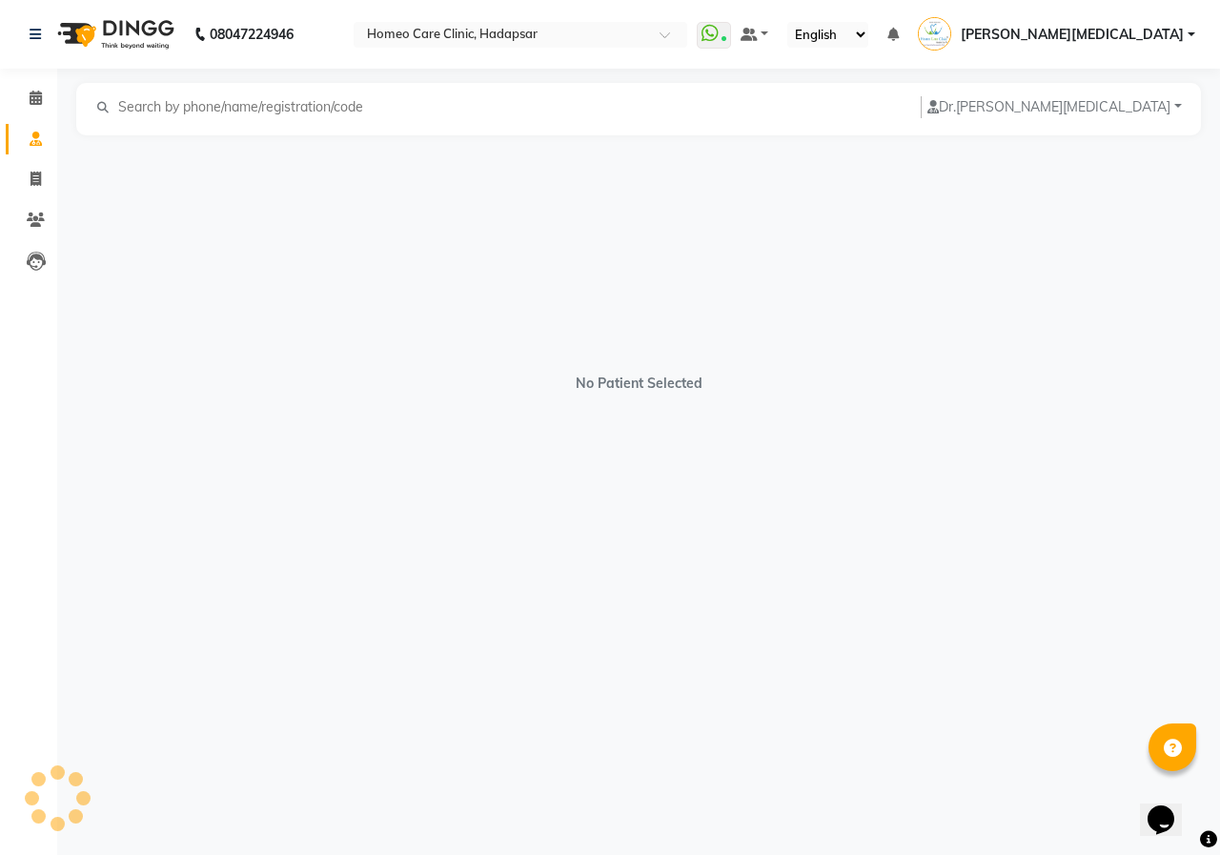
select select "[DEMOGRAPHIC_DATA]"
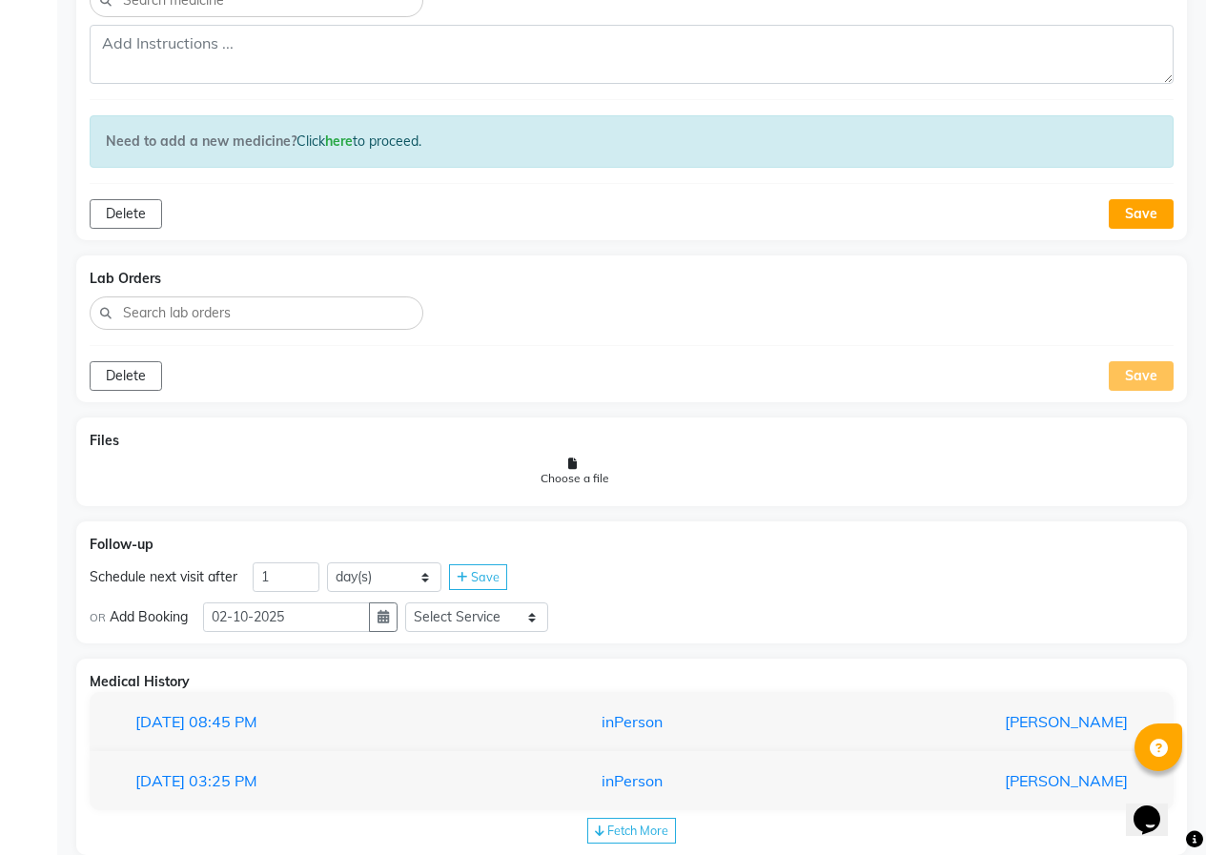
scroll to position [884, 0]
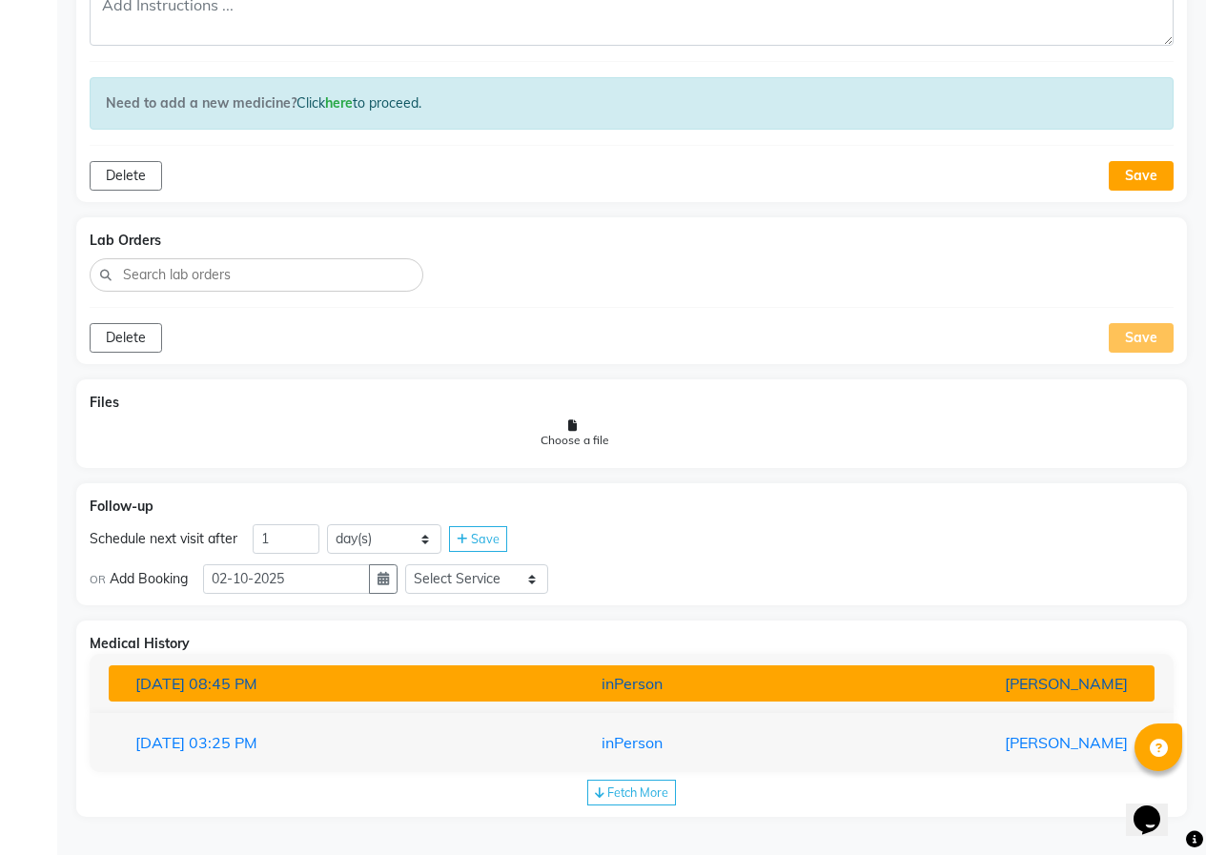
click at [257, 681] on span "08:45 PM" at bounding box center [223, 683] width 69 height 19
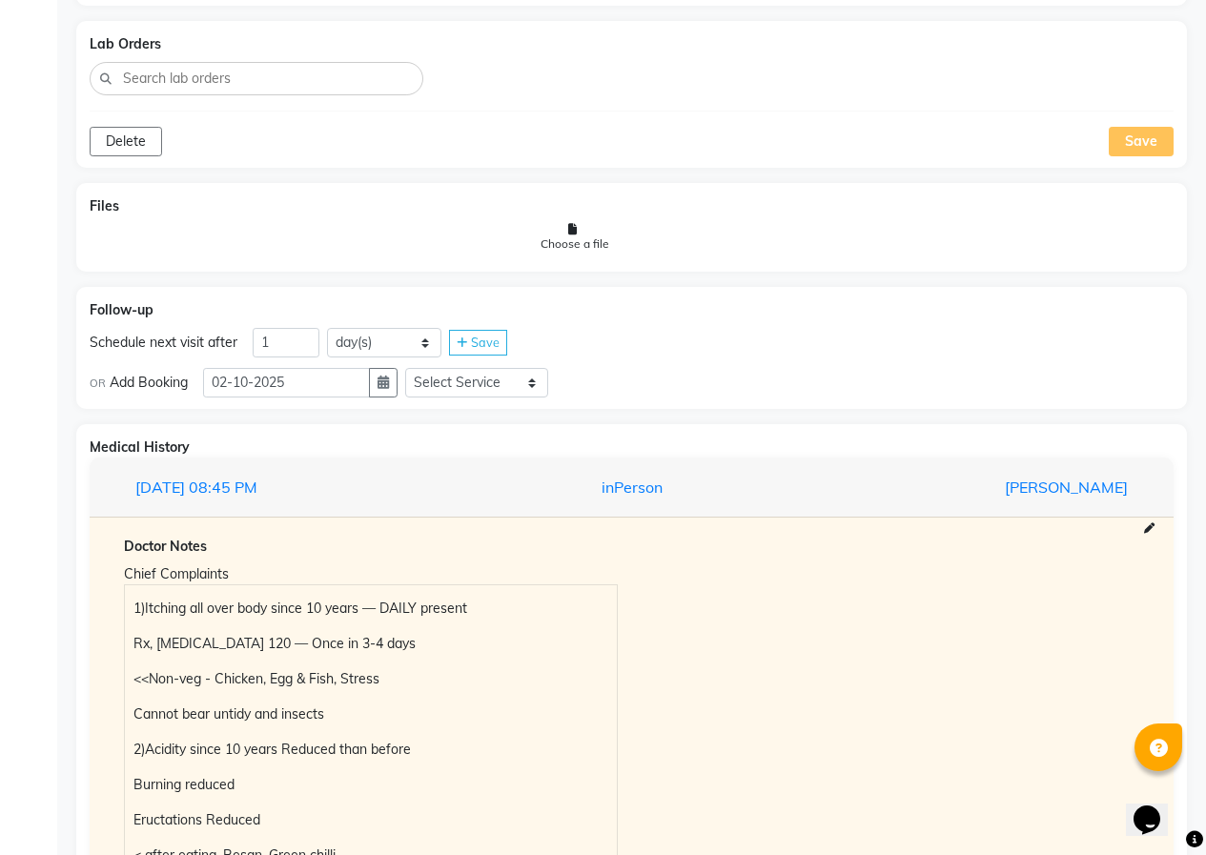
scroll to position [1456, 0]
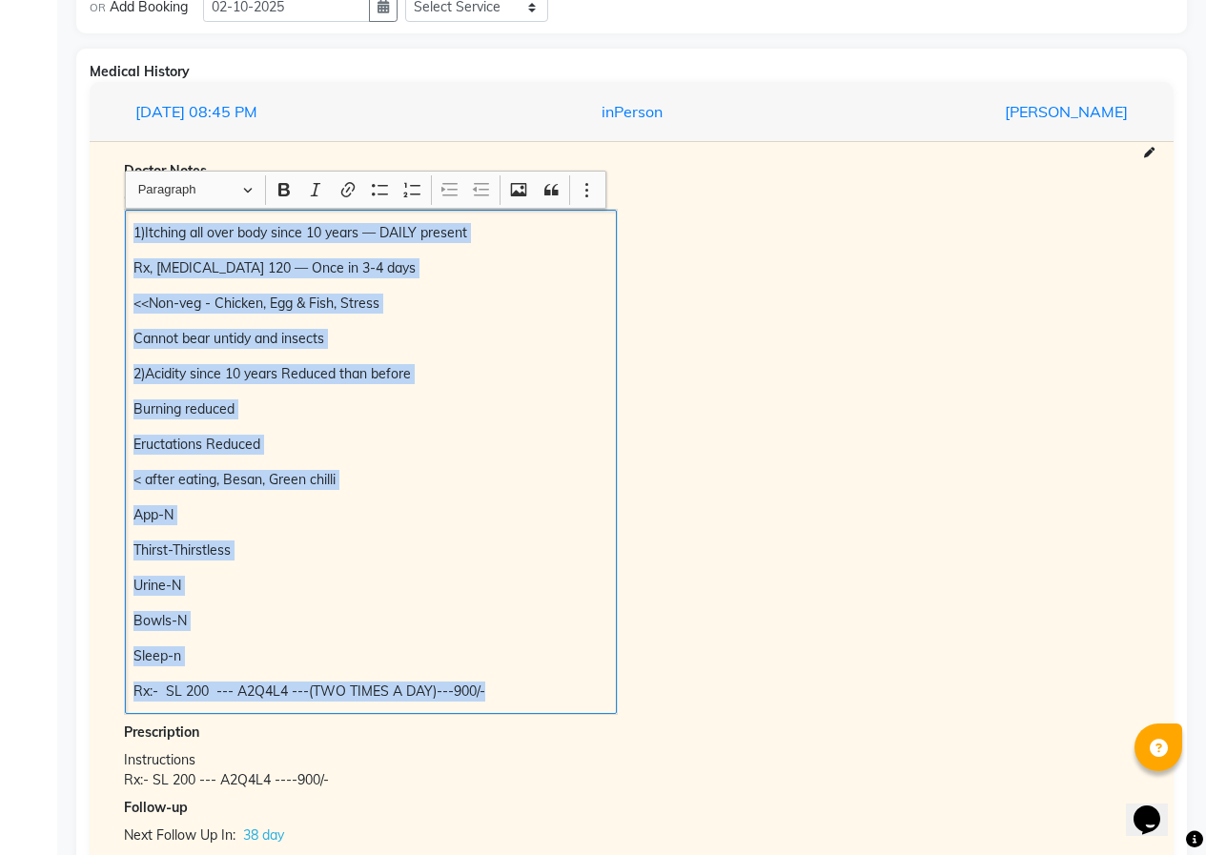
drag, startPoint x: 127, startPoint y: 230, endPoint x: 535, endPoint y: 712, distance: 631.9
click at [535, 712] on div "1)Itching all over body since 10 years — DAILY present Rx, [MEDICAL_DATA] 120 —…" at bounding box center [371, 462] width 492 height 504
copy div "1)Itching all over body since 10 years — DAILY present Rx, [MEDICAL_DATA] 120 —…"
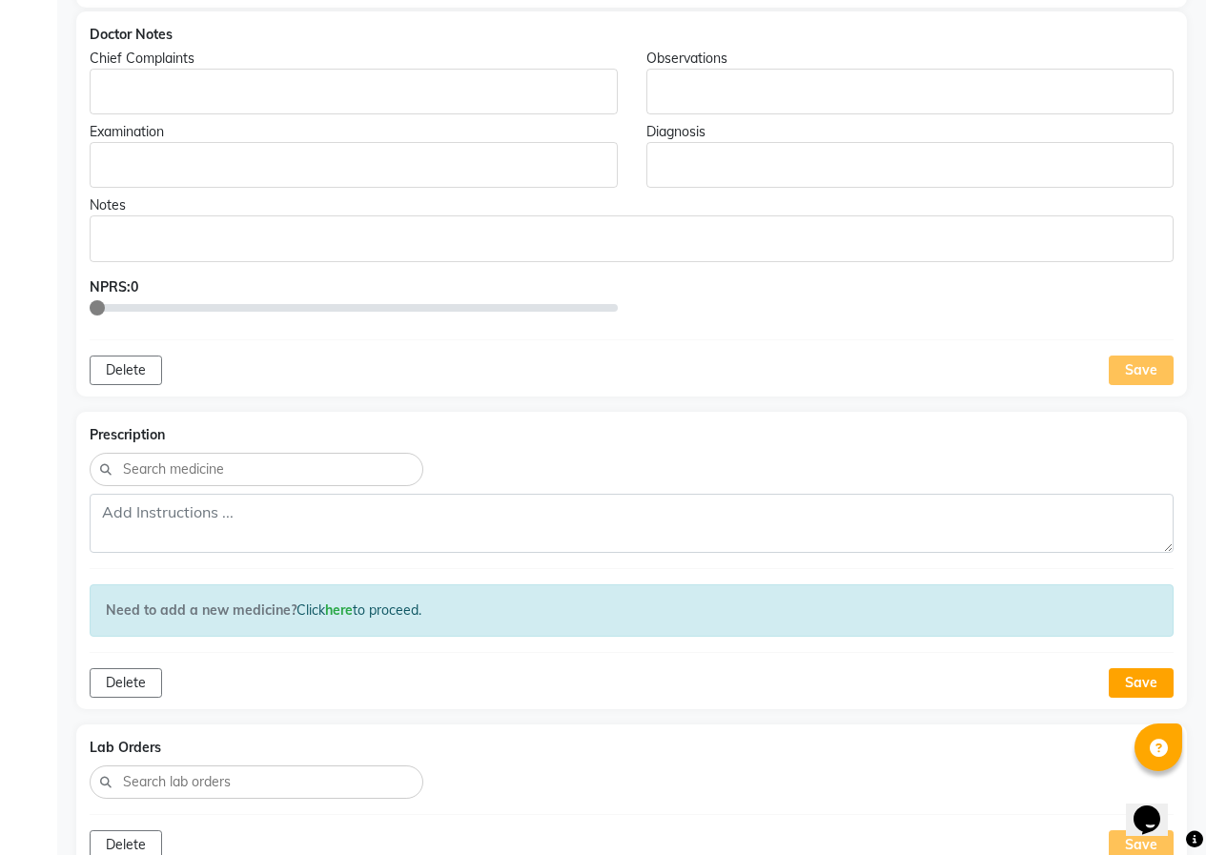
scroll to position [121, 0]
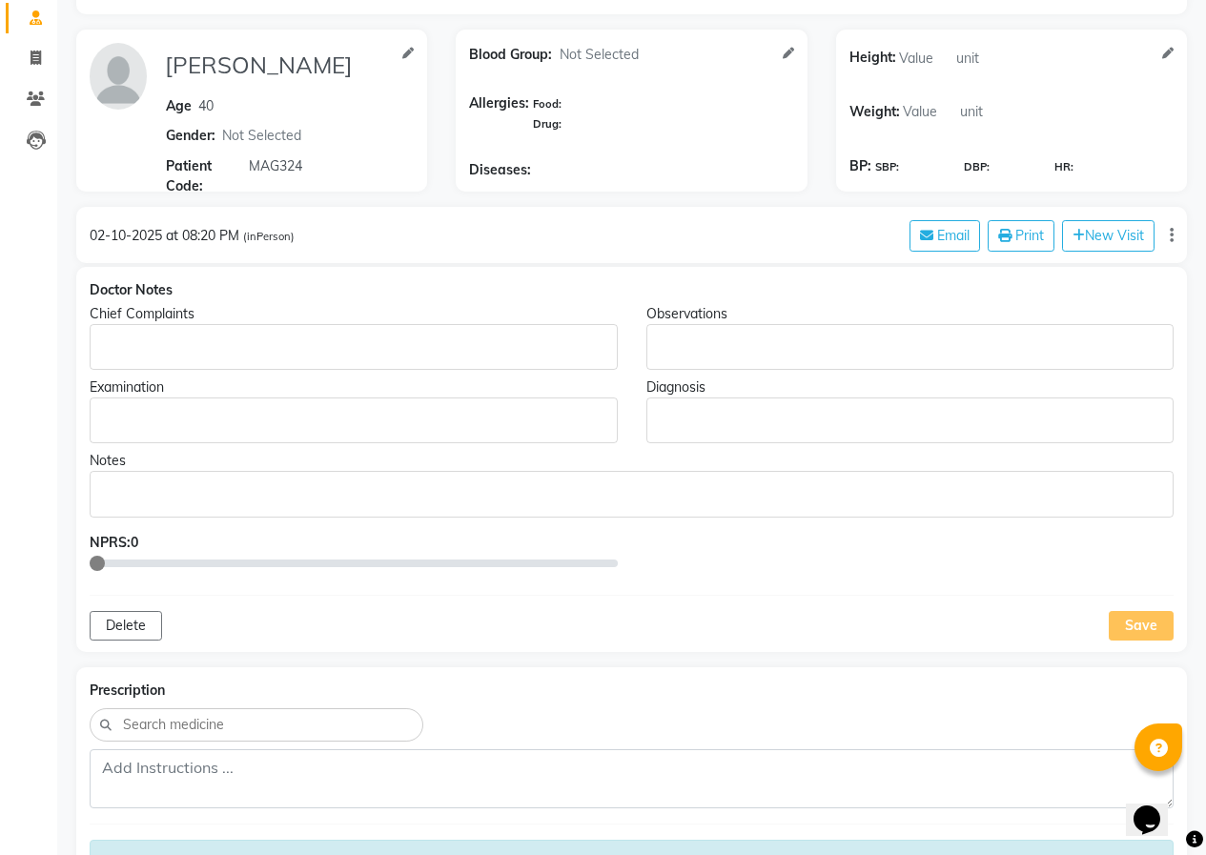
click at [140, 374] on div "Doctor Notes Chief Complaints Observations Examination Diagnosis Notes NPRS: 0 …" at bounding box center [631, 459] width 1111 height 385
click at [137, 345] on p "Rich Text Editor, main" at bounding box center [353, 348] width 510 height 20
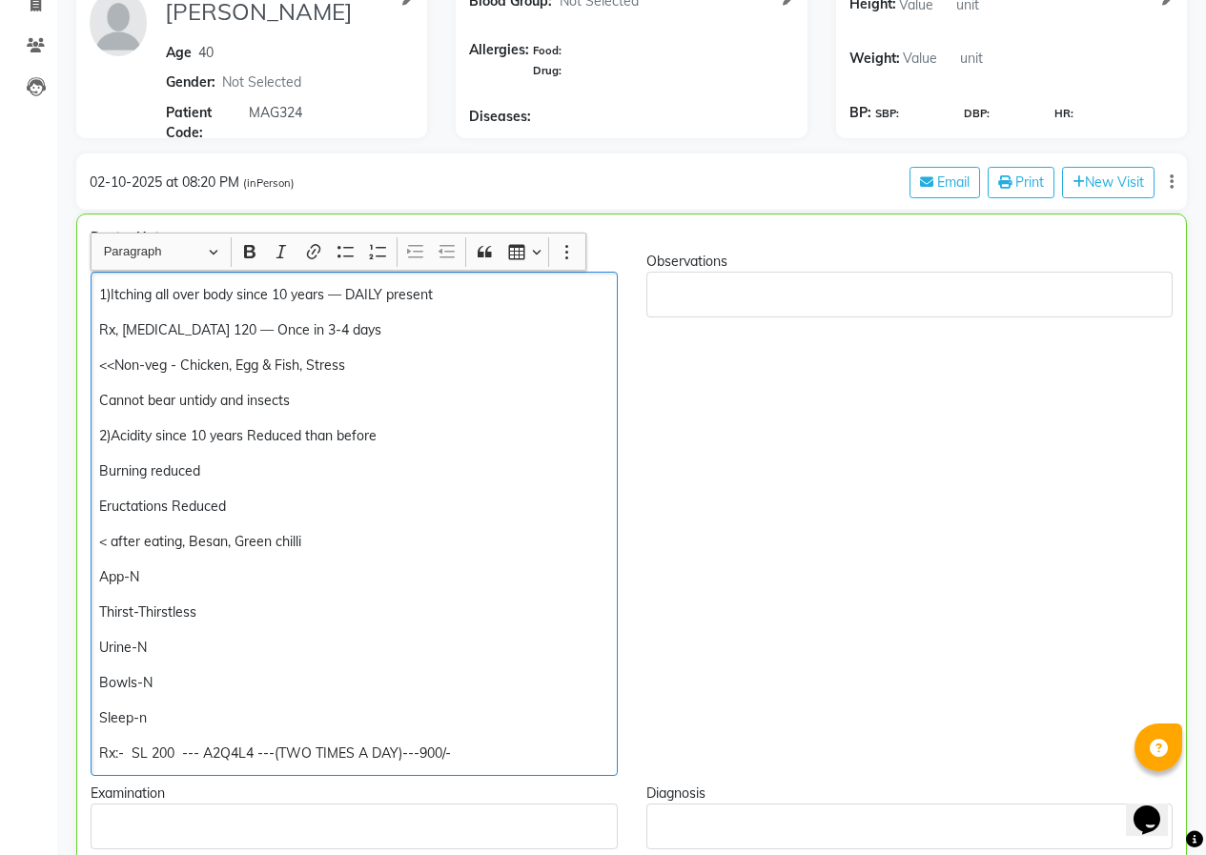
scroll to position [217, 0]
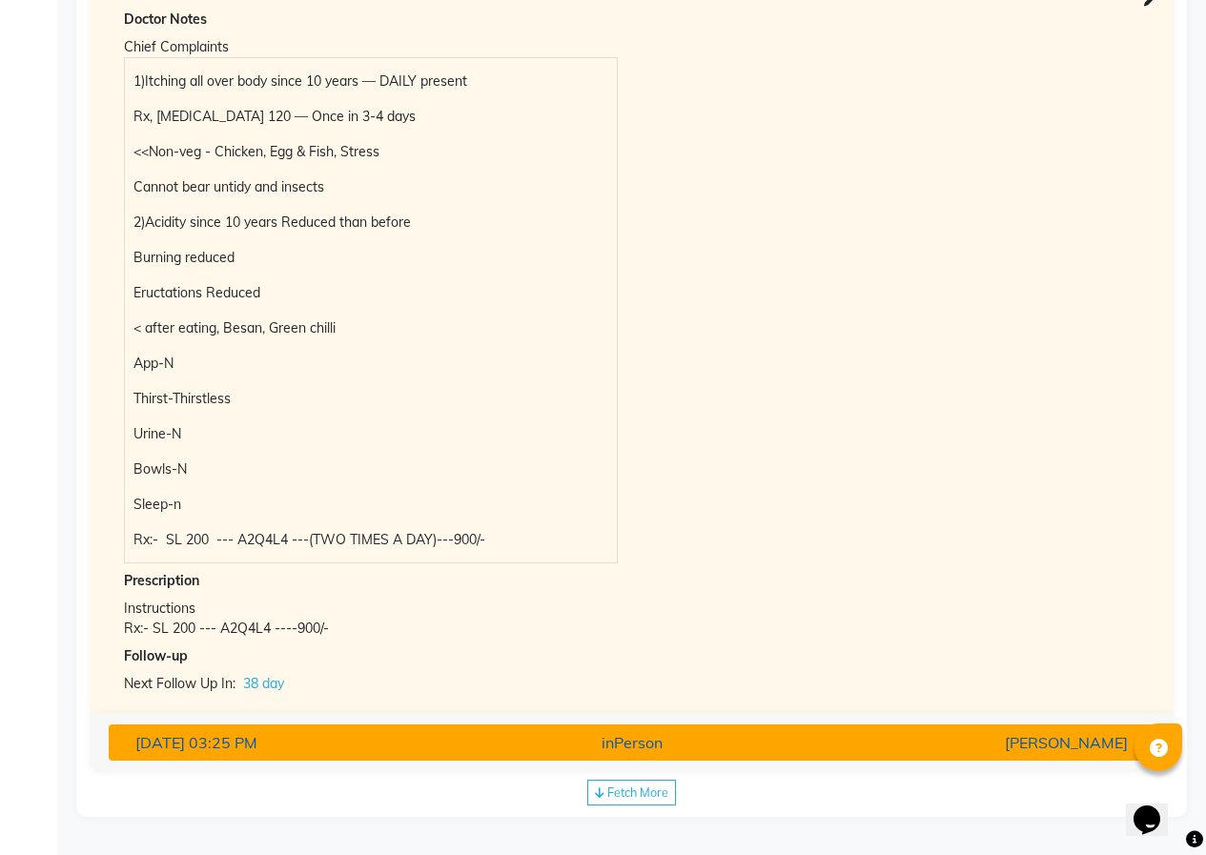
click at [603, 746] on div "inPerson" at bounding box center [631, 742] width 340 height 23
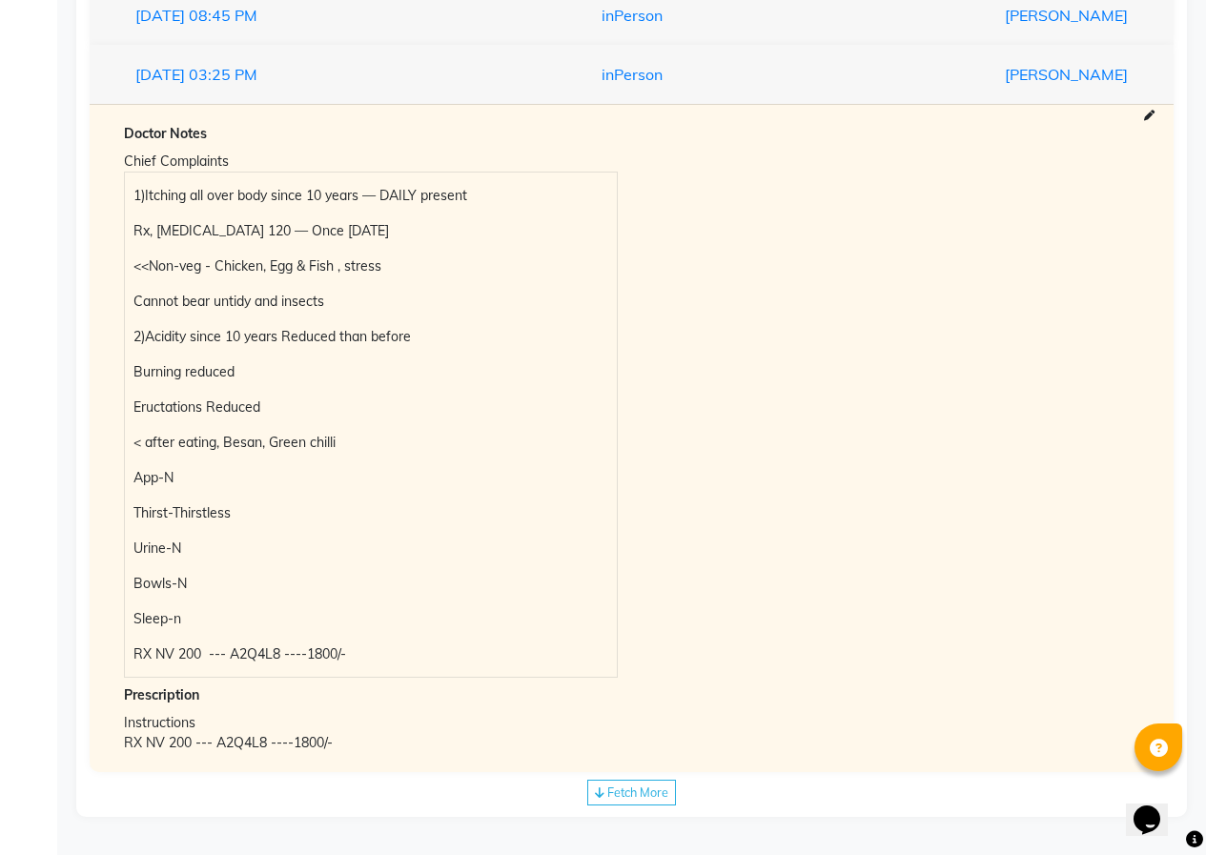
scroll to position [2013, 0]
click at [636, 788] on span "Fetch More" at bounding box center [637, 792] width 61 height 15
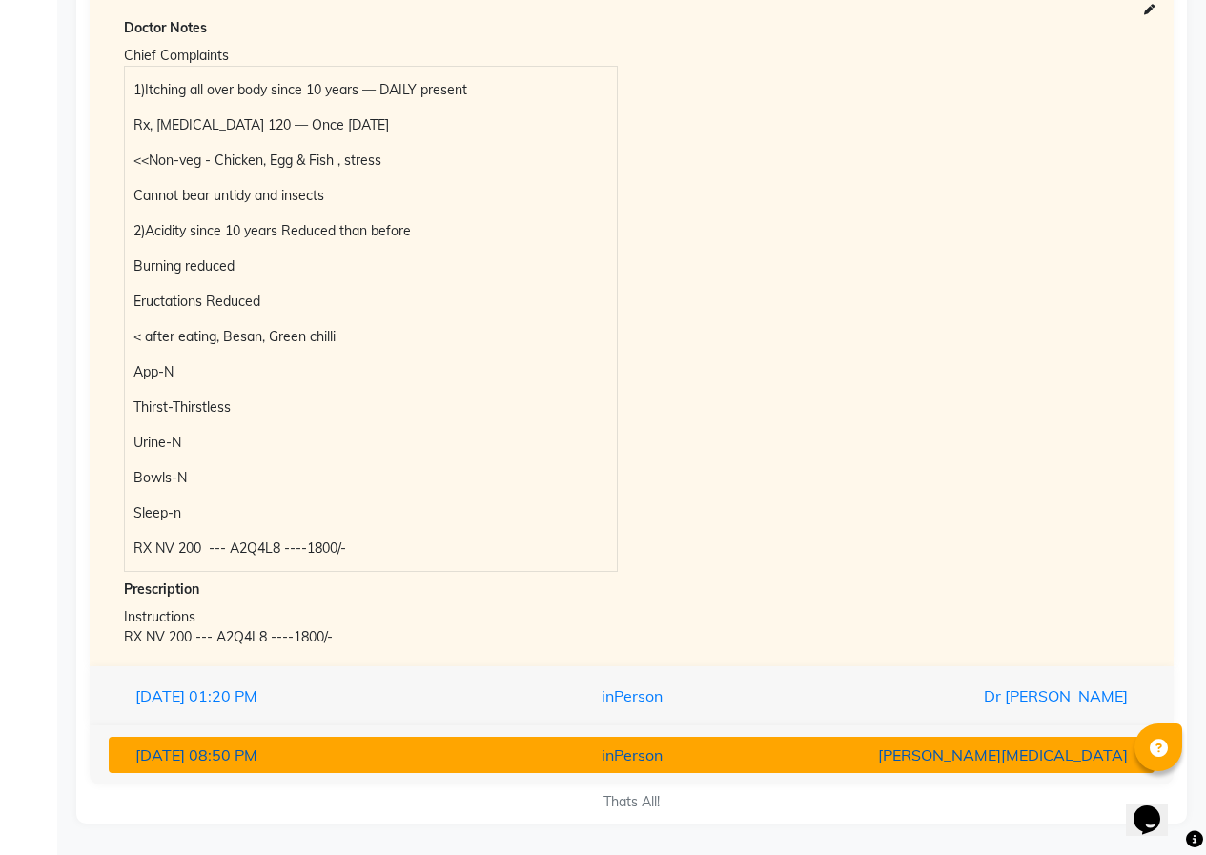
scroll to position [2125, 0]
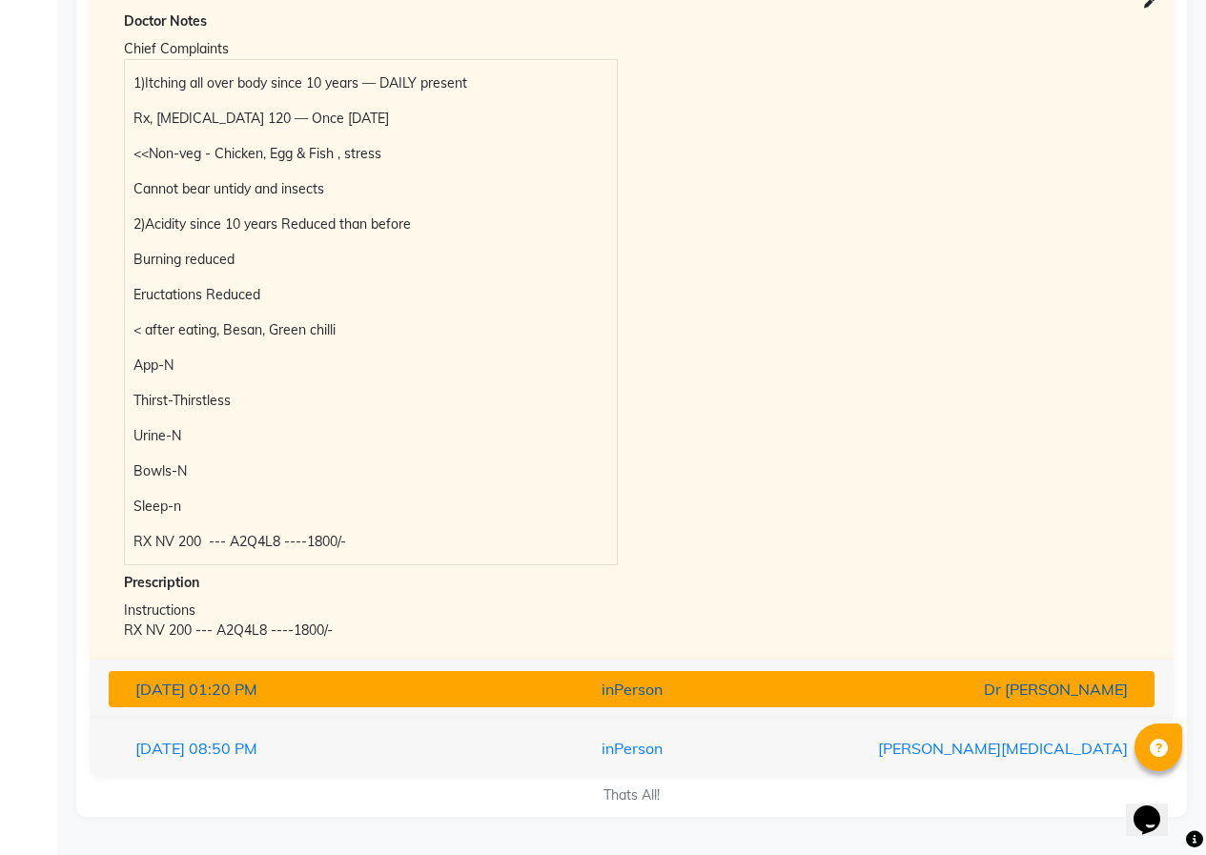
click at [452, 695] on div "[DATE] 01:20 PM" at bounding box center [291, 689] width 340 height 23
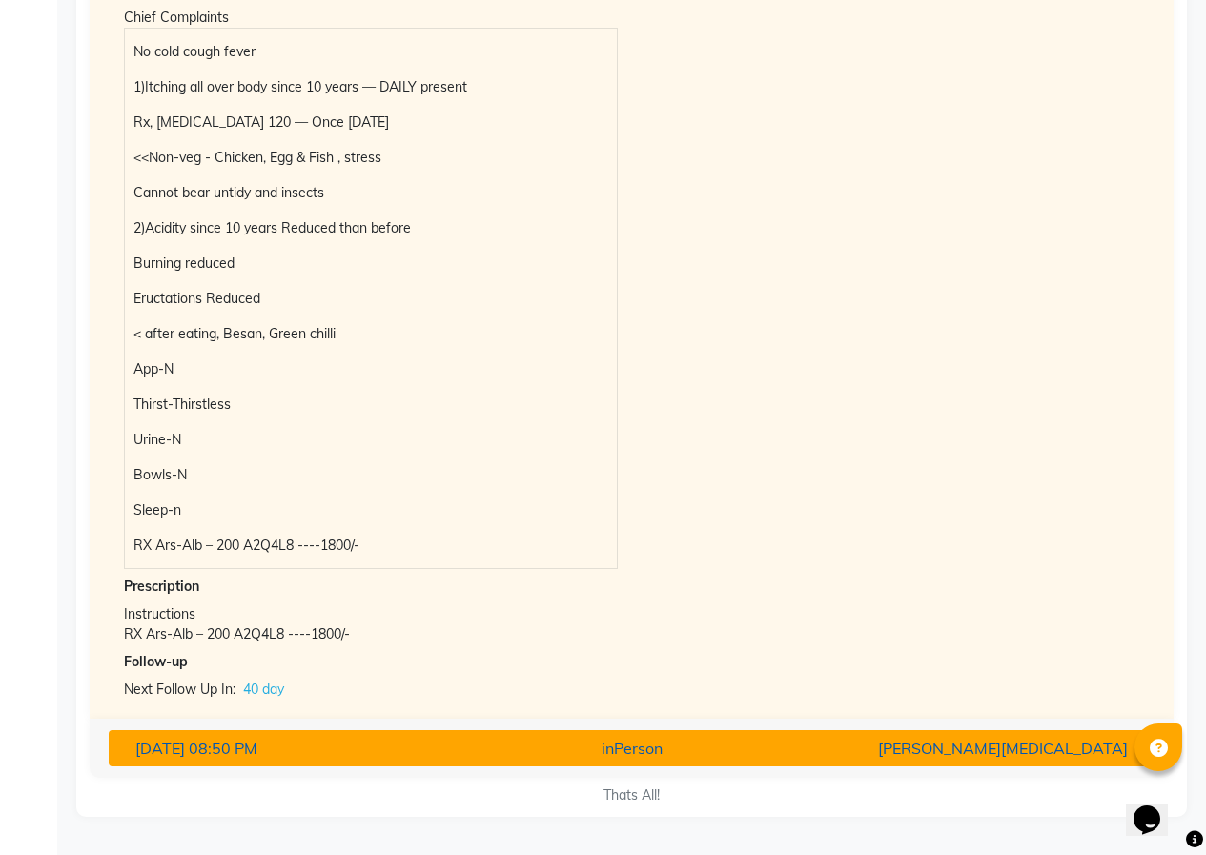
click at [415, 748] on div "[DATE] 08:50 PM" at bounding box center [291, 748] width 340 height 23
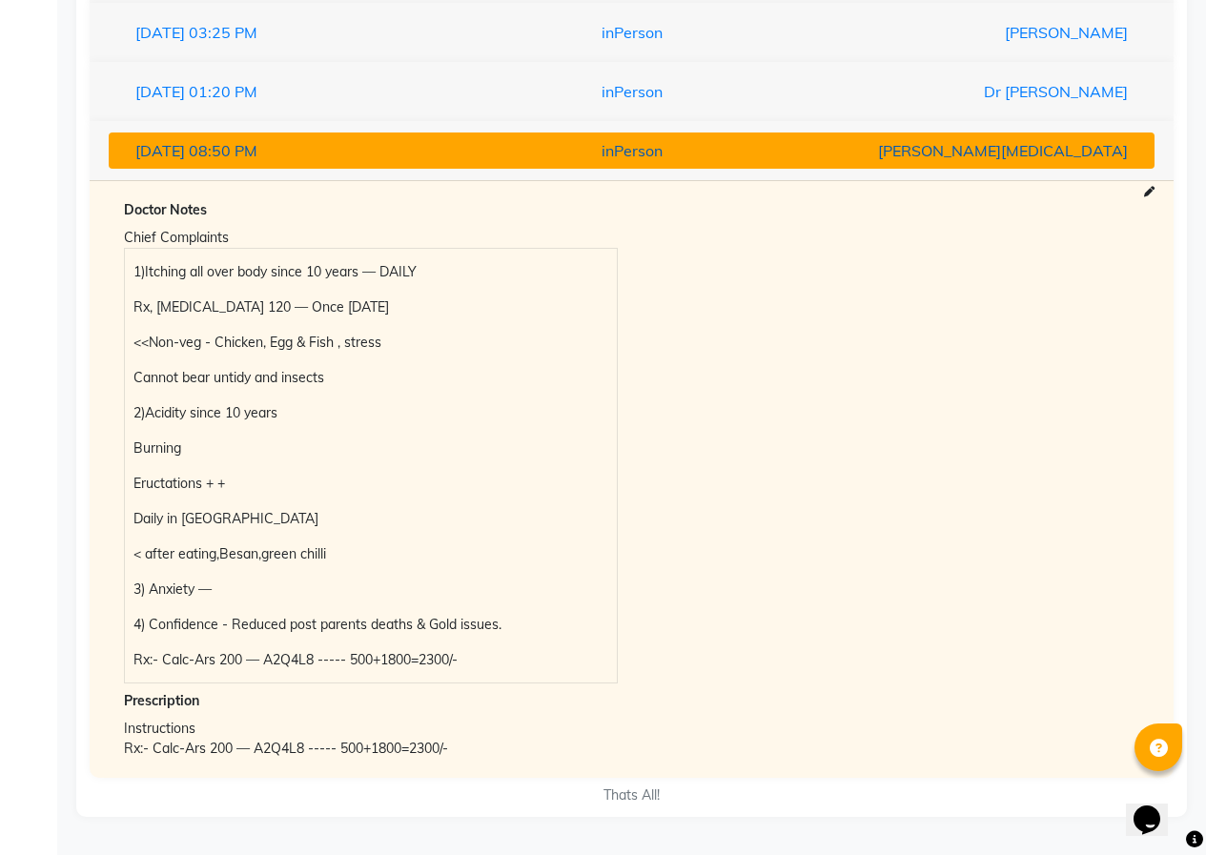
scroll to position [2055, 0]
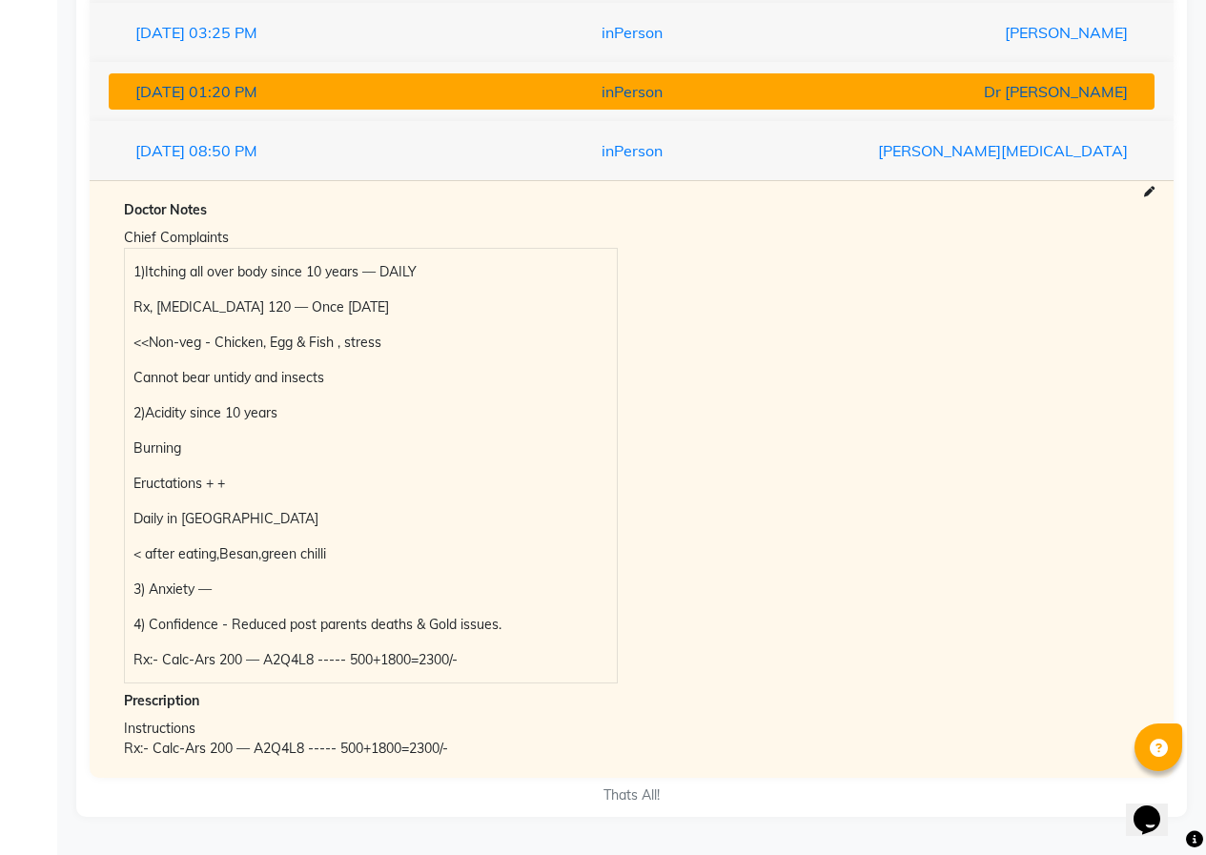
click at [251, 86] on span "01:20 PM" at bounding box center [223, 91] width 69 height 19
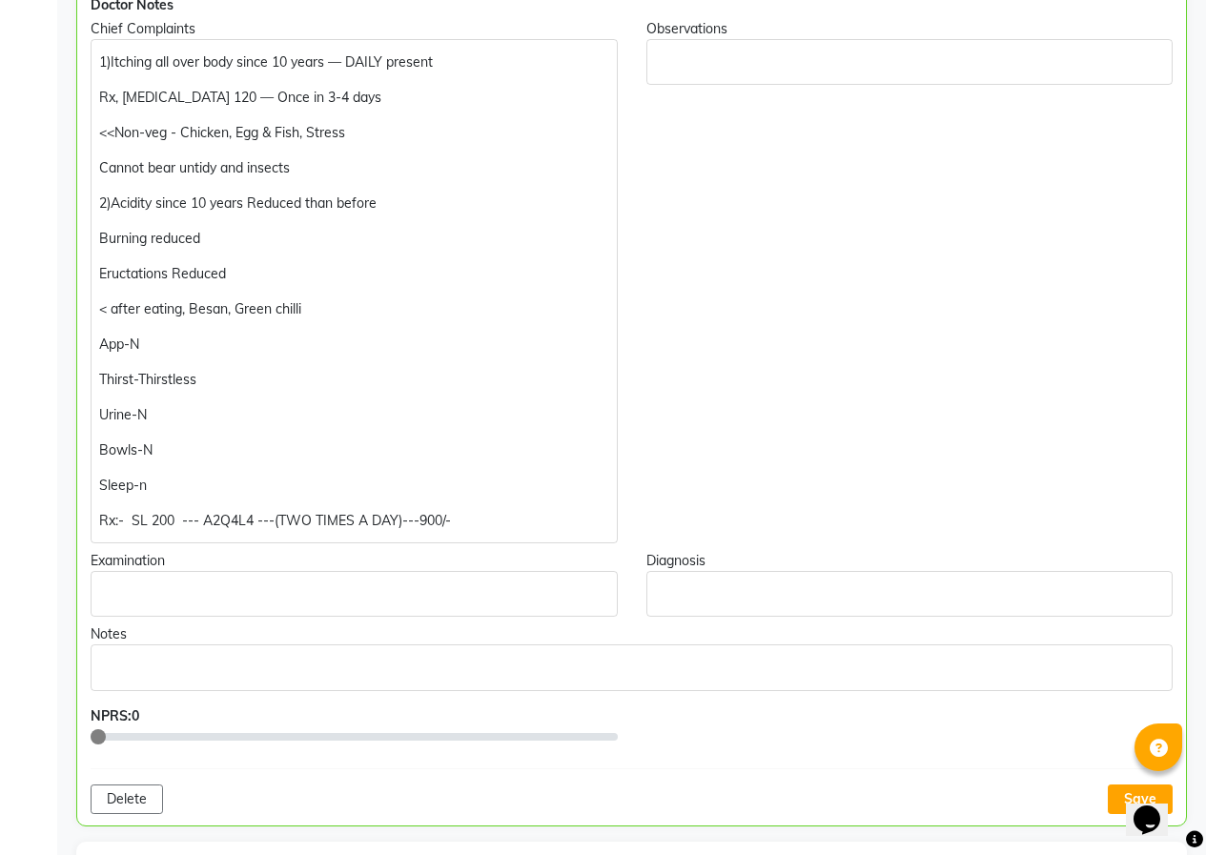
scroll to position [404, 0]
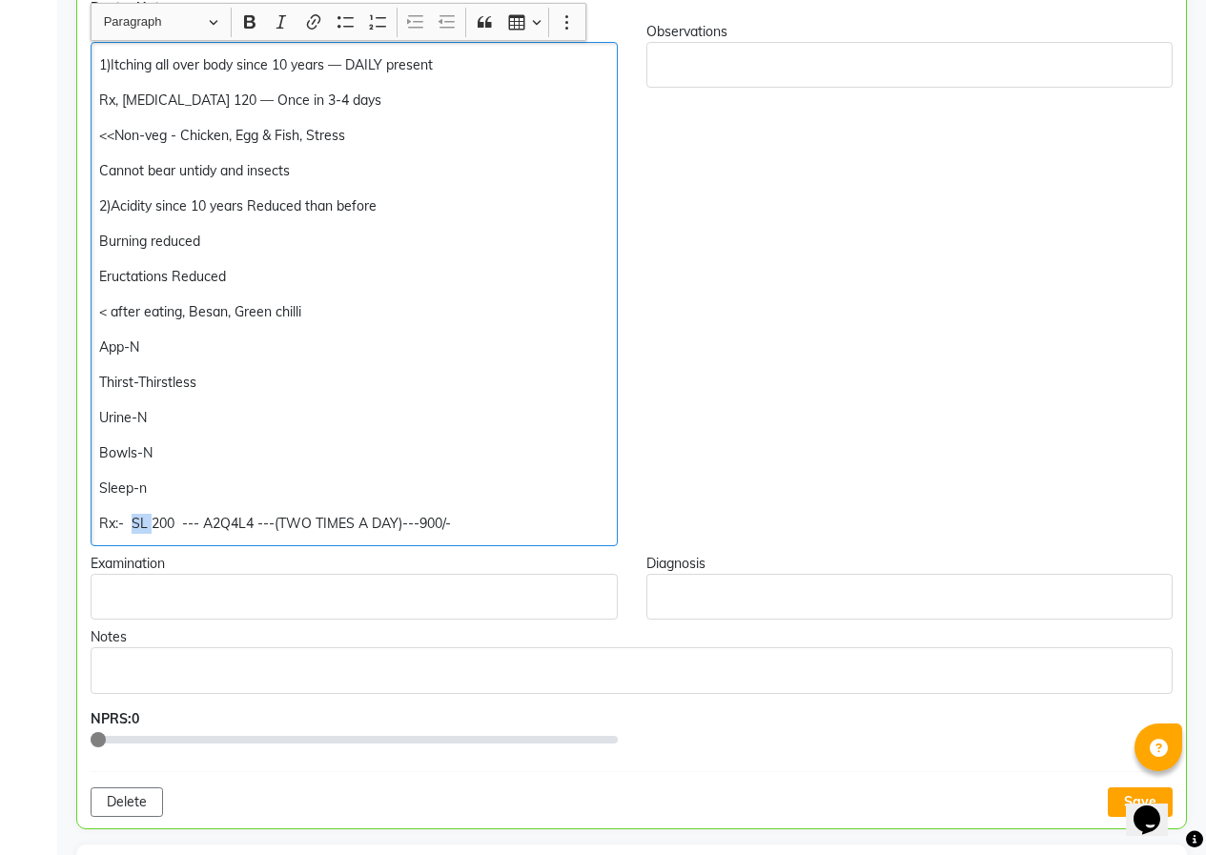
drag, startPoint x: 132, startPoint y: 525, endPoint x: 152, endPoint y: 523, distance: 20.1
click at [152, 523] on p "Rx:- SL 200 --- A2Q4L4 ---(TWO TIMES A DAY)---900/-" at bounding box center [353, 524] width 509 height 20
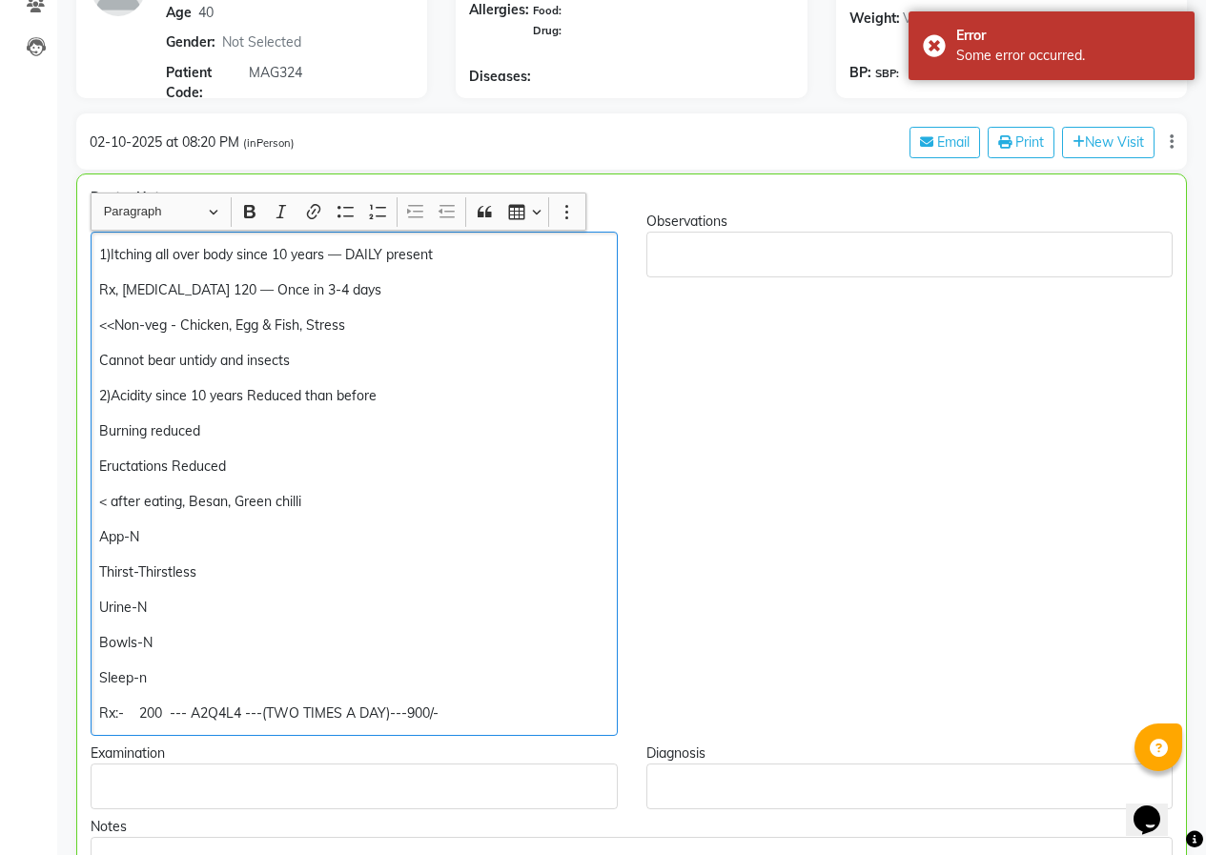
scroll to position [214, 0]
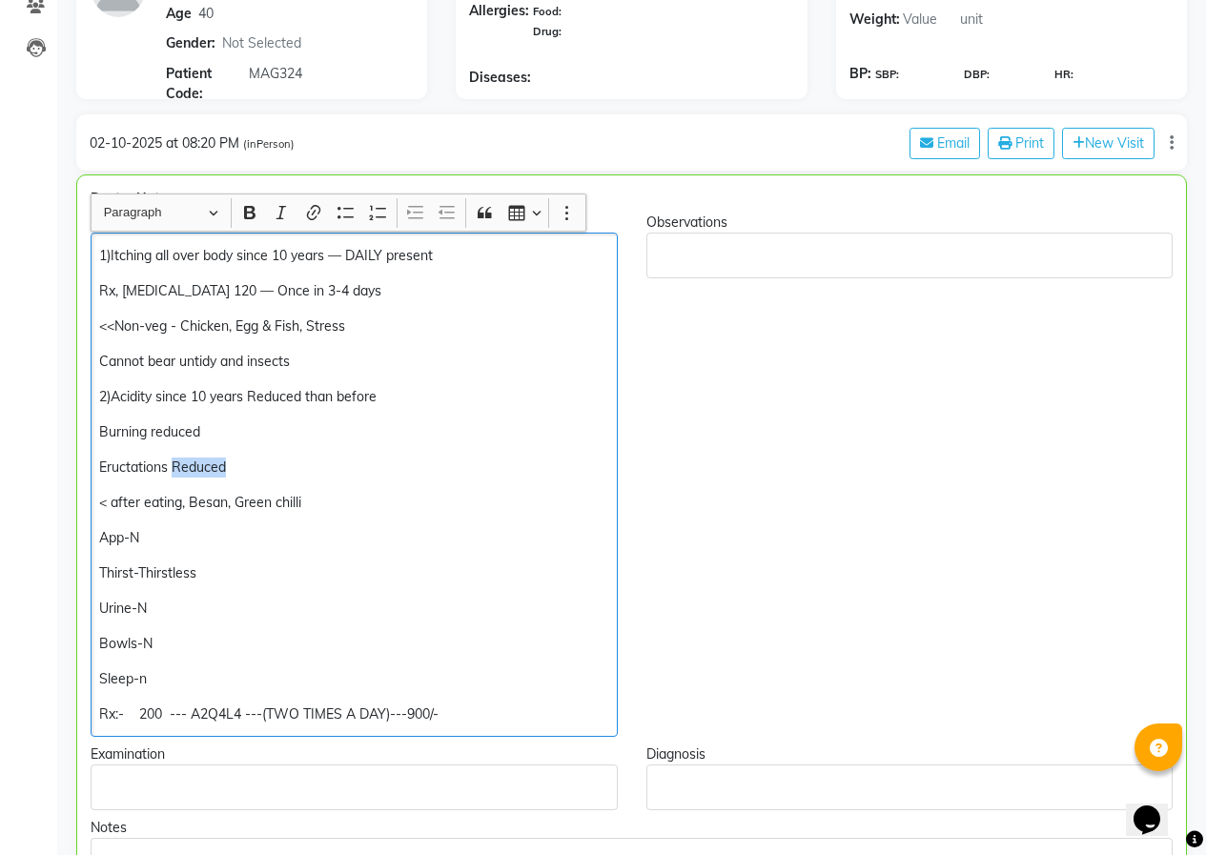
drag, startPoint x: 214, startPoint y: 472, endPoint x: 175, endPoint y: 467, distance: 38.4
click at [175, 467] on p "Eructations Reduced" at bounding box center [353, 468] width 509 height 20
click at [126, 644] on p "Bowls-N" at bounding box center [353, 644] width 509 height 20
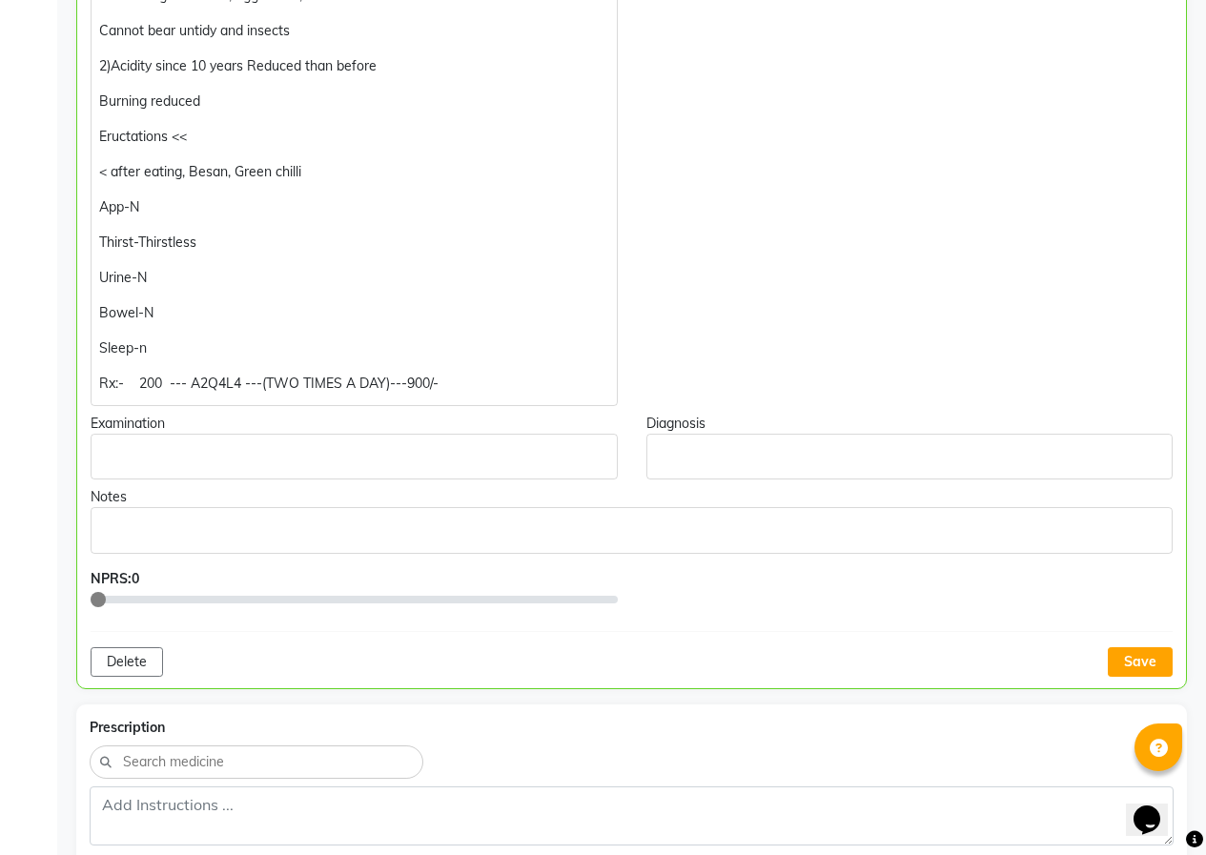
scroll to position [690, 0]
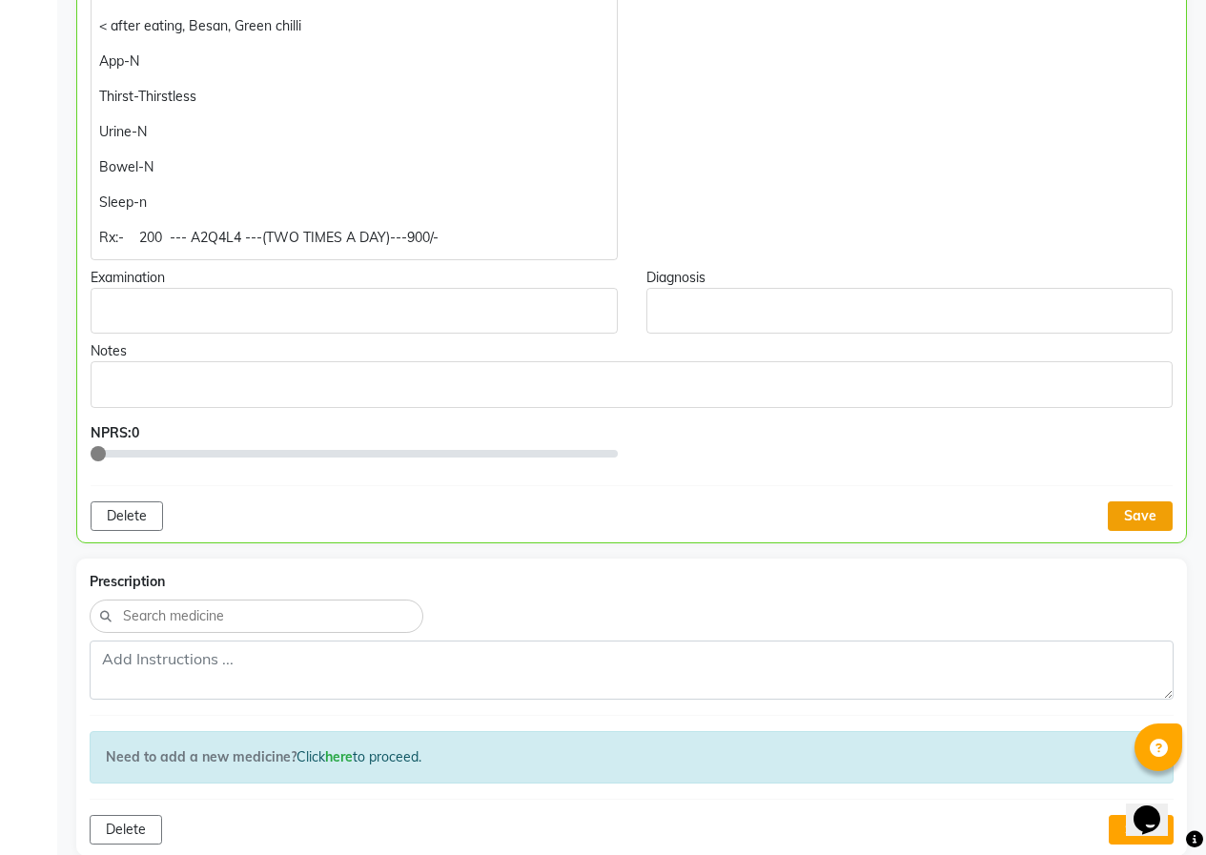
click at [1141, 515] on button "Save" at bounding box center [1140, 516] width 65 height 30
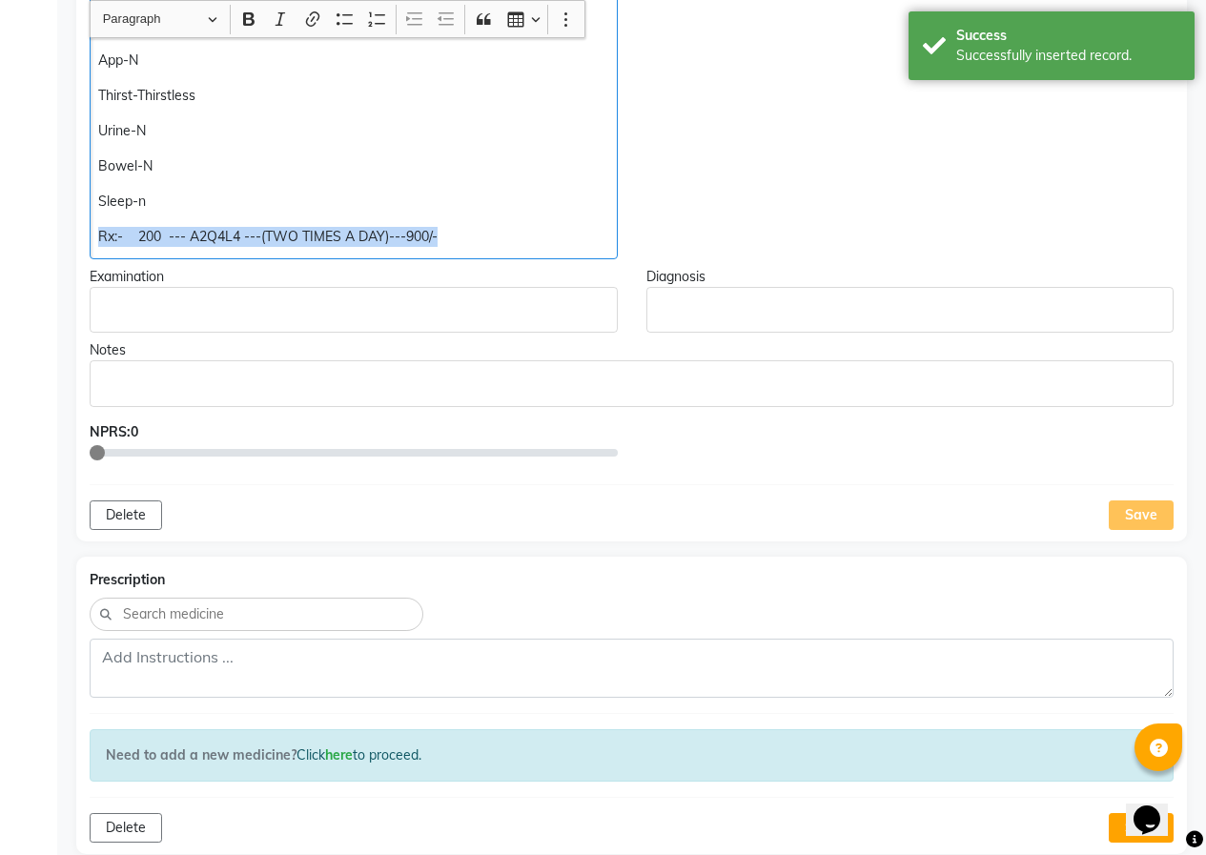
drag, startPoint x: 141, startPoint y: 233, endPoint x: 482, endPoint y: 237, distance: 341.3
click at [482, 237] on p "Rx:- 200 --- A2Q4L4 ---(TWO TIMES A DAY)---900/-" at bounding box center [353, 237] width 510 height 20
copy p "Rx:- 200 --- A2Q4L4 ---(TWO TIMES A DAY)---900/-"
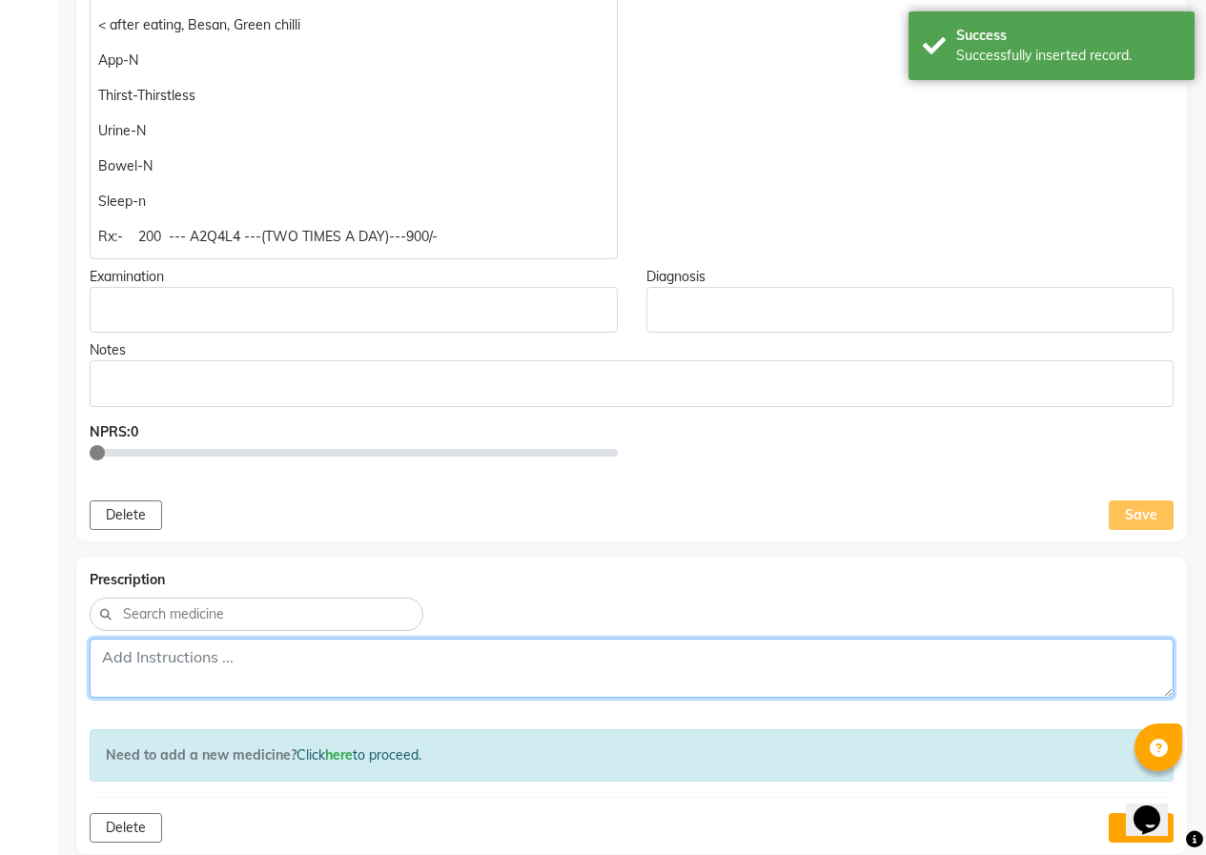
click at [169, 678] on textarea at bounding box center [632, 668] width 1084 height 59
paste textarea "Rx:- 200 --- A2Q4L4 ---(TWO TIMES A DAY)---900/-"
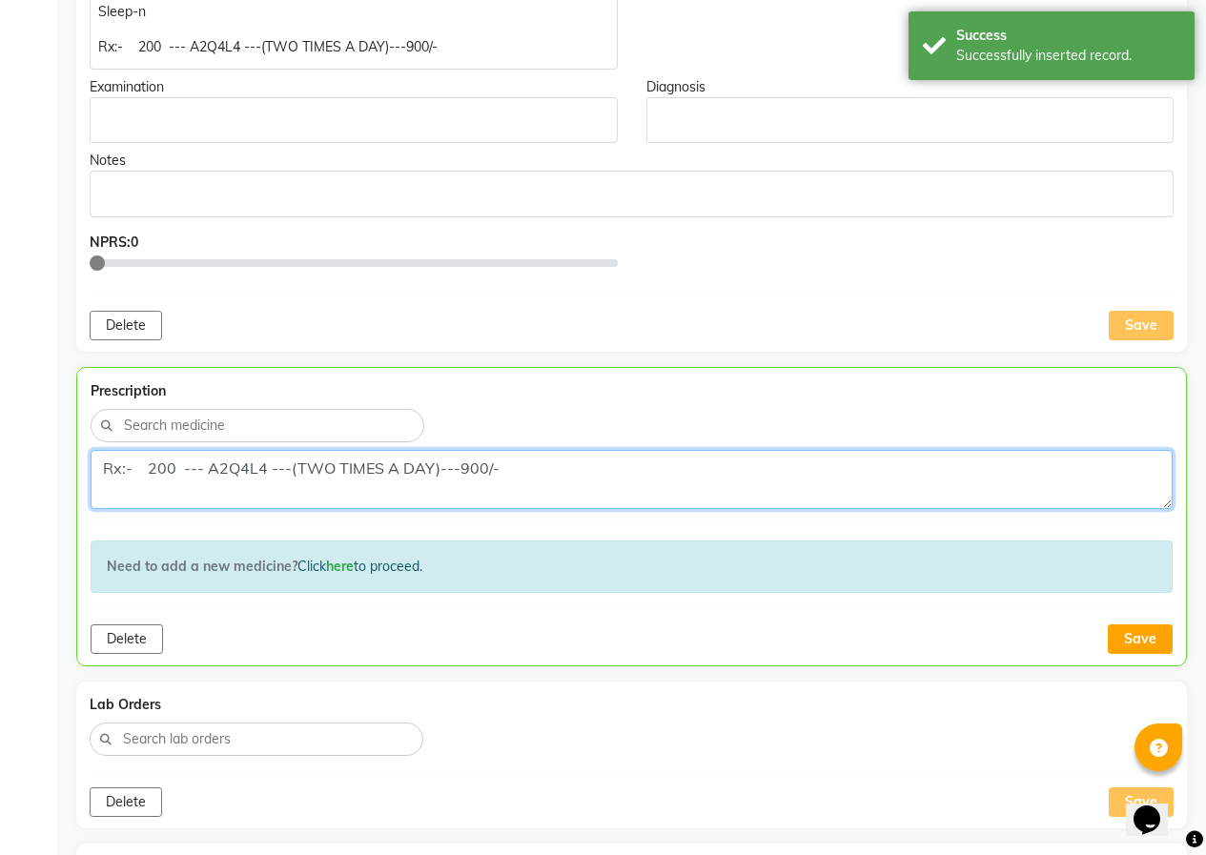
scroll to position [881, 0]
type textarea "Rx:- 200 --- A2Q4L4 ---(TWO TIMES A DAY)---900/-"
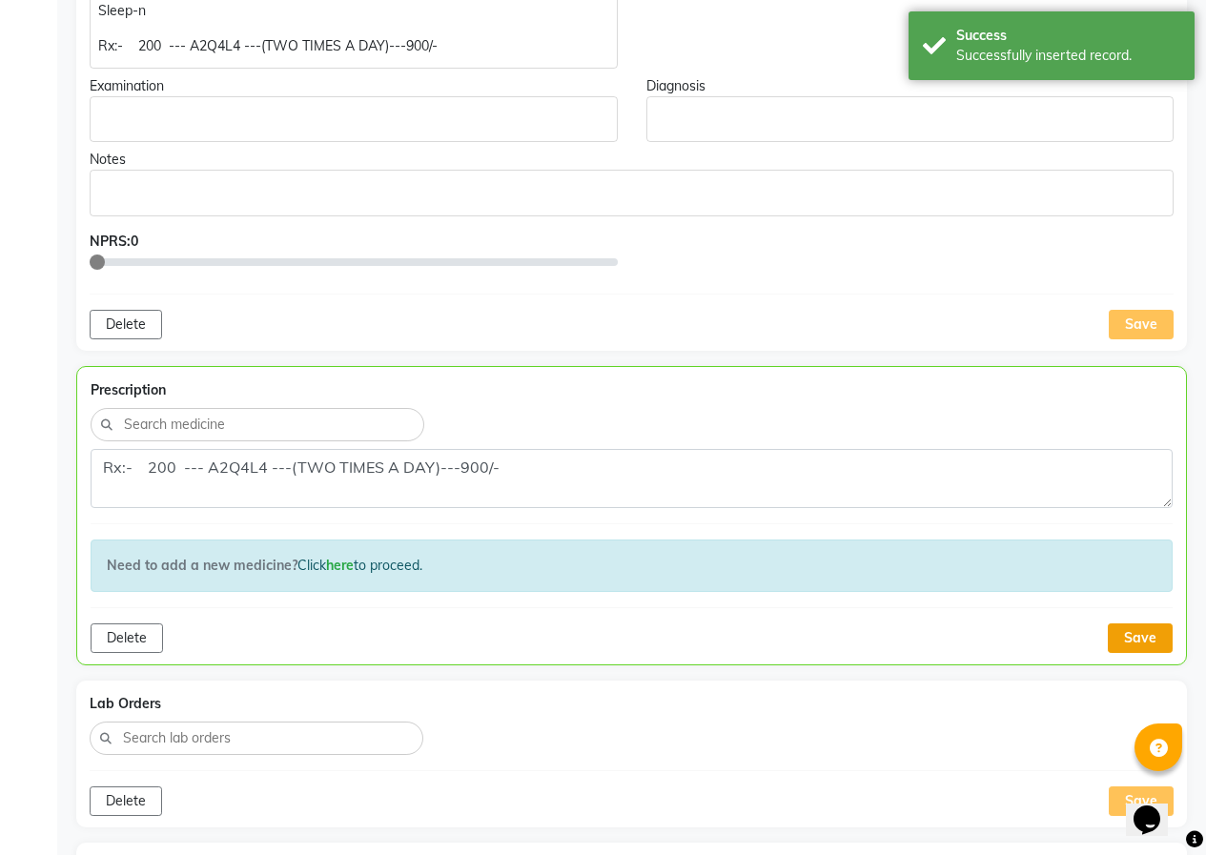
click at [1112, 628] on button "Save" at bounding box center [1140, 639] width 65 height 30
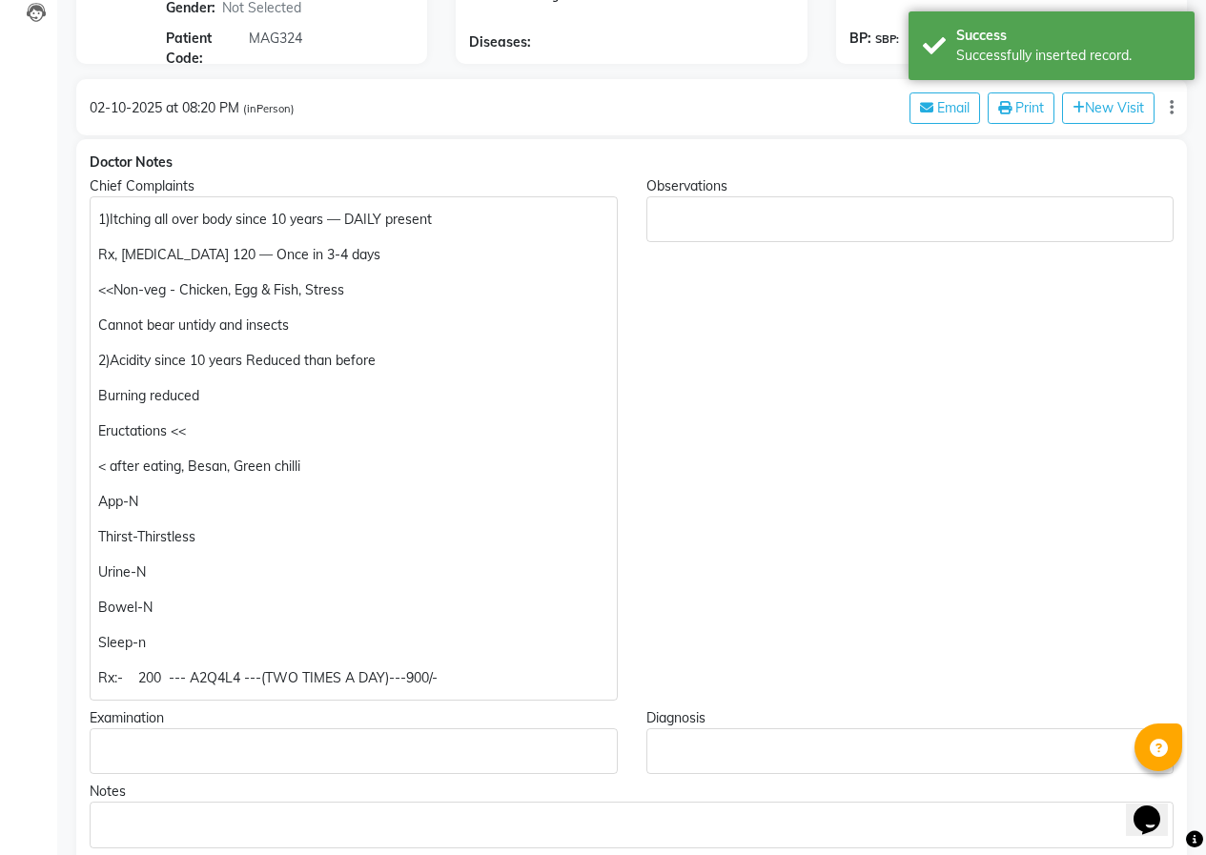
scroll to position [214, 0]
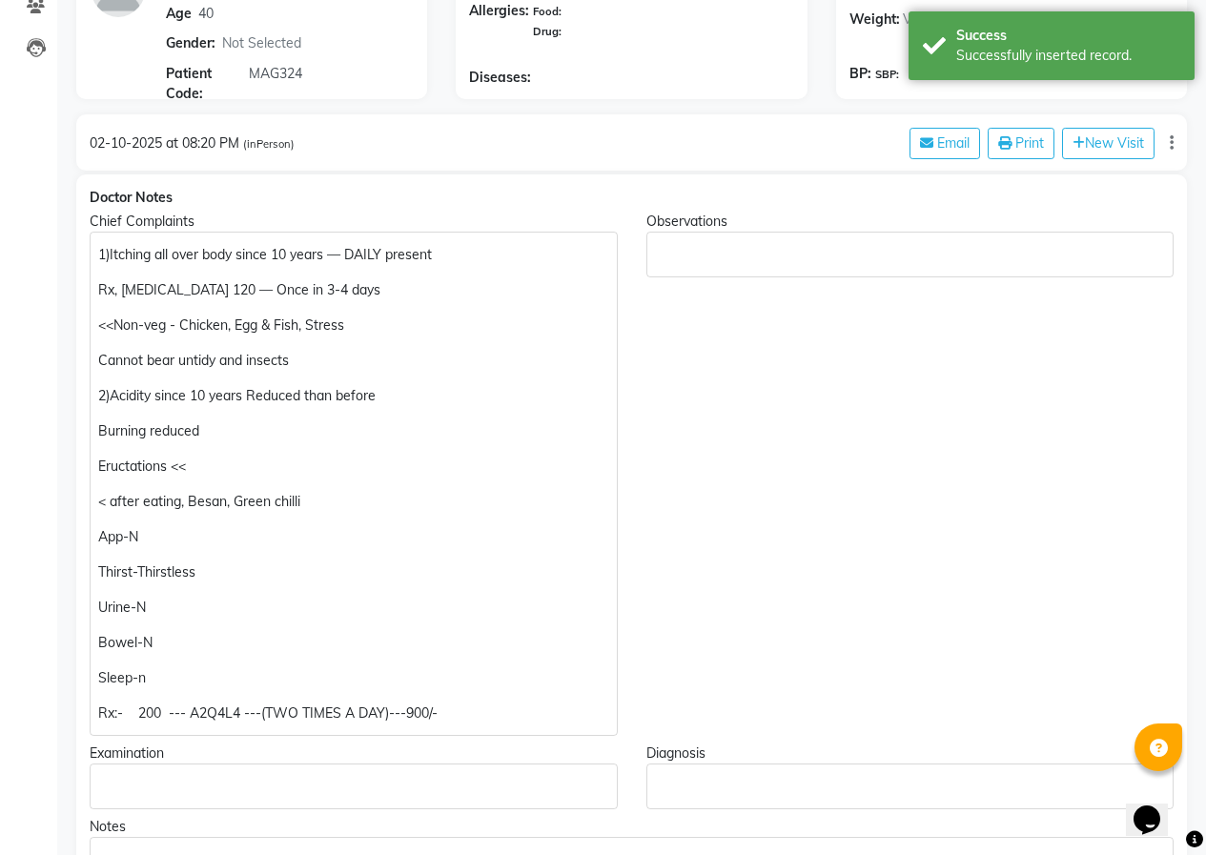
click at [96, 252] on div "1)Itching all over body since 10 years — DAILY present Rx, [MEDICAL_DATA] 120 —…" at bounding box center [354, 484] width 528 height 504
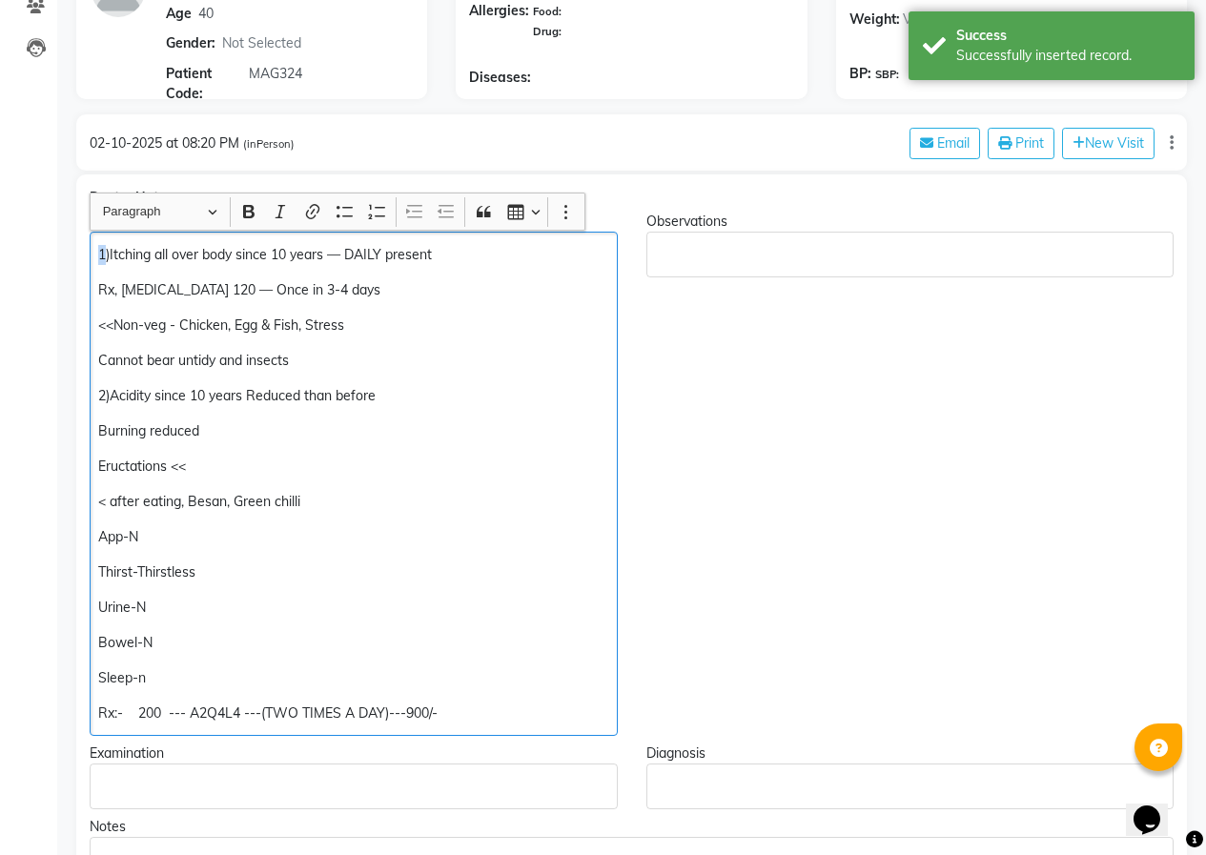
click at [96, 252] on div "1)Itching all over body since 10 years — DAILY present Rx, [MEDICAL_DATA] 120 —…" at bounding box center [354, 484] width 528 height 504
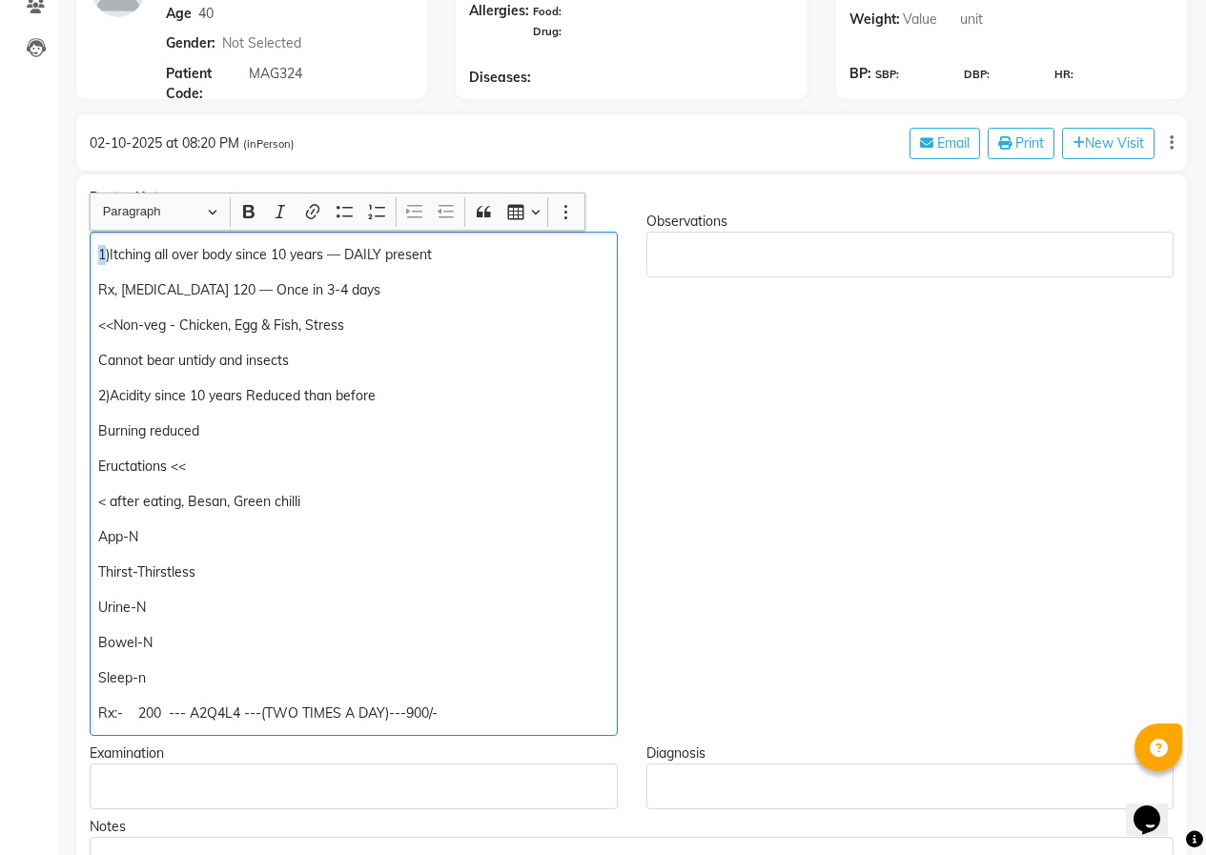
click at [96, 252] on div "1)Itching all over body since 10 years — DAILY present Rx, [MEDICAL_DATA] 120 —…" at bounding box center [354, 484] width 528 height 504
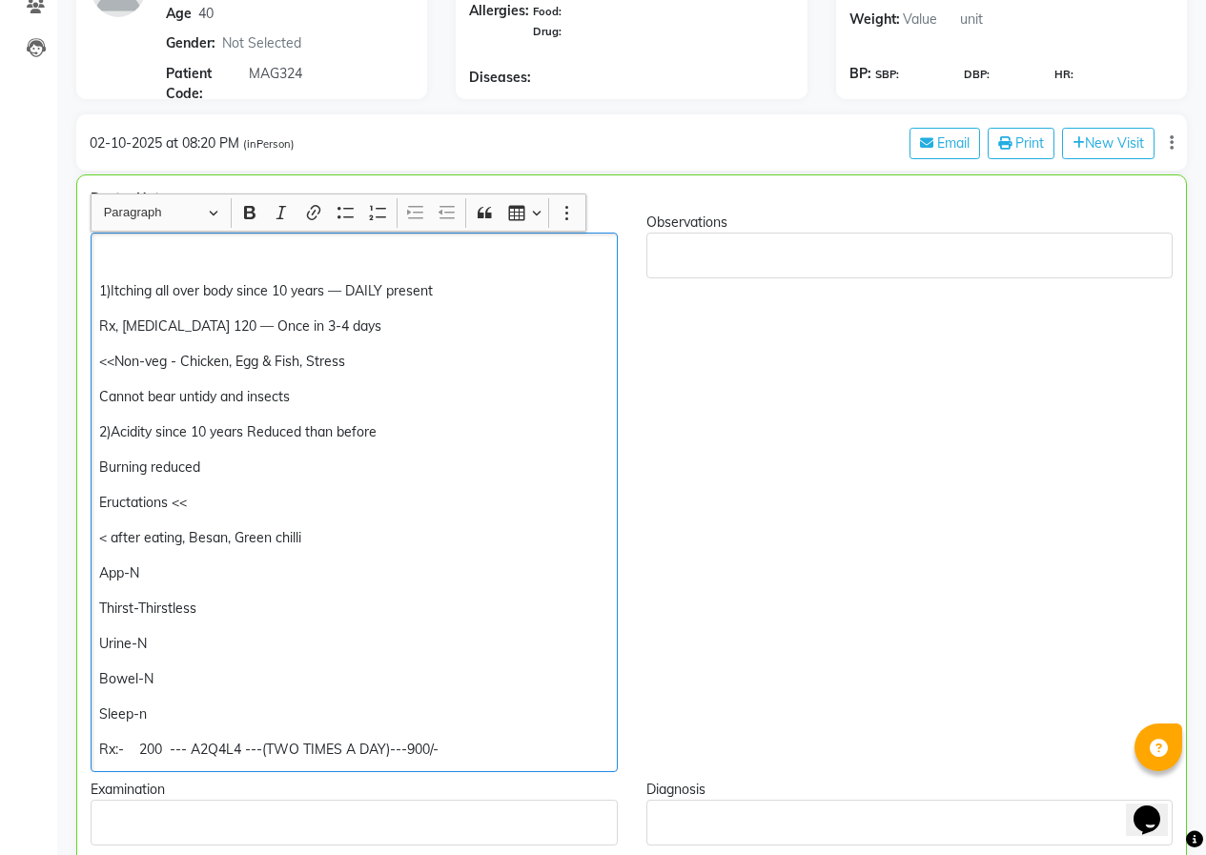
scroll to position [215, 0]
click at [109, 256] on p "Rich Text Editor, main" at bounding box center [353, 255] width 509 height 20
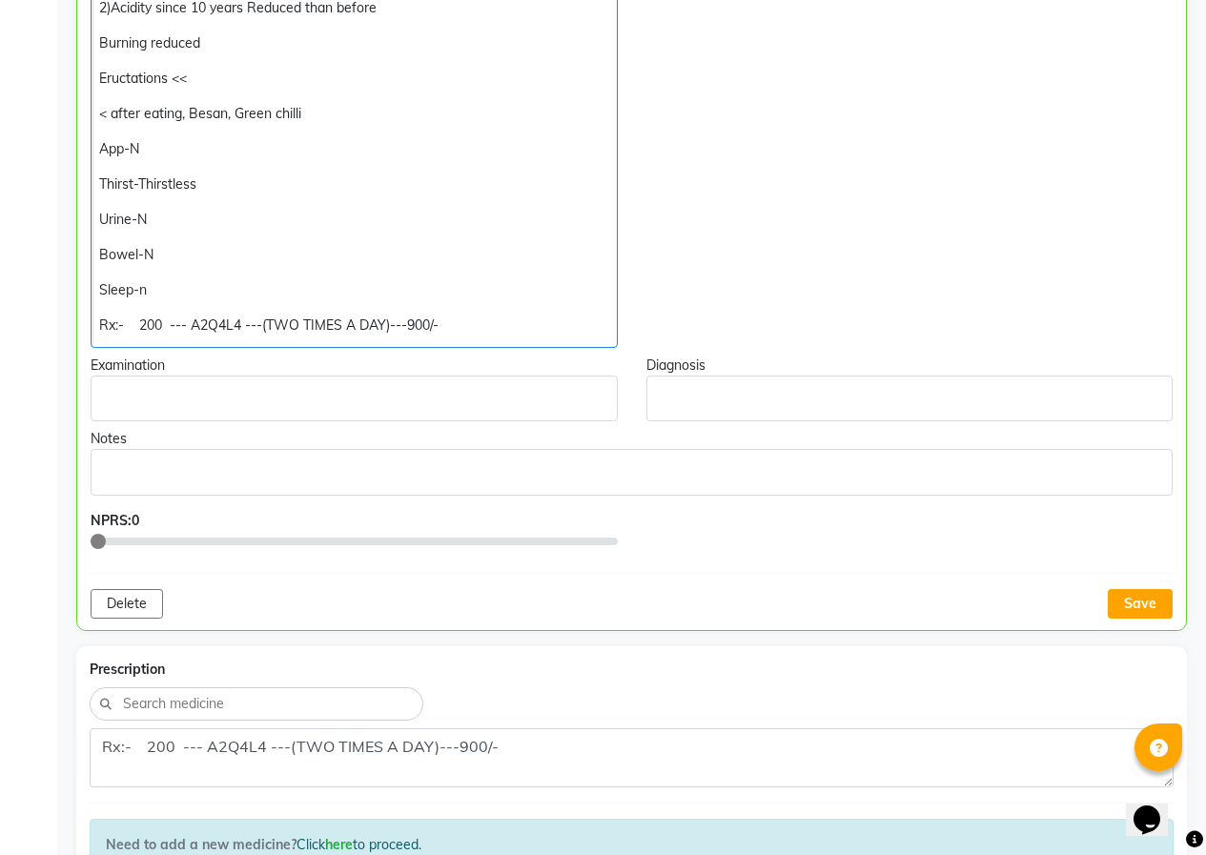
scroll to position [691, 0]
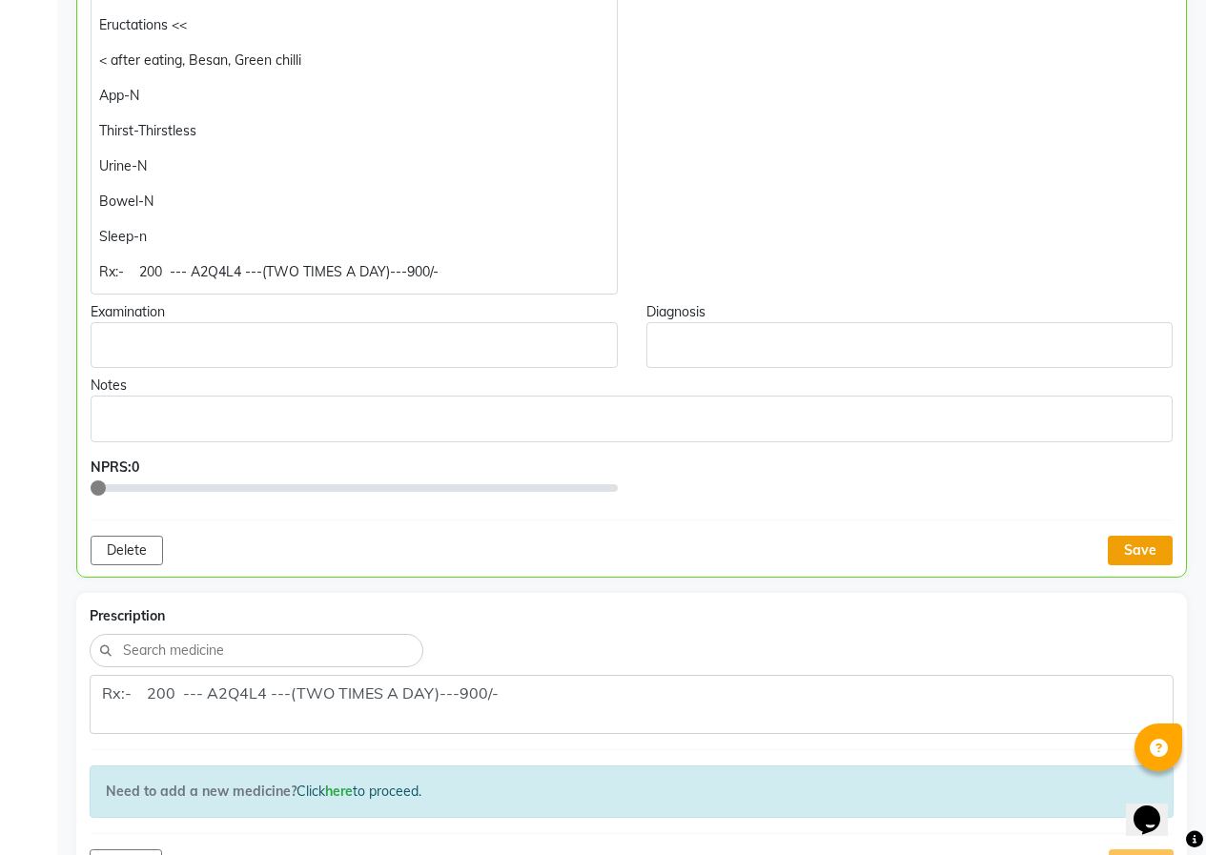
click at [1146, 555] on button "Save" at bounding box center [1140, 551] width 65 height 30
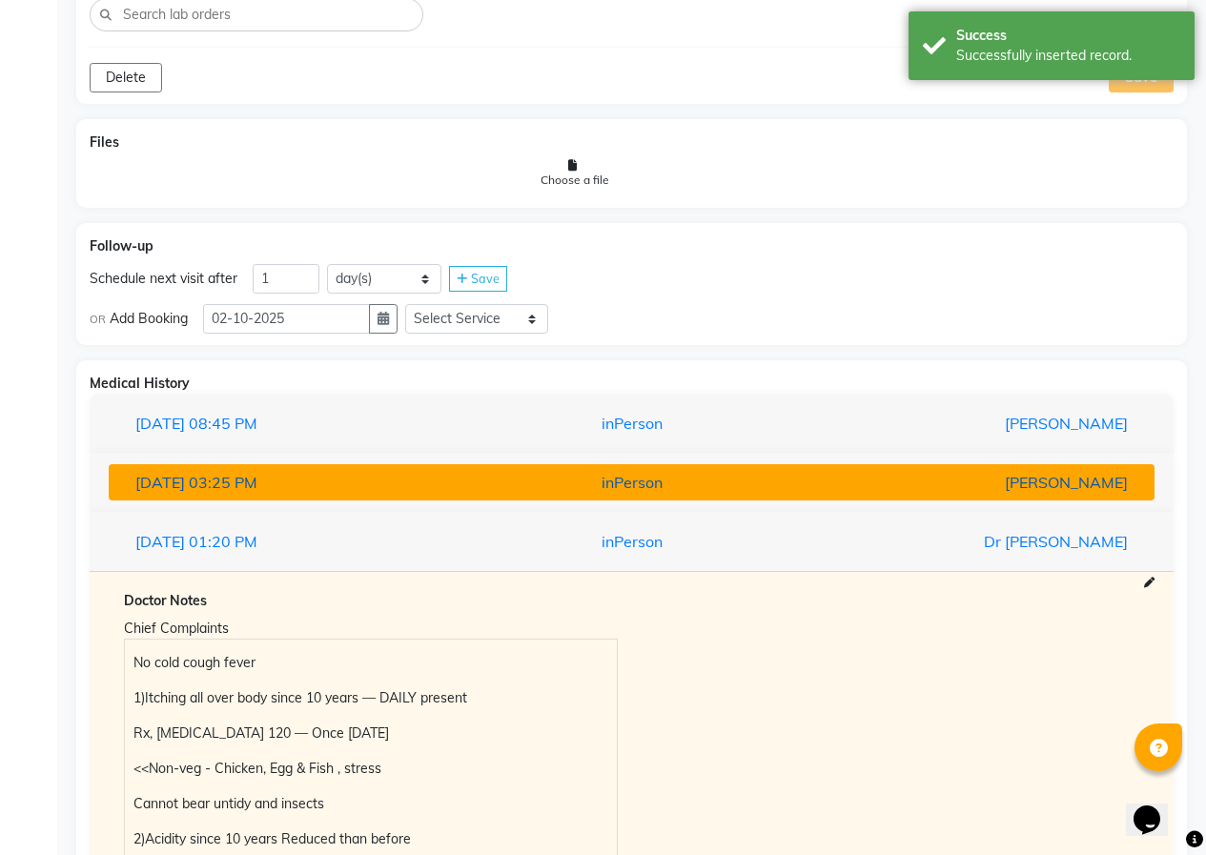
scroll to position [1645, 0]
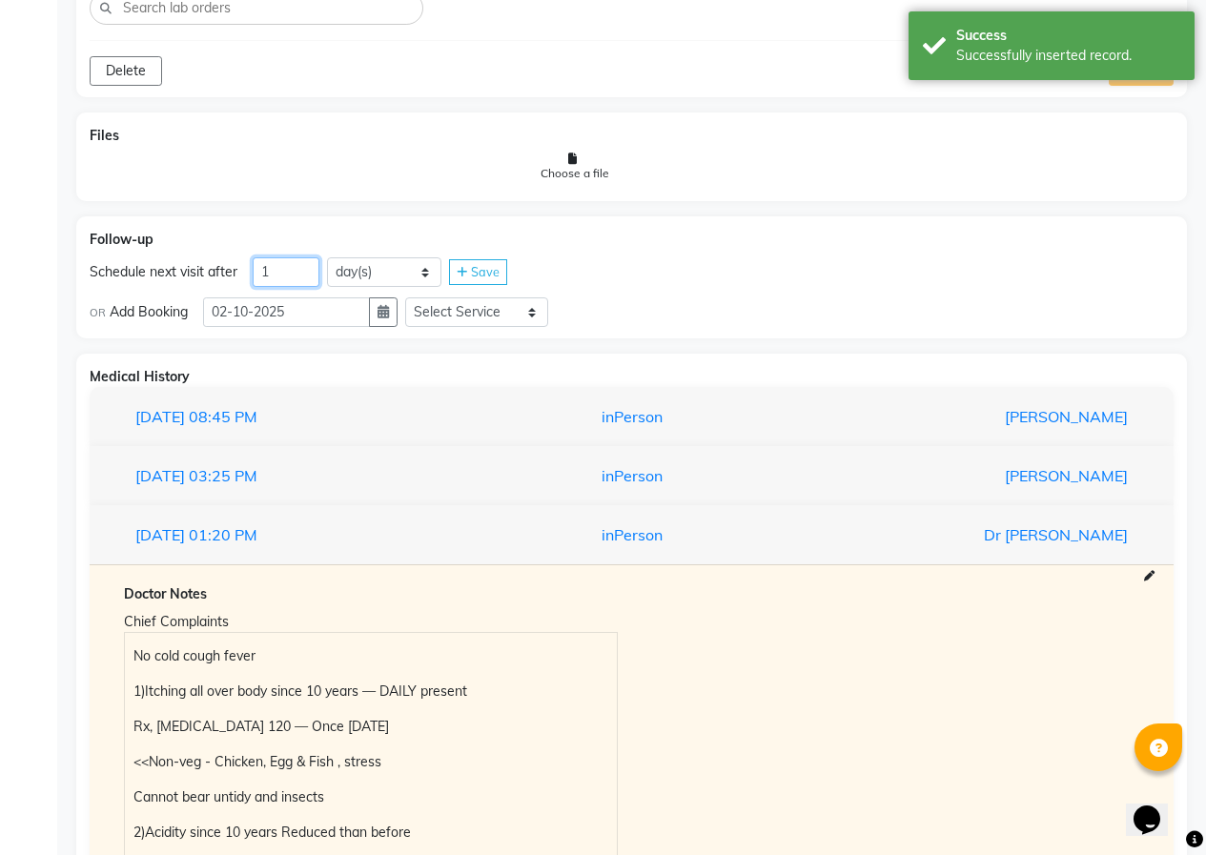
drag, startPoint x: 271, startPoint y: 270, endPoint x: 237, endPoint y: 268, distance: 33.4
click at [237, 268] on div "Schedule next visit after 1 day(s) week(s) month(s) Save" at bounding box center [632, 272] width 1084 height 31
type input "30"
click at [387, 322] on button "button" at bounding box center [383, 312] width 29 height 30
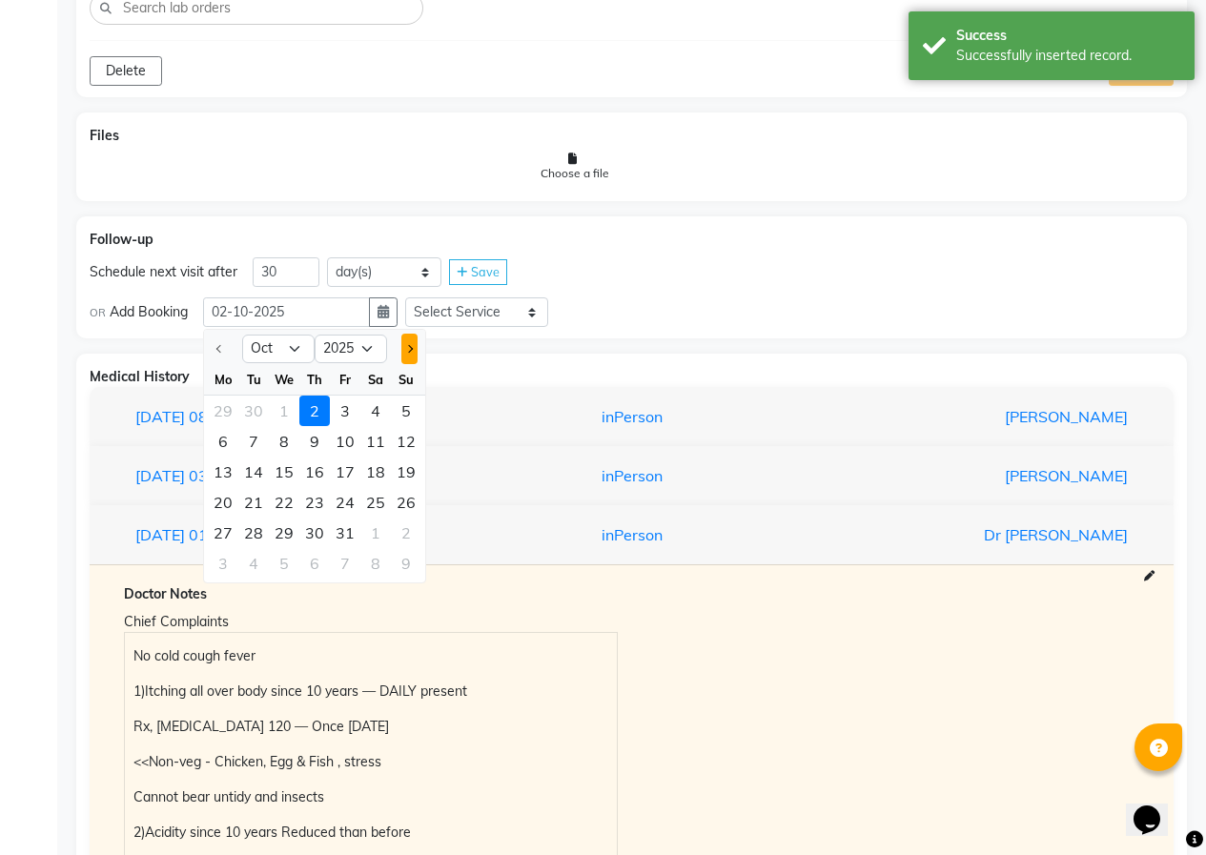
click at [410, 346] on span "Next month" at bounding box center [409, 349] width 8 height 8
select select "11"
click at [215, 444] on div "3" at bounding box center [223, 441] width 31 height 31
type input "[DATE]"
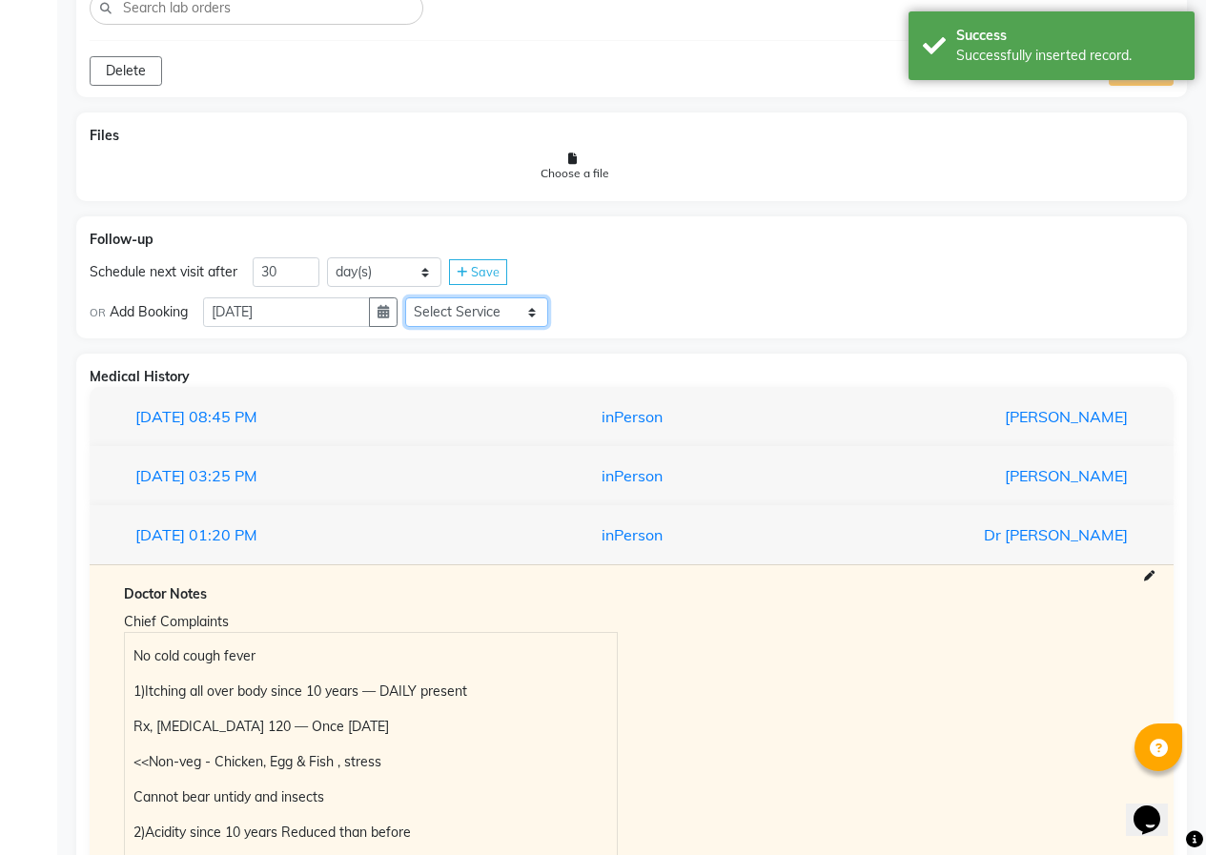
click at [476, 308] on select "Select Service In Person - Consultation Medicine Medicine 1 Hydra Facial Medi F…" at bounding box center [476, 312] width 143 height 30
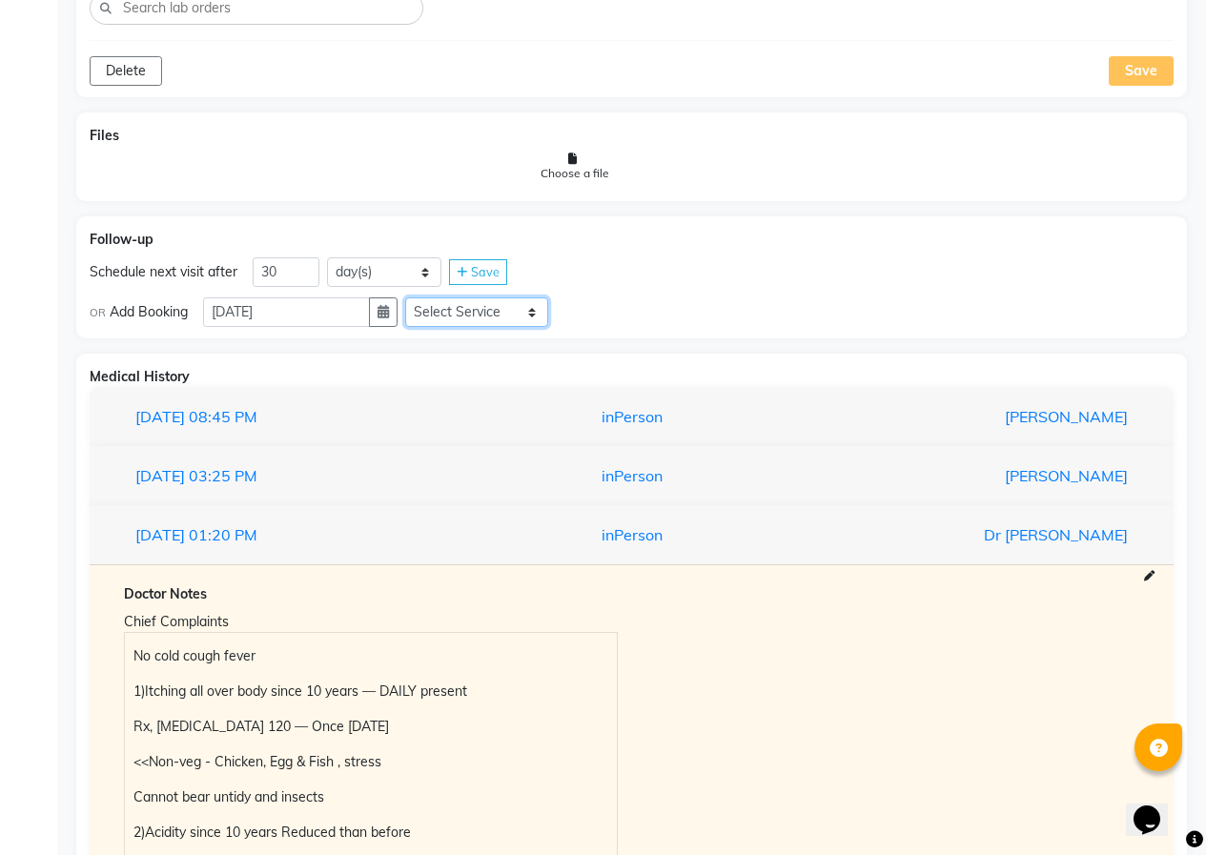
select select "972997"
click at [413, 297] on select "Select Service In Person - Consultation Medicine Medicine 1 Hydra Facial Medi F…" at bounding box center [476, 312] width 143 height 30
click at [618, 304] on select "Select Slot 10:15 10:30 10:45 11:00 11:30 11:45 12:00 12:15 12:30 12:45 13:15 1…" at bounding box center [627, 312] width 143 height 30
select select "750"
click at [563, 297] on select "Select Slot 10:15 10:30 10:45 11:00 11:30 11:45 12:00 12:15 12:30 12:45 13:15 1…" at bounding box center [627, 312] width 143 height 30
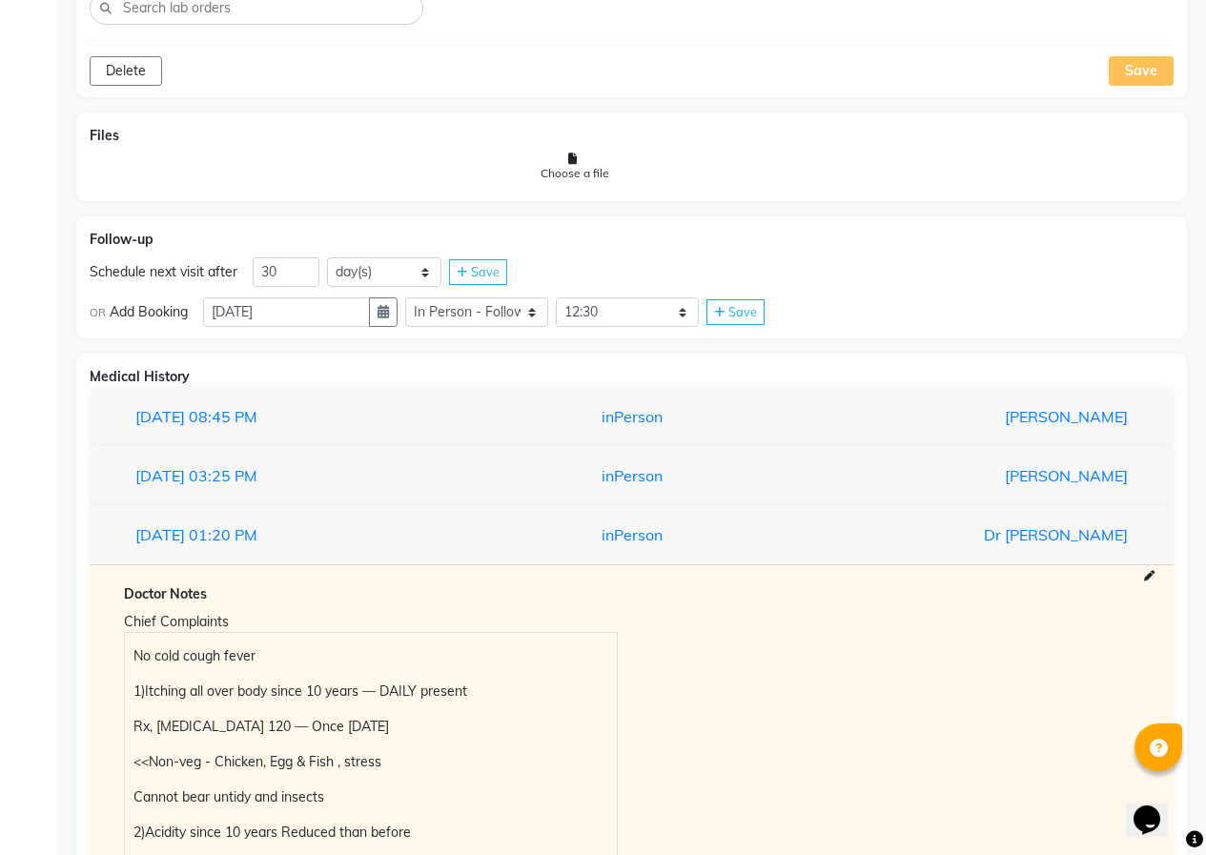
click at [757, 304] on span "Save" at bounding box center [742, 311] width 29 height 15
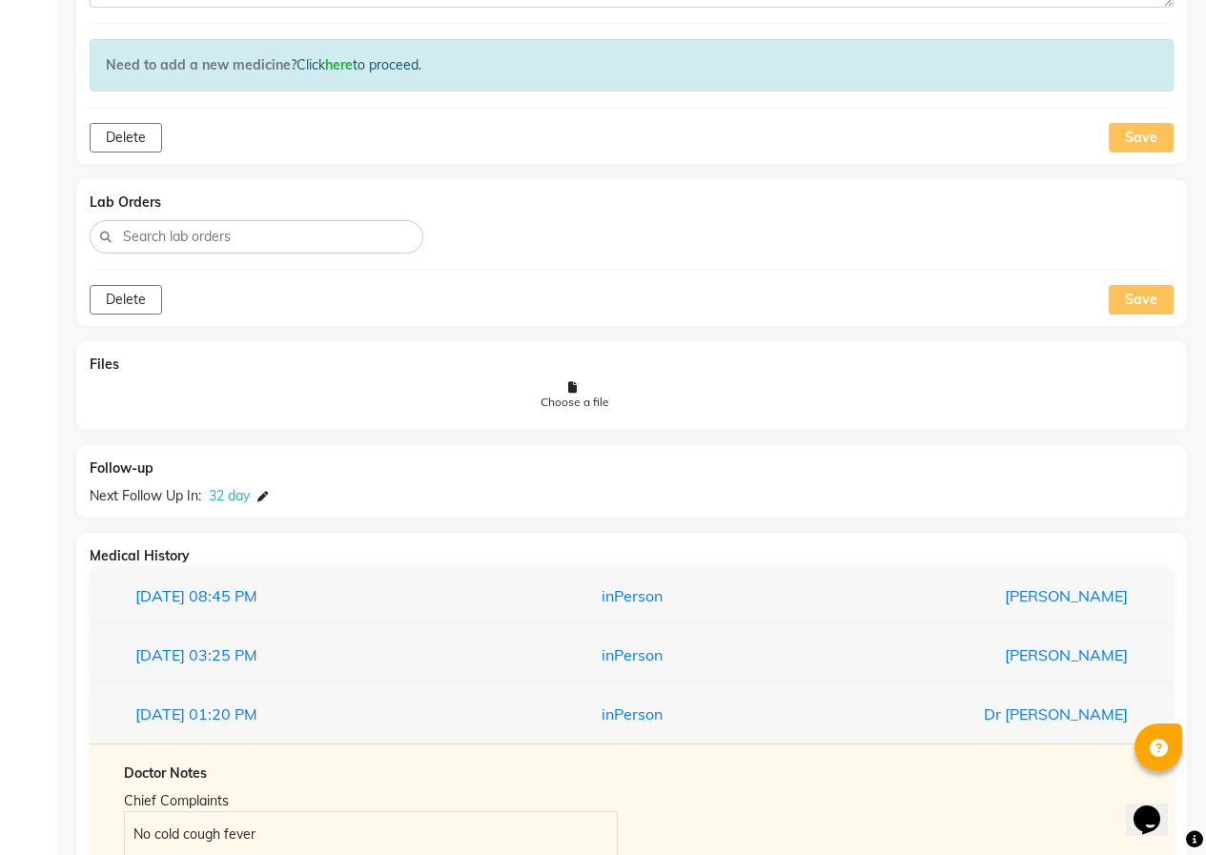
scroll to position [1454, 0]
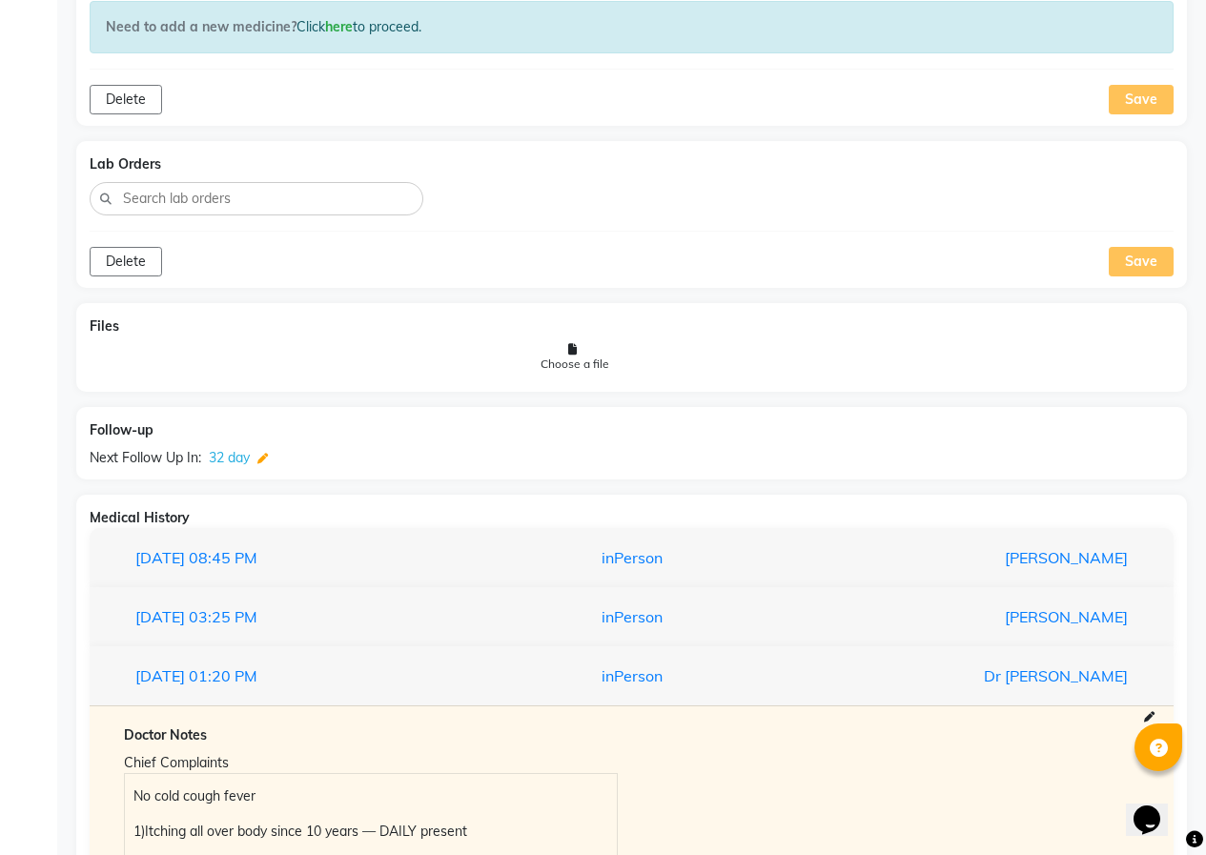
click at [268, 456] on icon at bounding box center [262, 459] width 10 height 10
select select "972997"
select select "750"
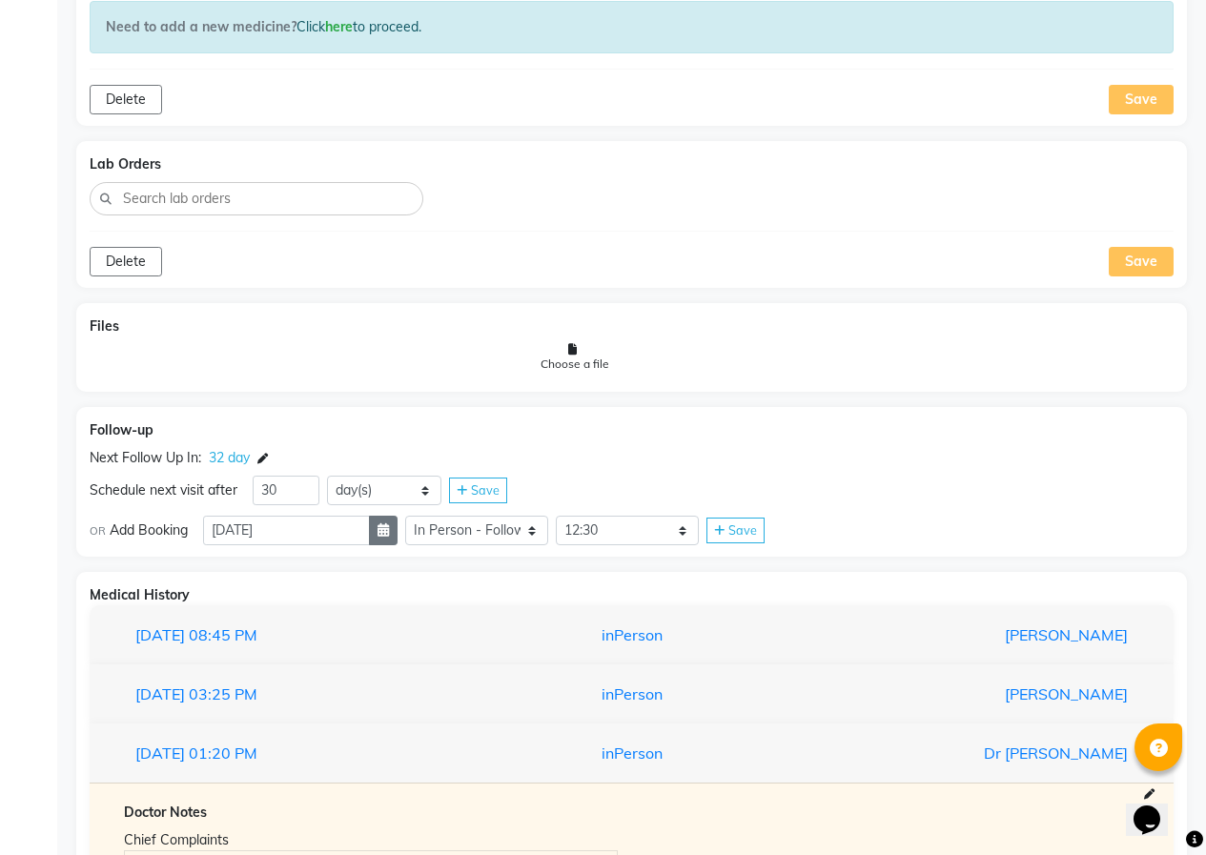
click at [383, 536] on button "button" at bounding box center [383, 531] width 29 height 30
select select "11"
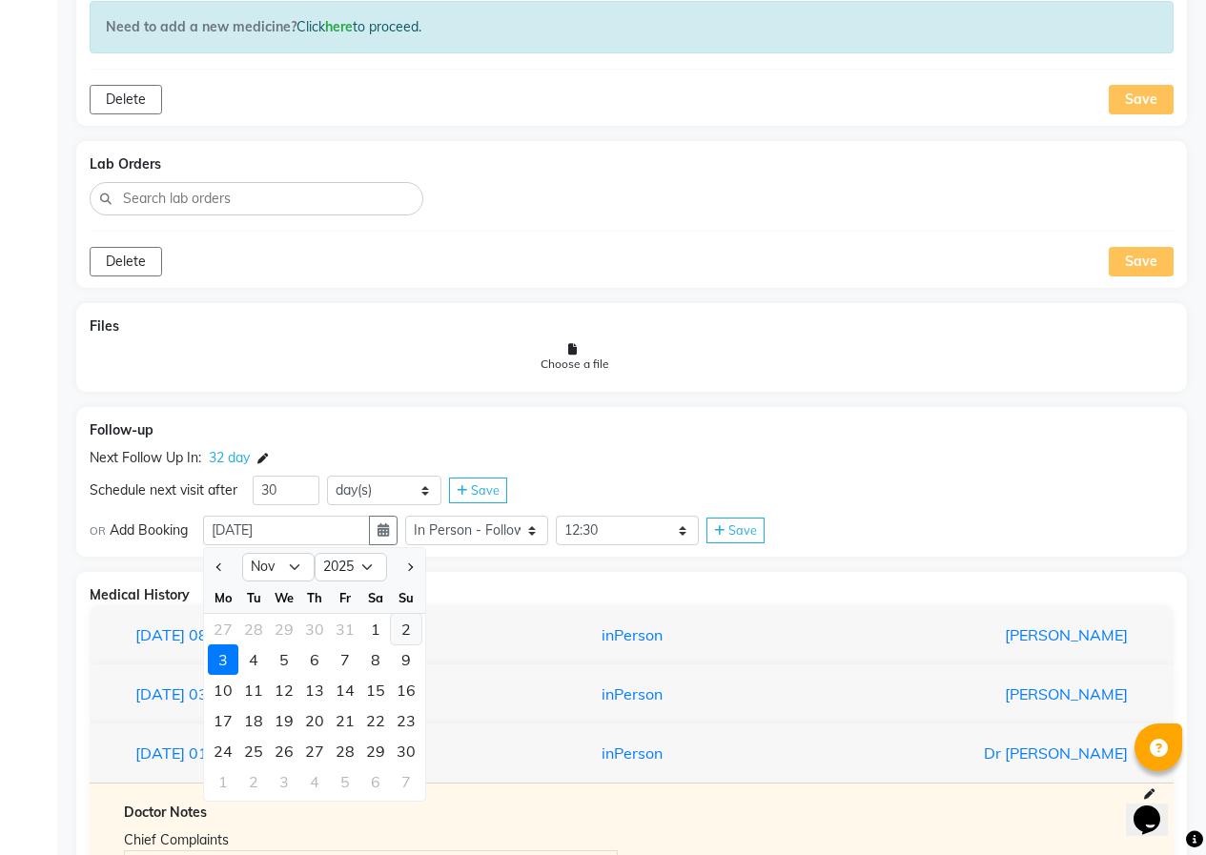
click at [409, 629] on div "2" at bounding box center [406, 629] width 31 height 31
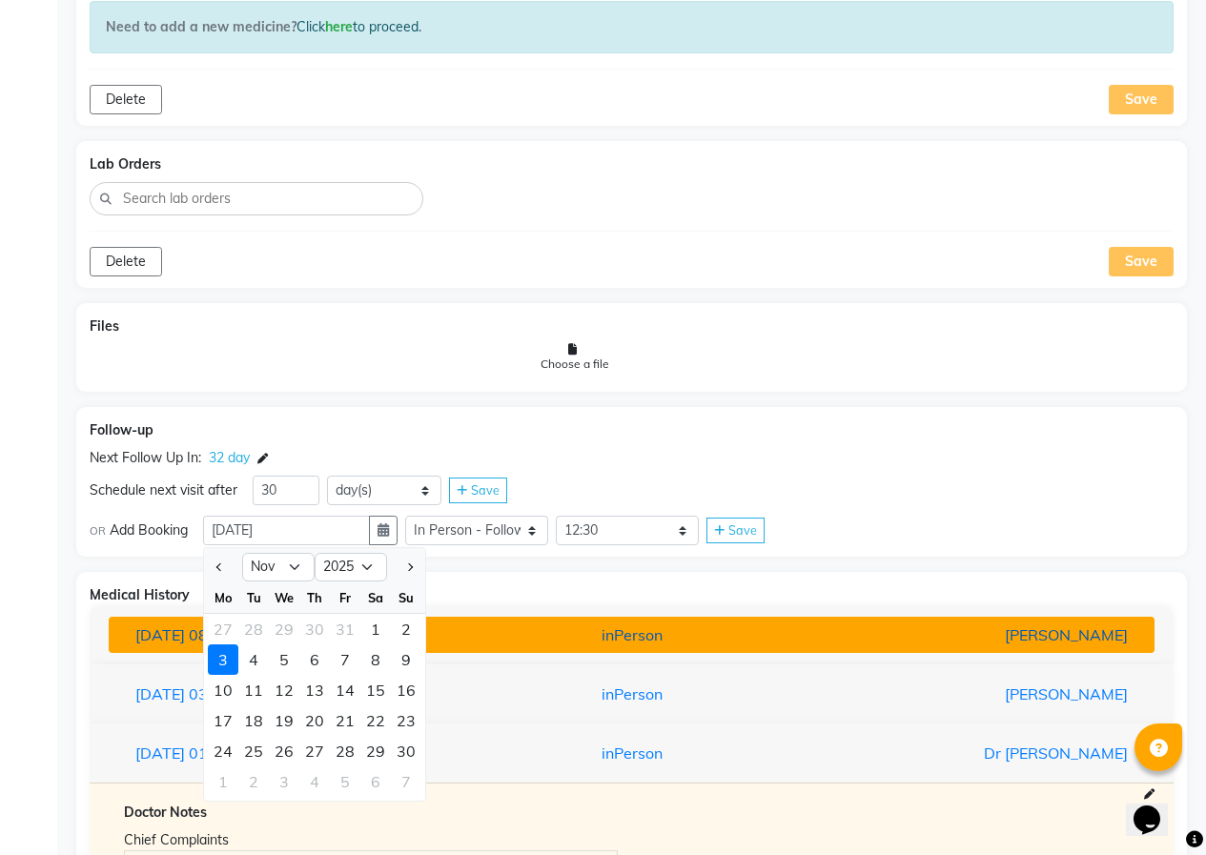
type input "[DATE]"
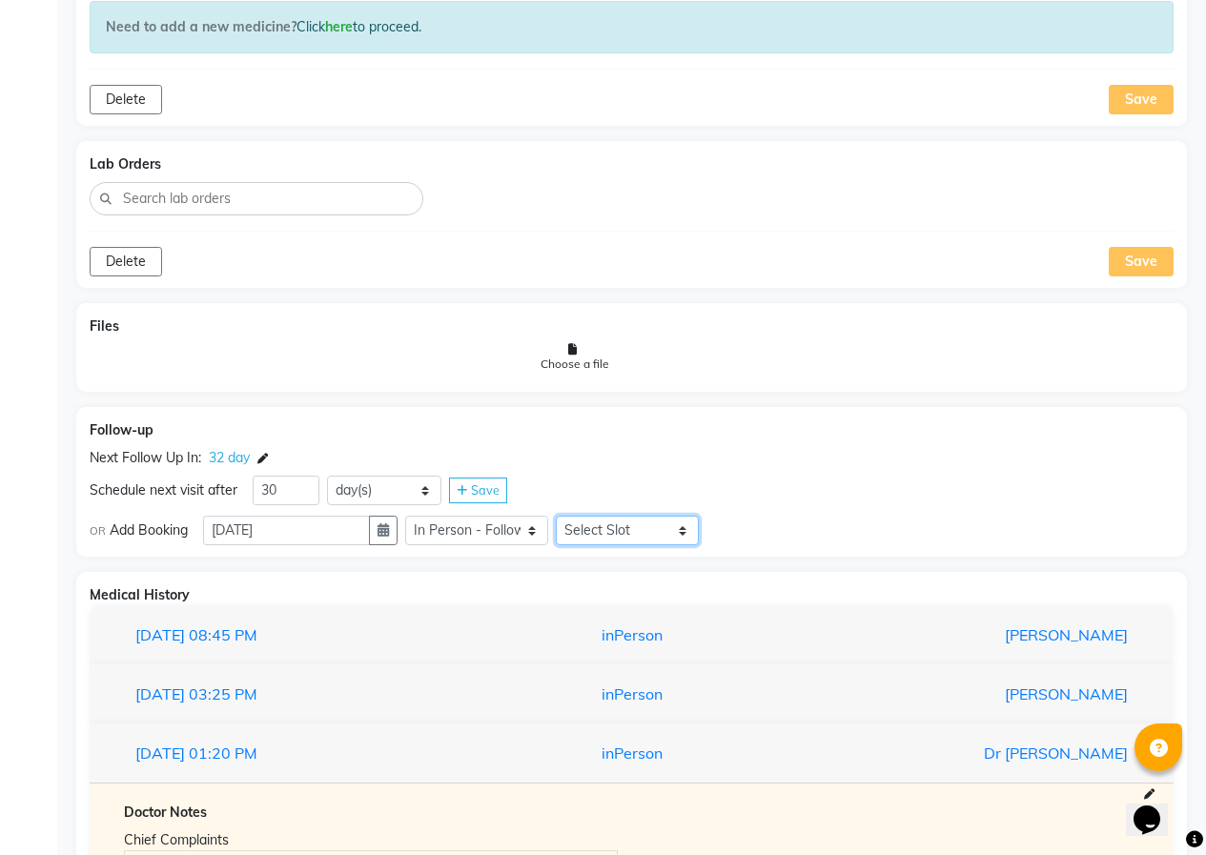
click at [626, 533] on select "Select Slot 10:15 10:30 10:45 11:00 11:15 11:30 11:45 12:00 12:15 12:30 12:45 1…" at bounding box center [627, 531] width 143 height 30
select select "915"
click at [563, 516] on select "Select Slot 10:15 10:30 10:45 11:00 11:15 11:30 11:45 12:00 12:15 12:30 12:45 1…" at bounding box center [627, 531] width 143 height 30
click at [740, 524] on span "Save" at bounding box center [742, 529] width 29 height 15
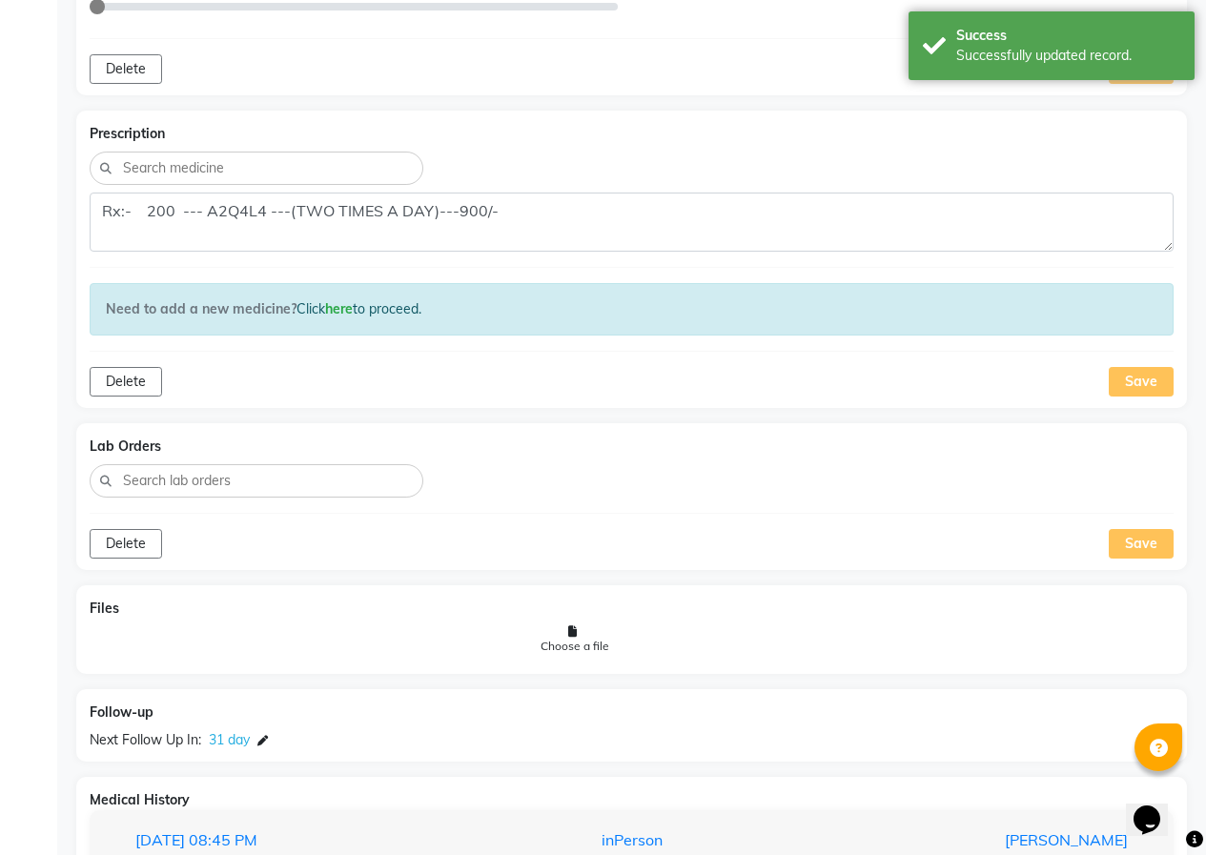
scroll to position [1168, 0]
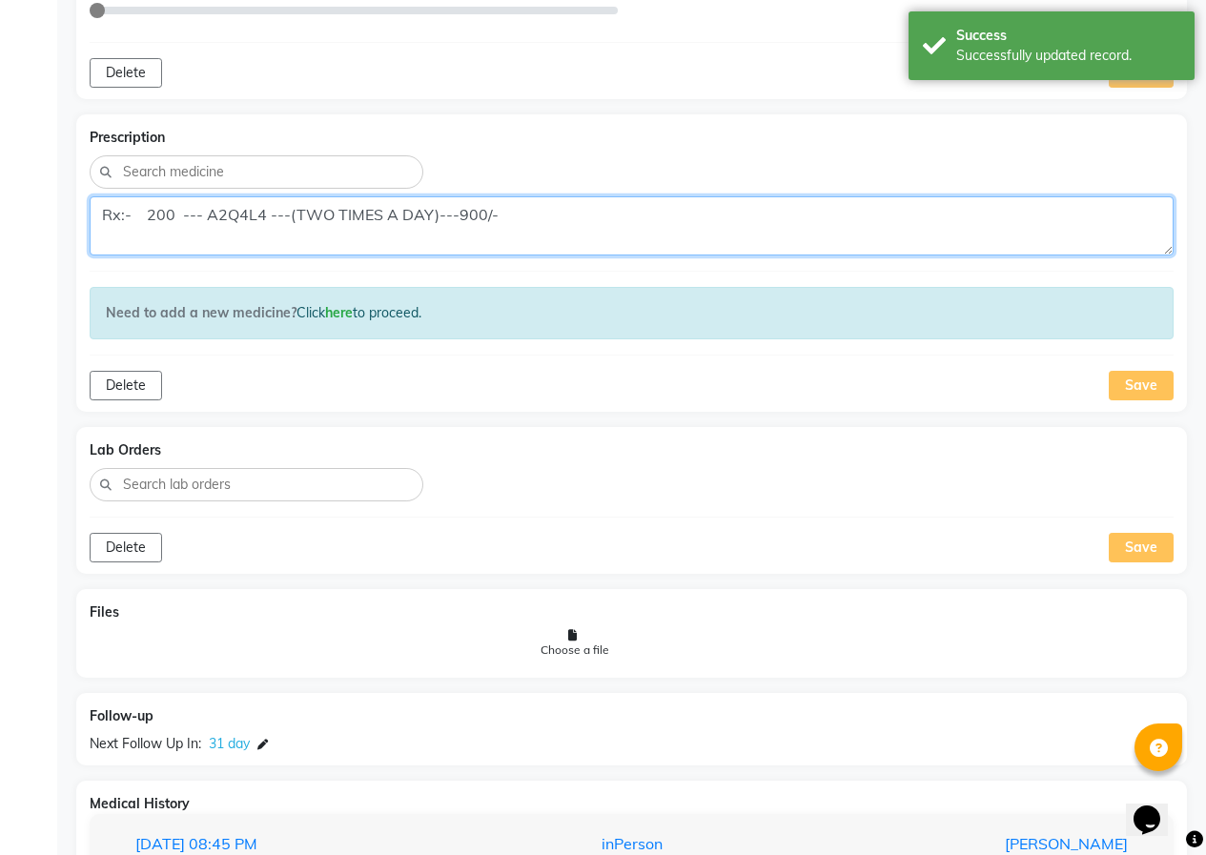
drag, startPoint x: 175, startPoint y: 215, endPoint x: 142, endPoint y: 213, distance: 33.4
click at [142, 213] on textarea "Rx:- 200 --- A2Q4L4 ---(TWO TIMES A DAY)---900/-" at bounding box center [632, 225] width 1084 height 59
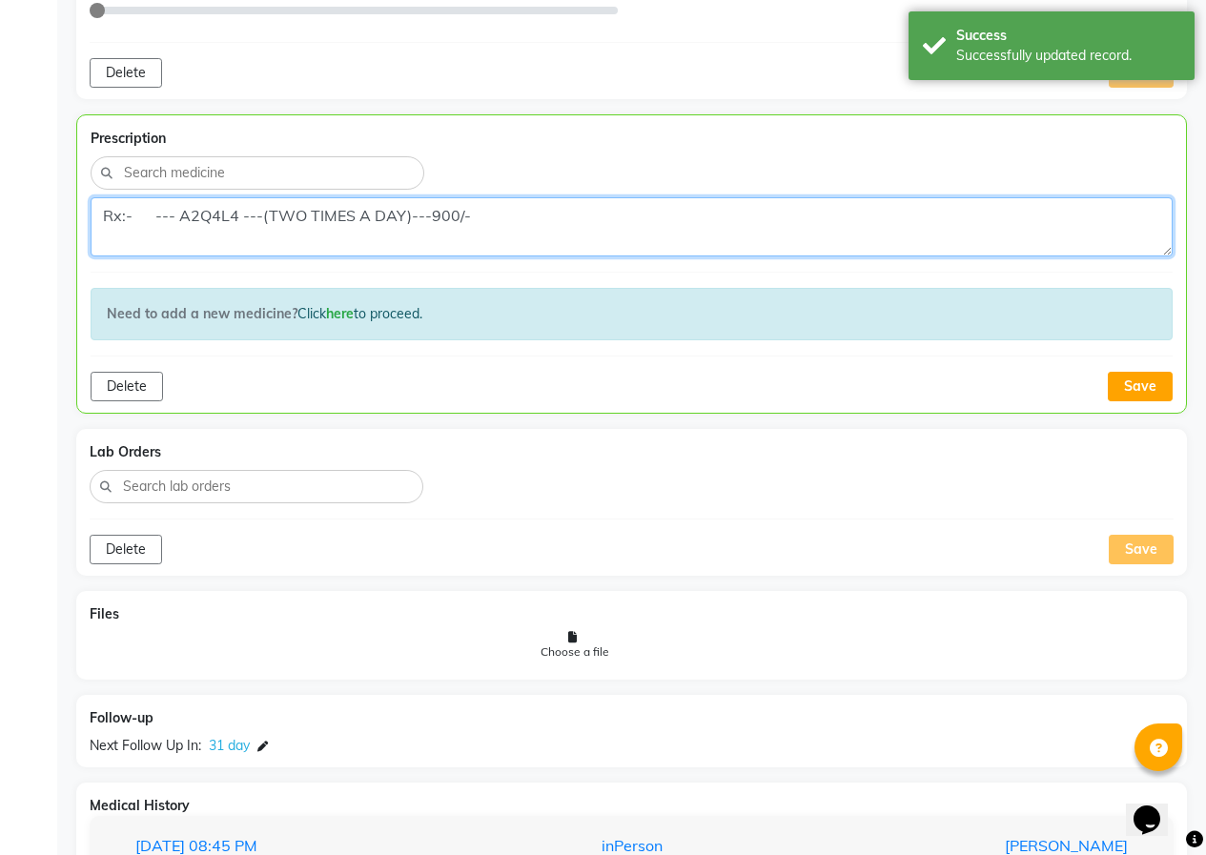
scroll to position [882, 0]
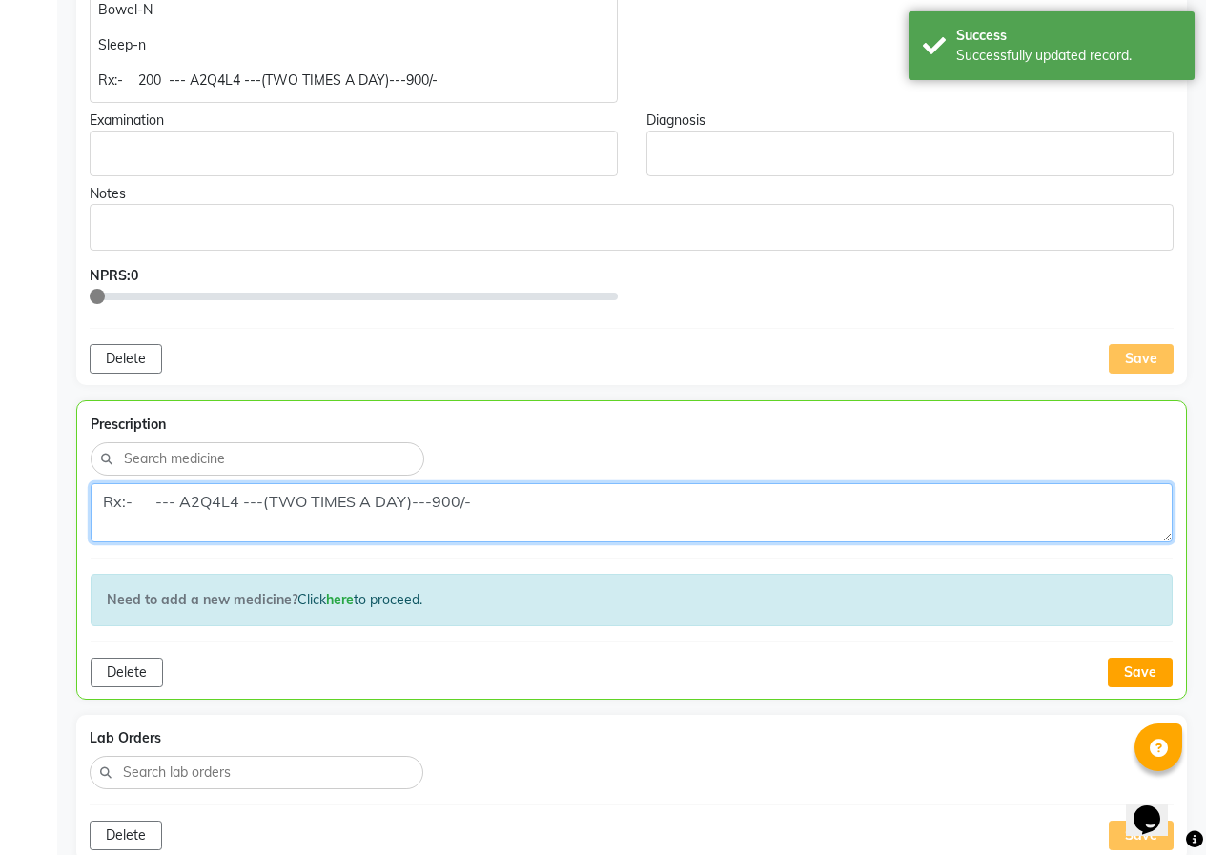
type textarea "Rx:- --- A2Q4L4 ---(TWO TIMES A DAY)---900/-"
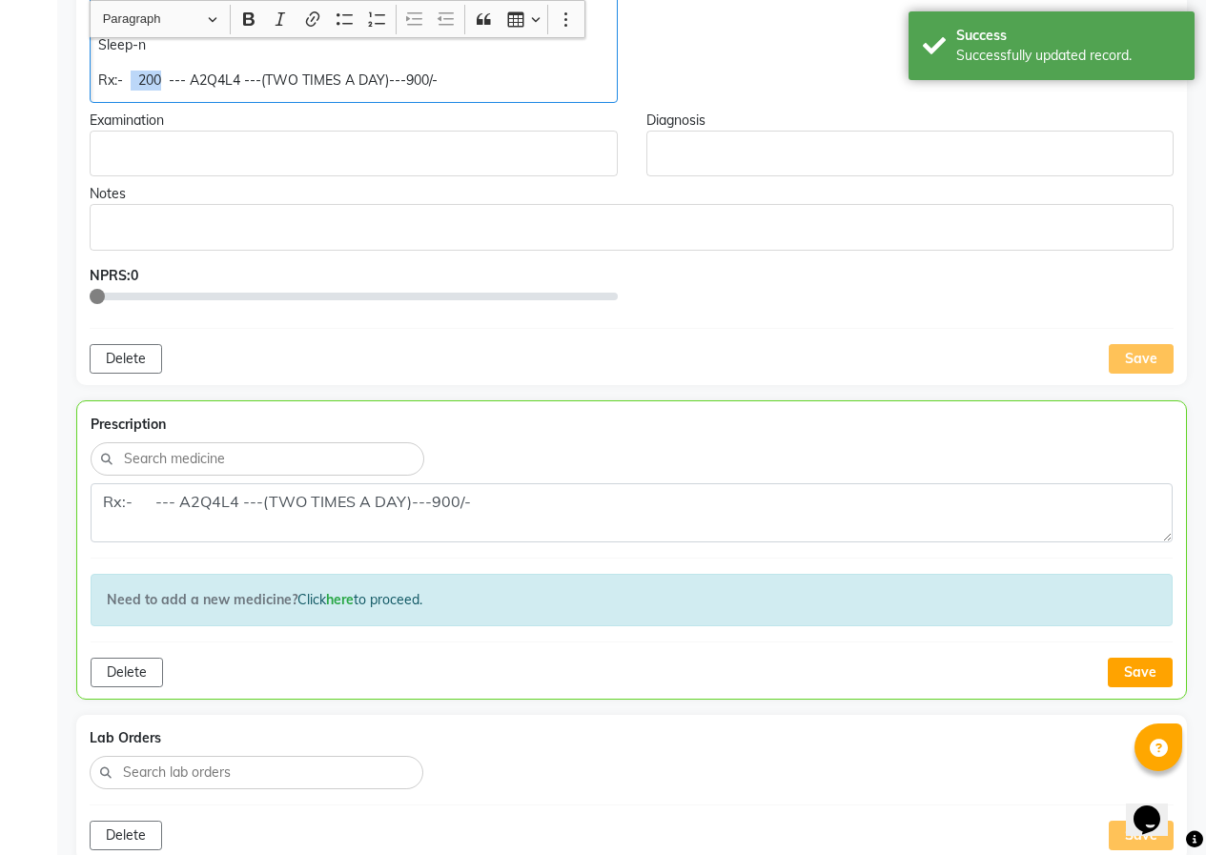
drag, startPoint x: 160, startPoint y: 79, endPoint x: 132, endPoint y: 77, distance: 28.7
click at [132, 77] on p "Rx:- 200 --- A2Q4L4 ---(TWO TIMES A DAY)---900/-" at bounding box center [353, 81] width 510 height 20
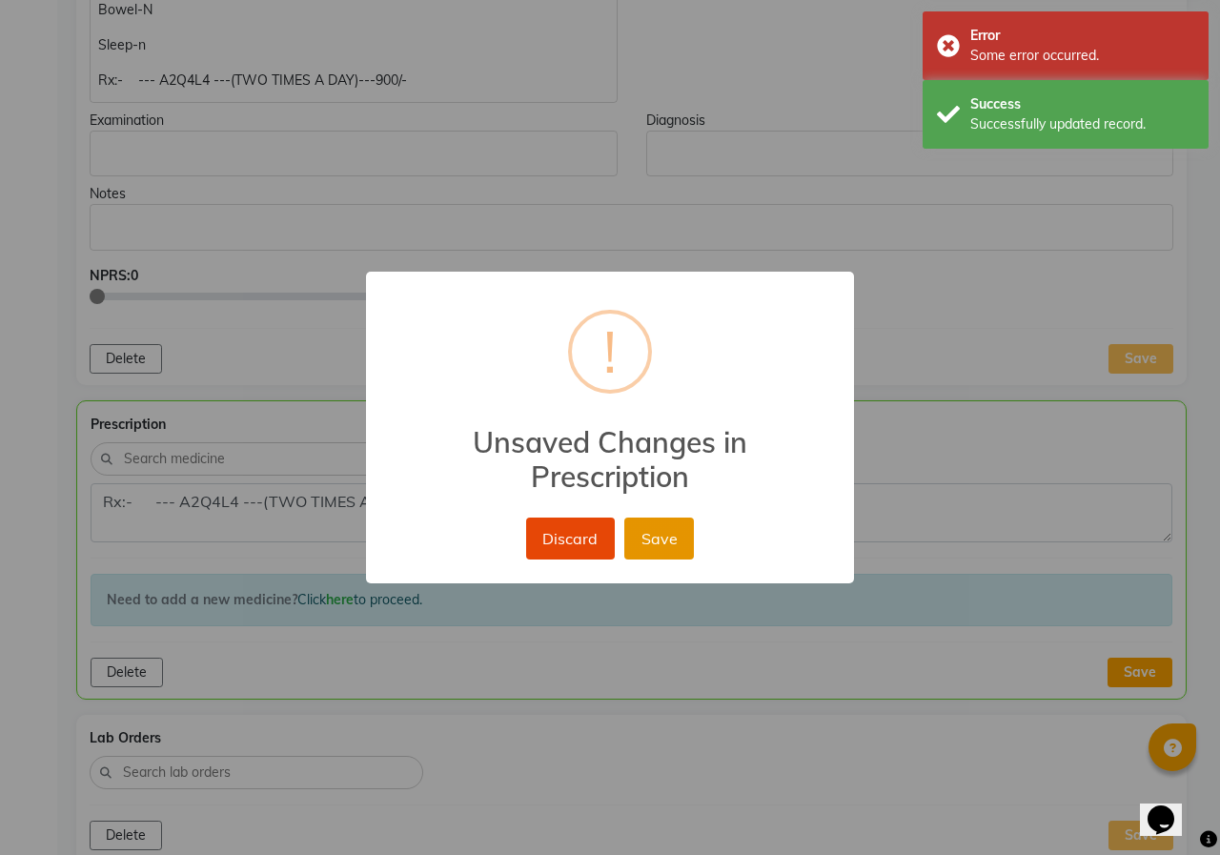
click at [673, 550] on button "Save" at bounding box center [659, 539] width 70 height 42
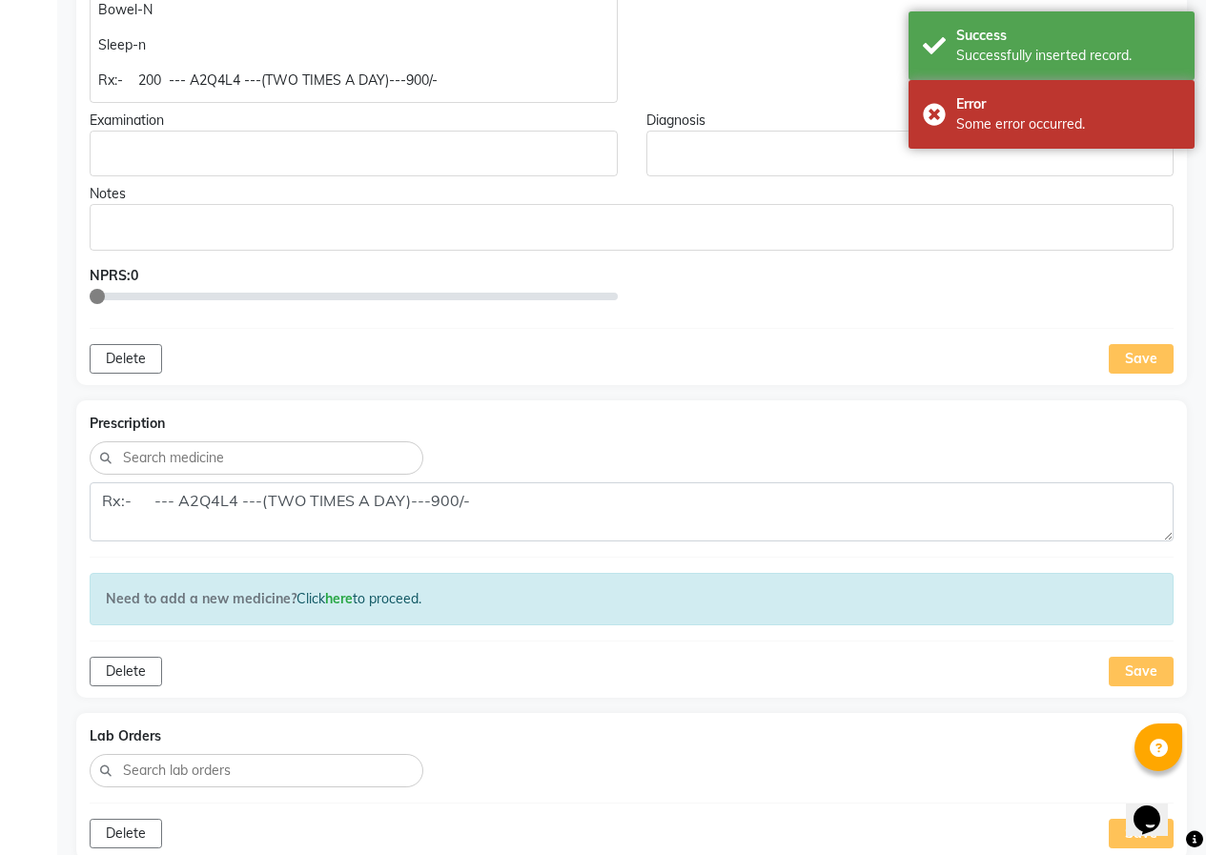
click at [1125, 351] on div "Save" at bounding box center [1141, 359] width 65 height 30
click at [1144, 668] on div "Save" at bounding box center [1141, 672] width 65 height 30
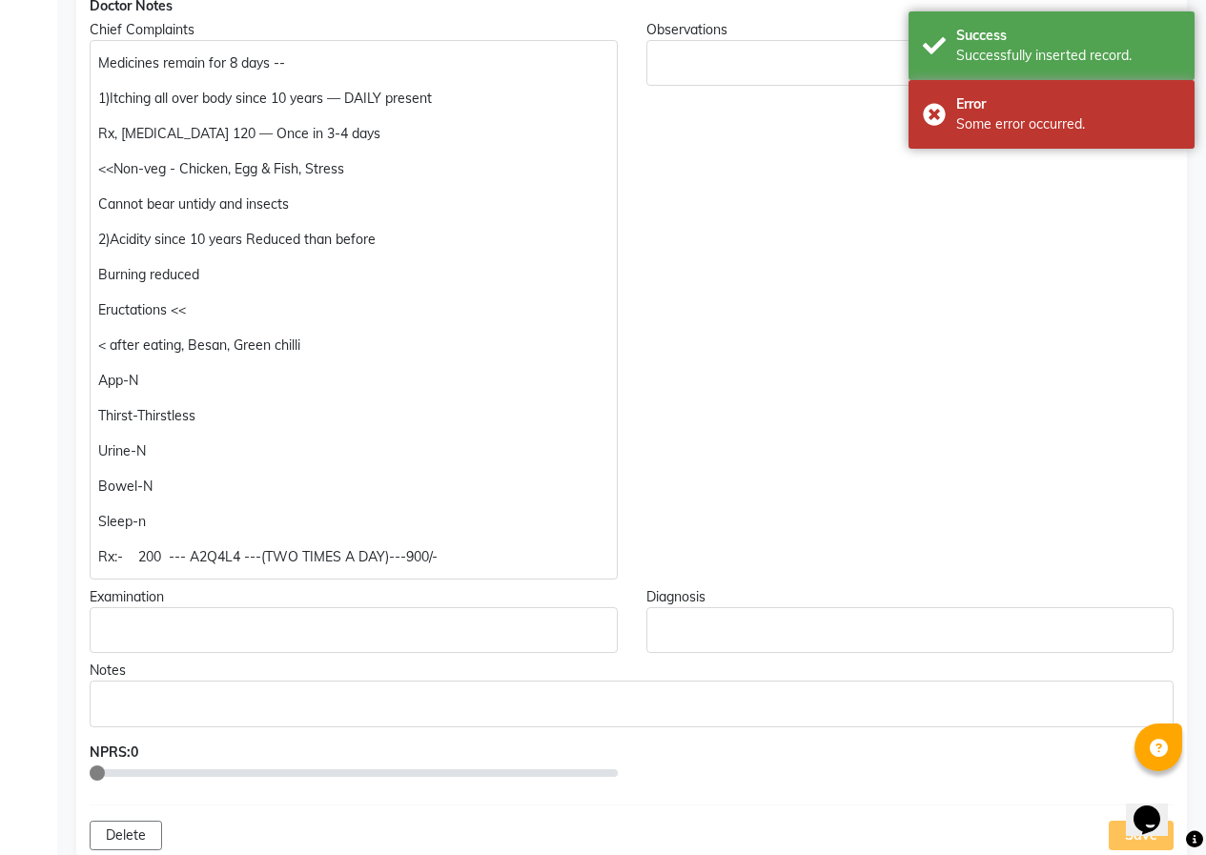
scroll to position [119, 0]
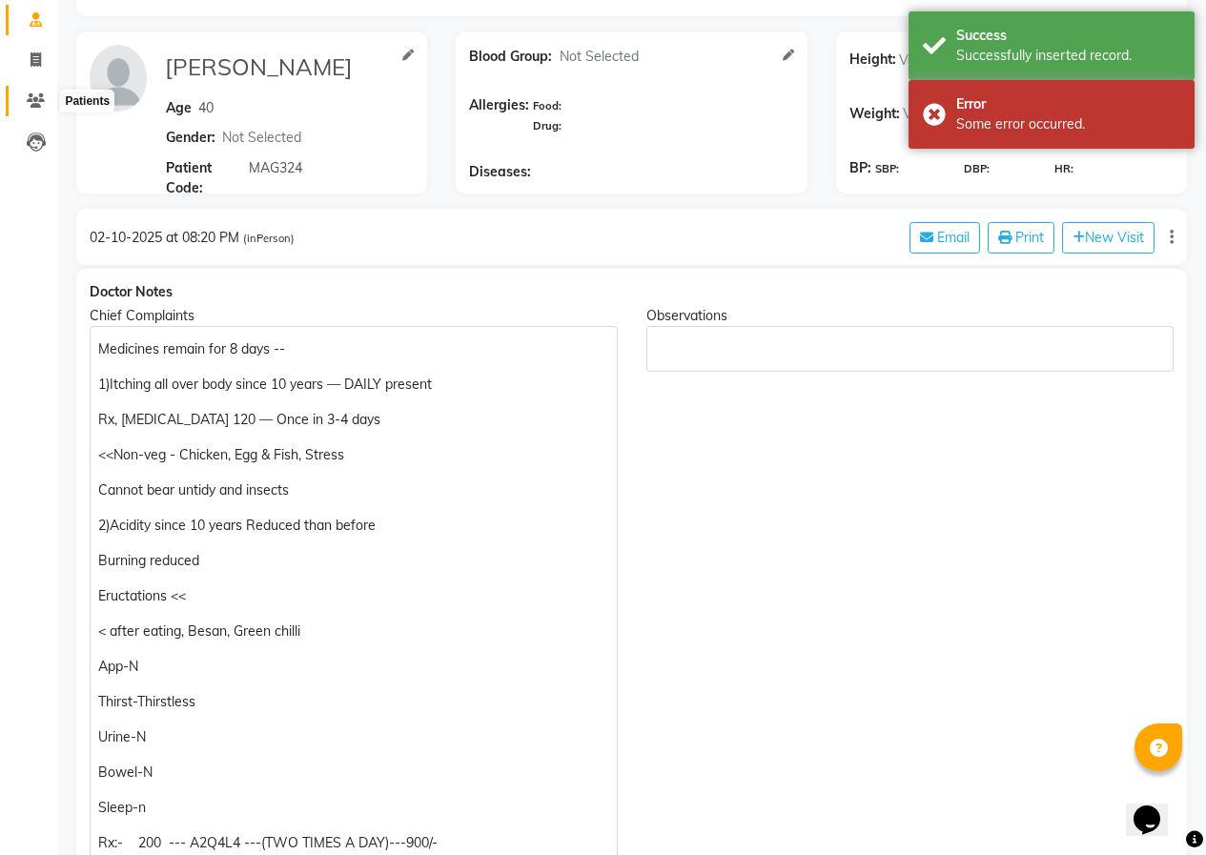
click at [34, 101] on icon at bounding box center [36, 100] width 18 height 14
